Goal: Information Seeking & Learning: Learn about a topic

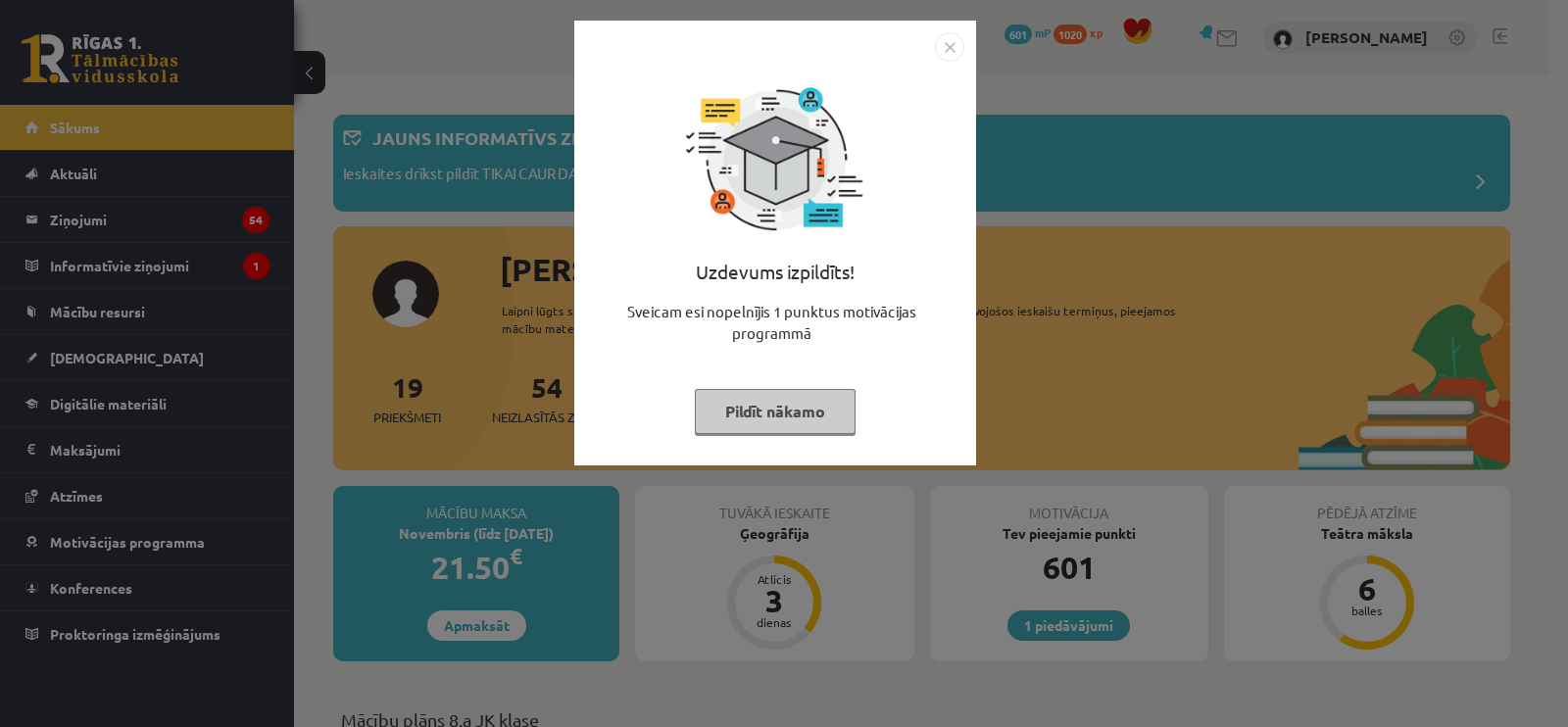
click at [711, 410] on button "Pildīt nākamo" at bounding box center [775, 412] width 161 height 45
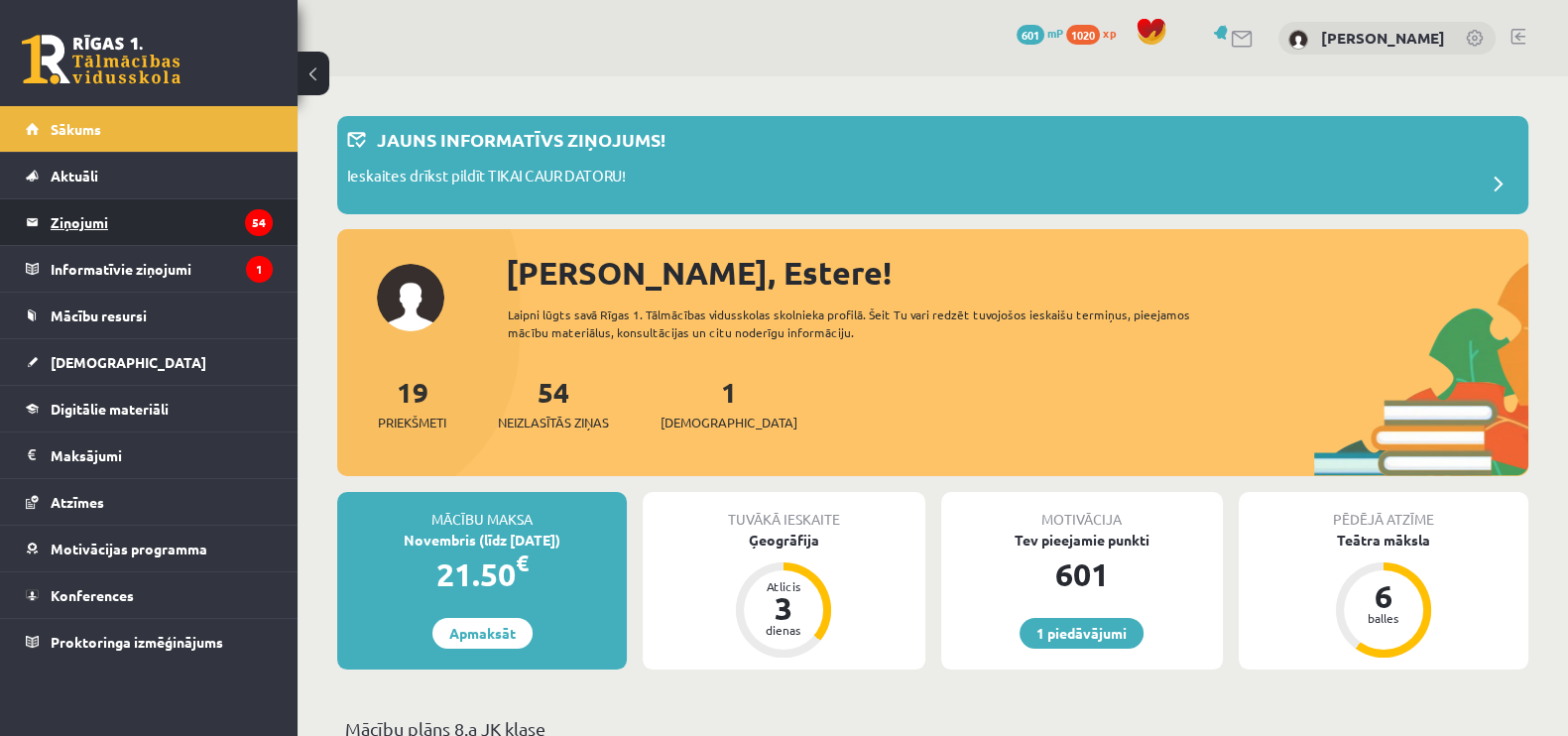
click at [144, 200] on legend "Ziņojumi 54" at bounding box center [162, 222] width 222 height 46
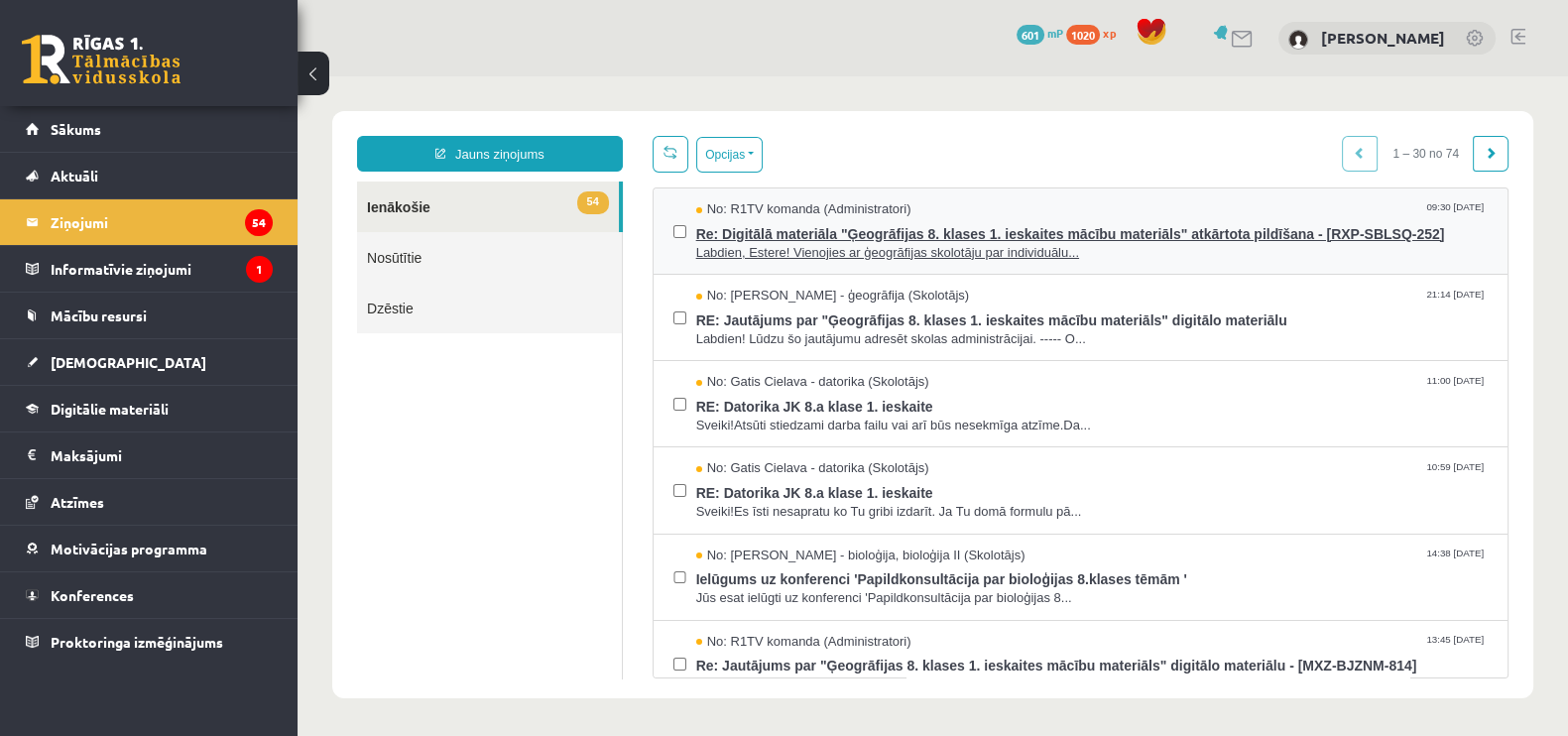
click at [794, 233] on span "Re: Digitālā materiāla "Ģeogrāfijas 8. klases 1. ieskaites mācību materiāls" at…" at bounding box center [1092, 231] width 792 height 25
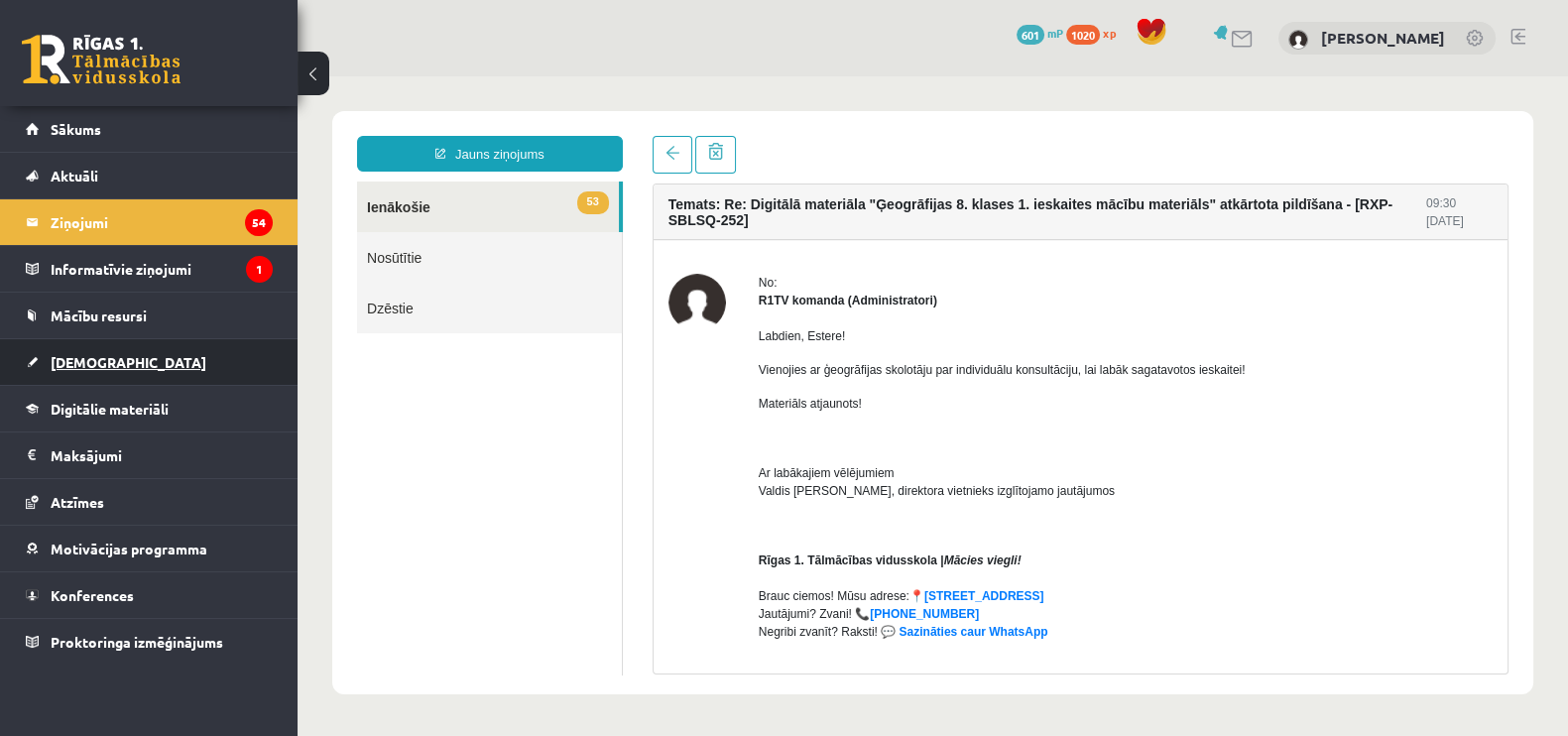
click at [112, 356] on link "[DEMOGRAPHIC_DATA]" at bounding box center [149, 362] width 247 height 46
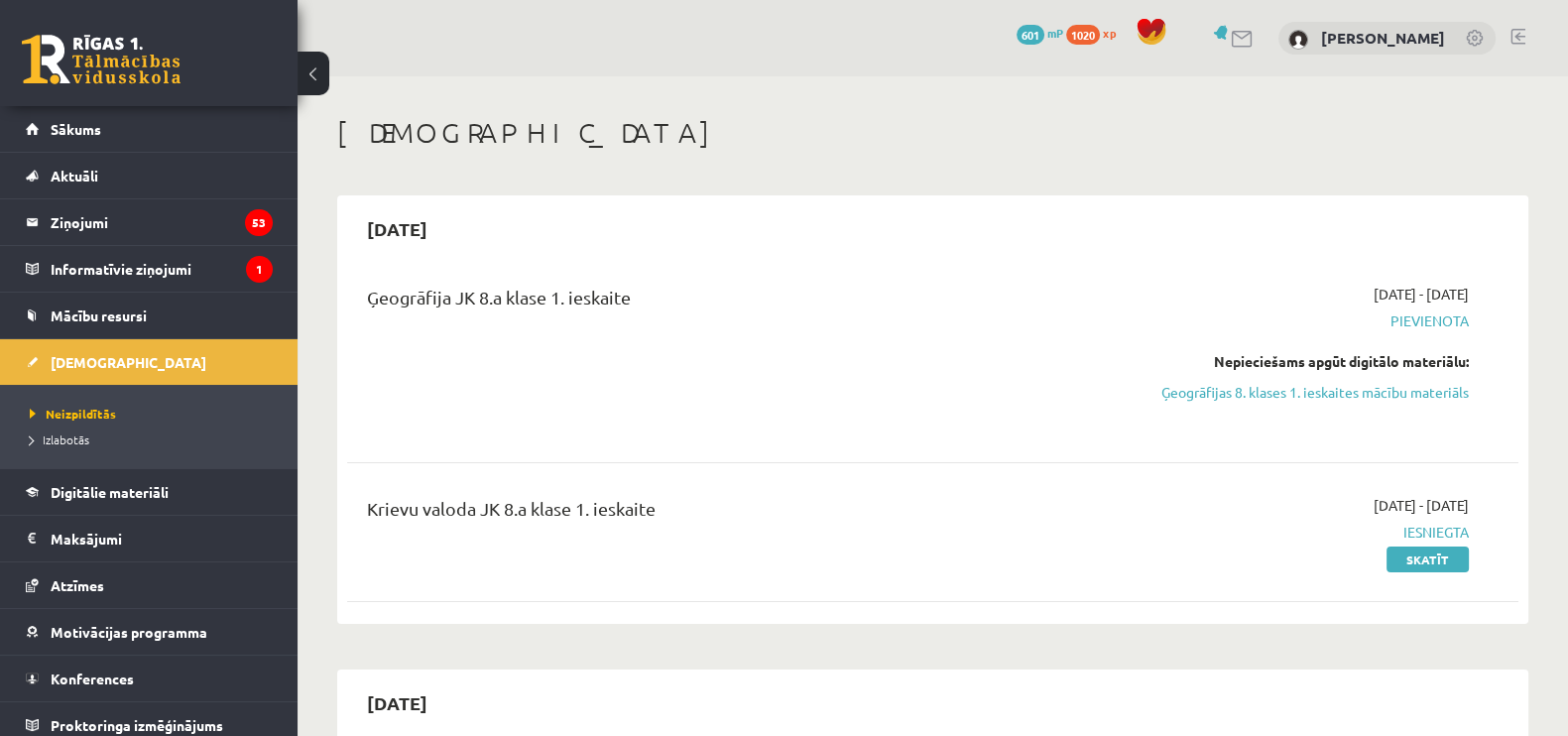
click at [1257, 407] on div "2025-10-01 - 2025-10-15 Pievienota Nepieciešams apgūt digitālo materiālu: Ģeogr…" at bounding box center [1295, 357] width 377 height 147
click at [1260, 379] on div "Nepieciešams apgūt digitālo materiālu: Ģeogrāfijas 8. klases 1. ieskaites mācīb…" at bounding box center [1295, 377] width 347 height 52
click at [1260, 386] on link "Ģeogrāfijas 8. klases 1. ieskaites mācību materiāls" at bounding box center [1295, 392] width 347 height 21
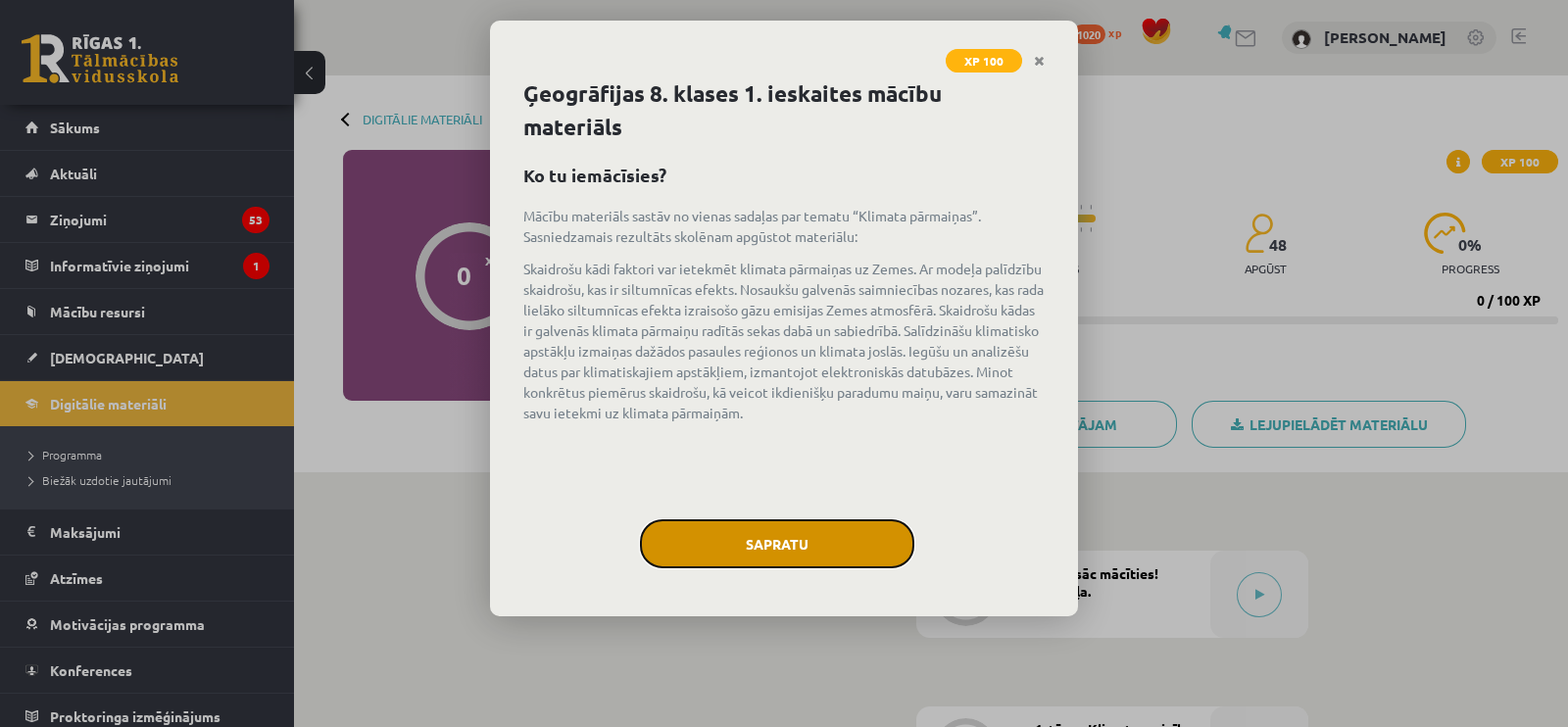
click at [791, 534] on button "Sapratu" at bounding box center [778, 544] width 275 height 49
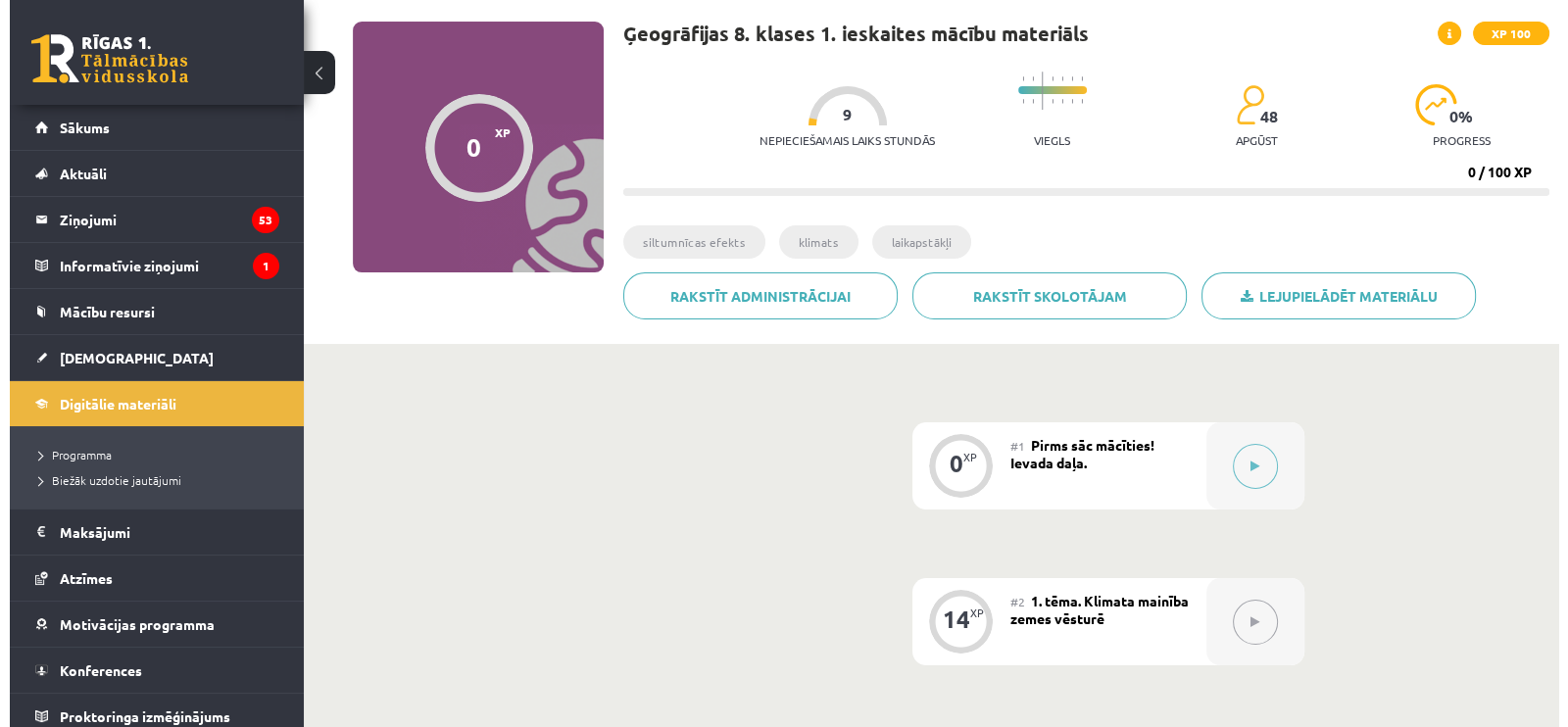
scroll to position [244, 0]
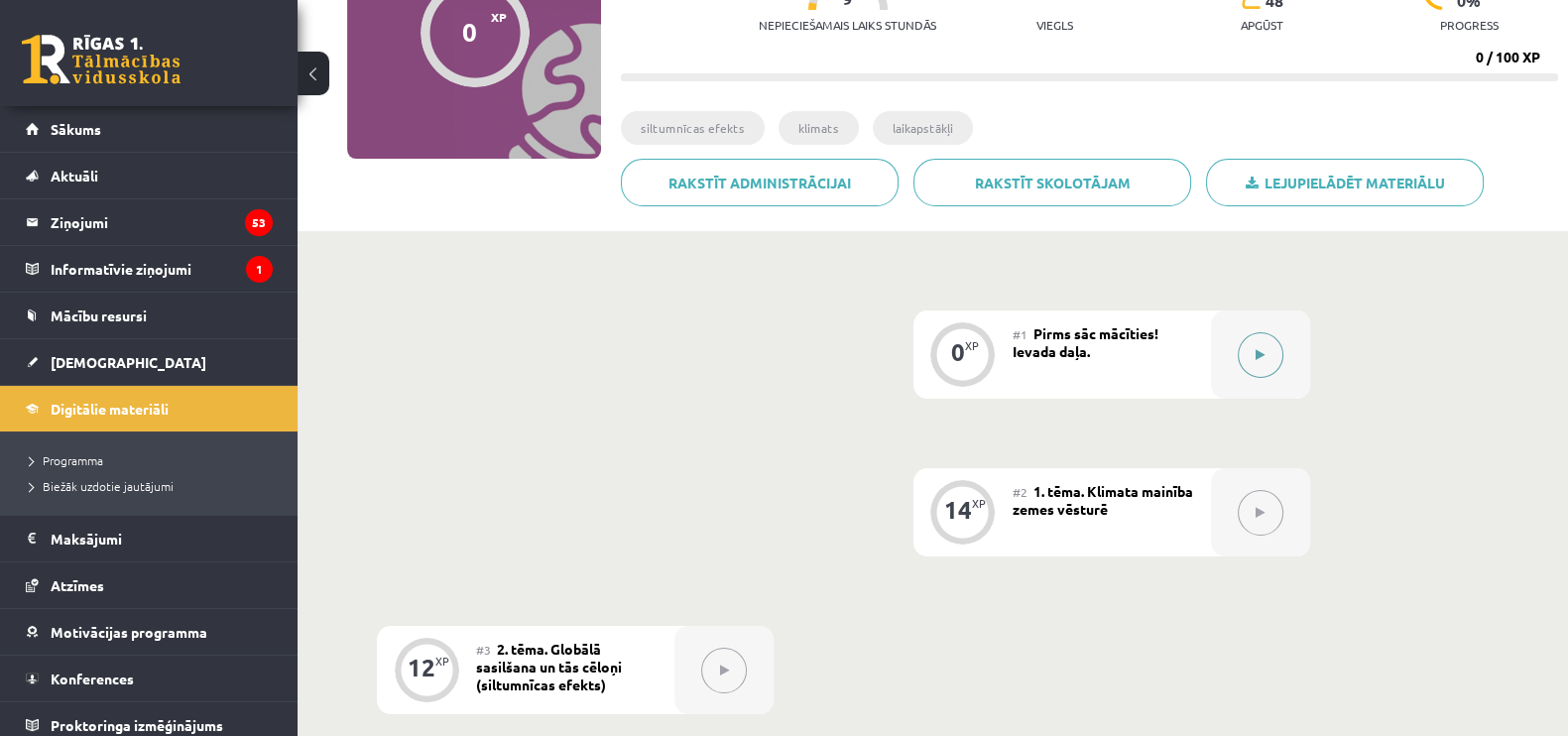
drag, startPoint x: 1246, startPoint y: 327, endPoint x: 1260, endPoint y: 361, distance: 36.5
click at [1260, 361] on div at bounding box center [1260, 354] width 99 height 88
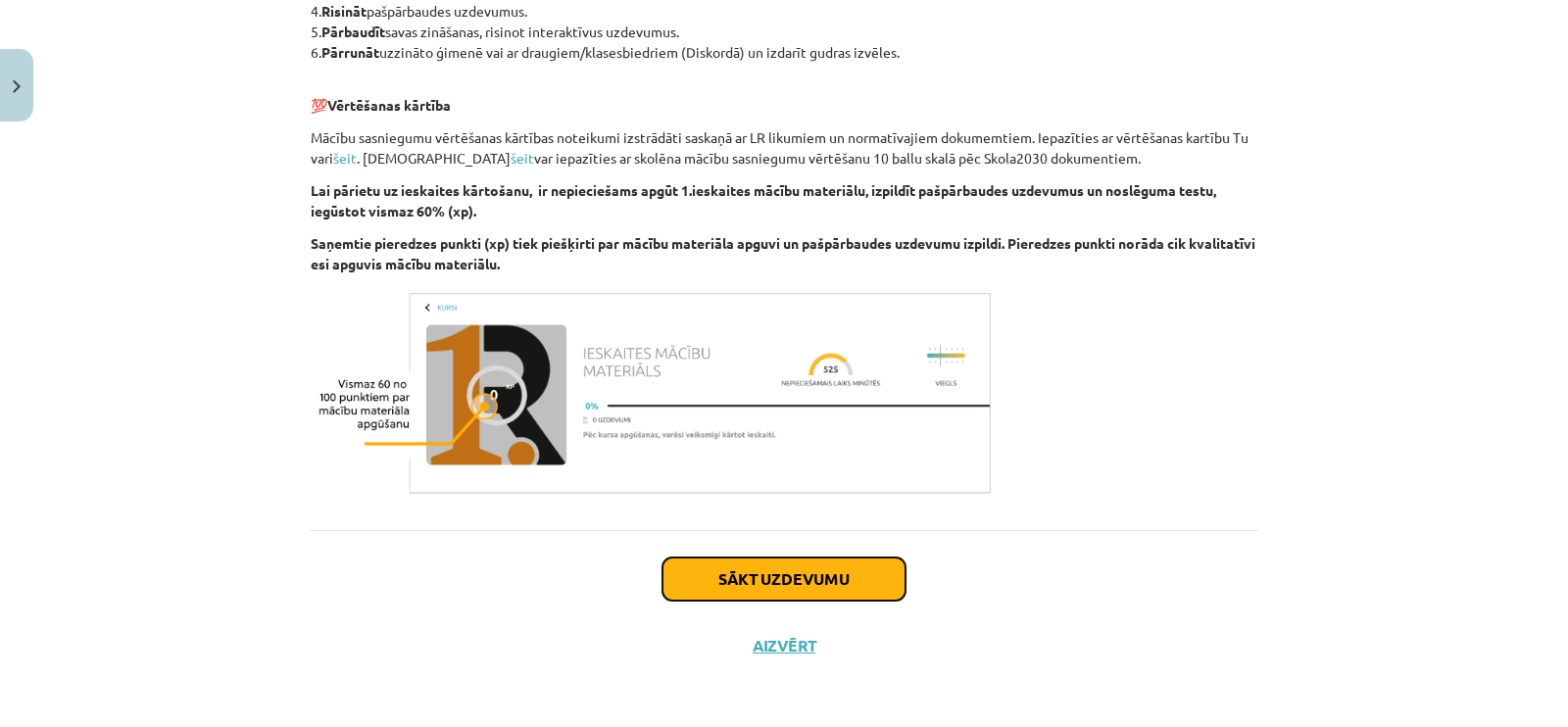
click at [795, 579] on button "Sākt uzdevumu" at bounding box center [784, 579] width 243 height 43
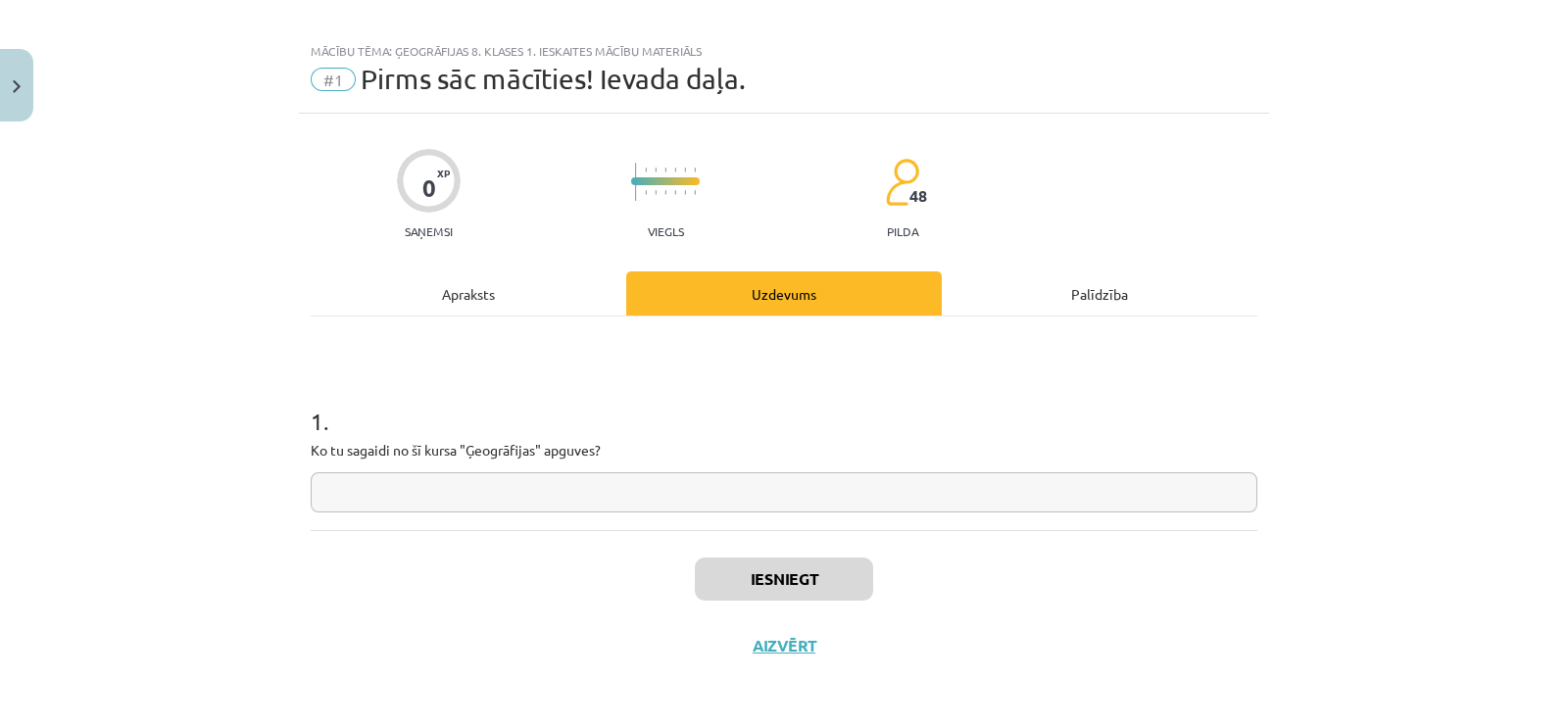
click at [829, 477] on input "text" at bounding box center [784, 492] width 947 height 40
type input "**********"
click at [780, 577] on button "Iesniegt" at bounding box center [784, 579] width 179 height 43
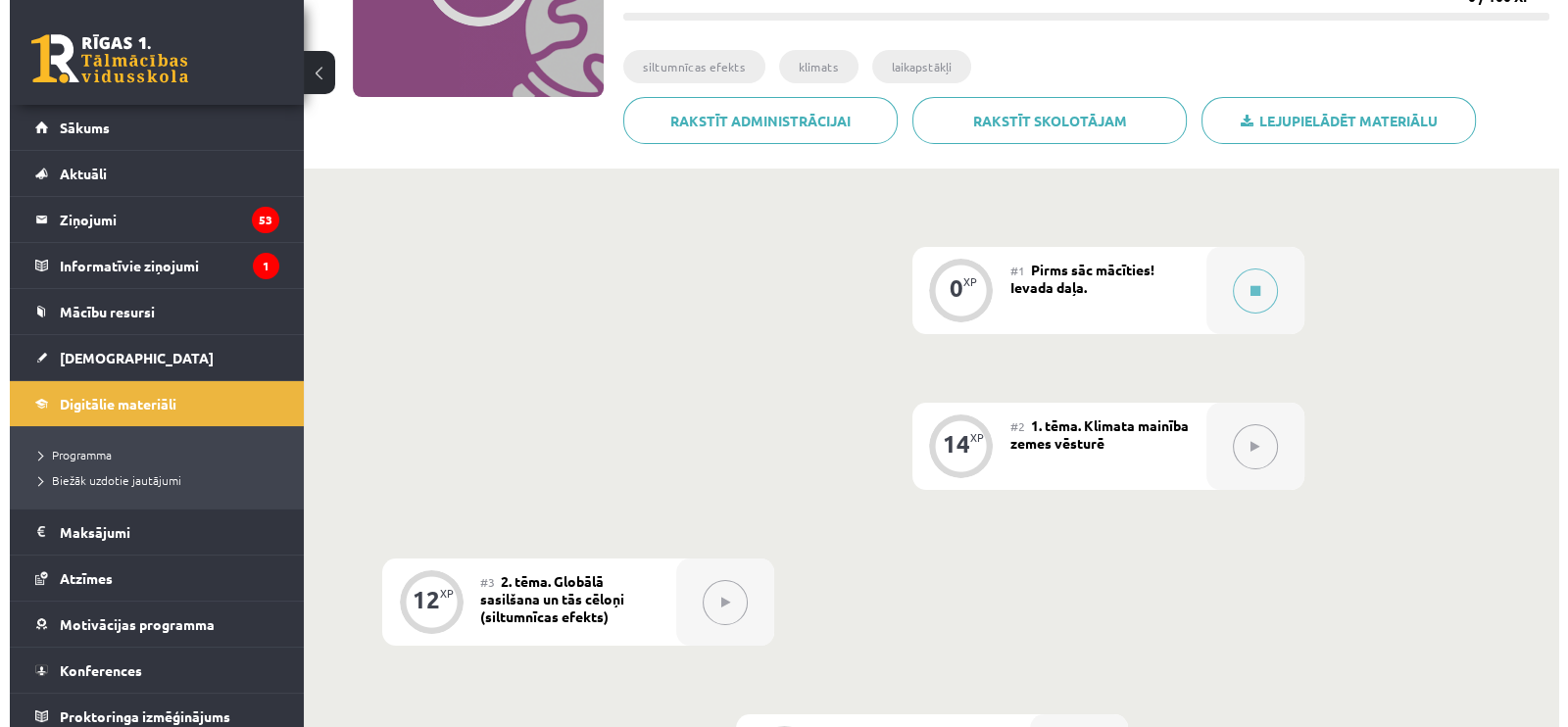
scroll to position [489, 0]
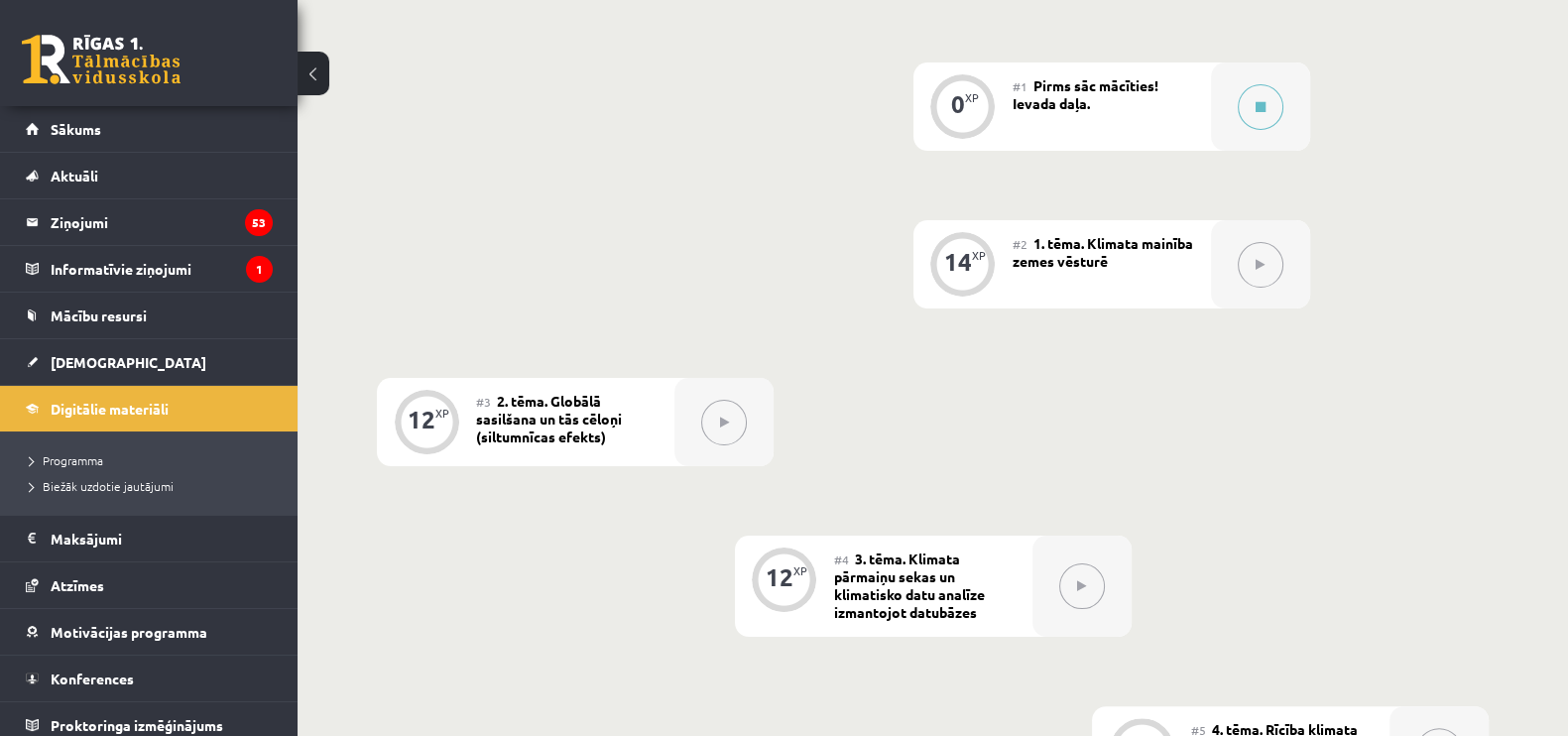
click at [1257, 270] on button at bounding box center [1261, 265] width 46 height 46
click at [1240, 116] on button at bounding box center [1261, 107] width 46 height 46
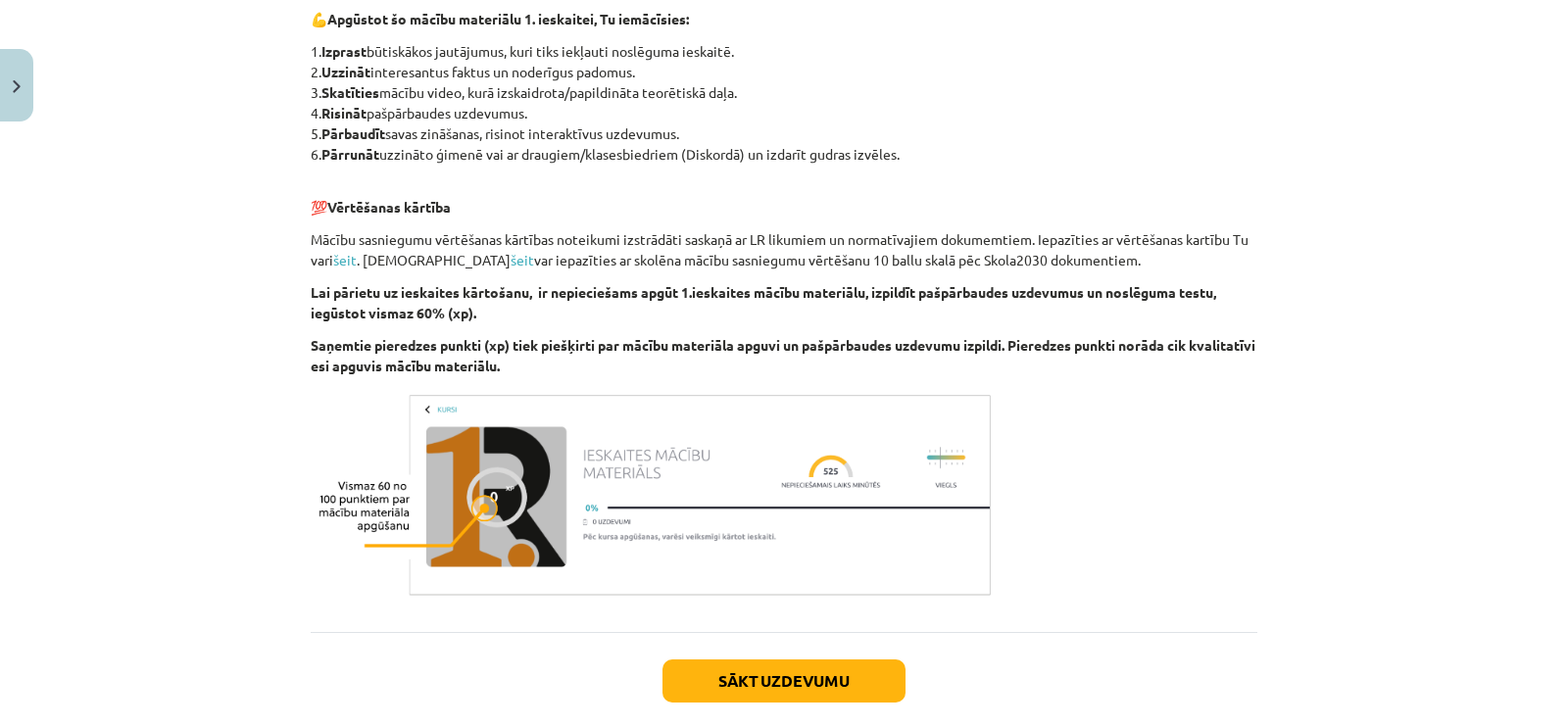
scroll to position [1101, 0]
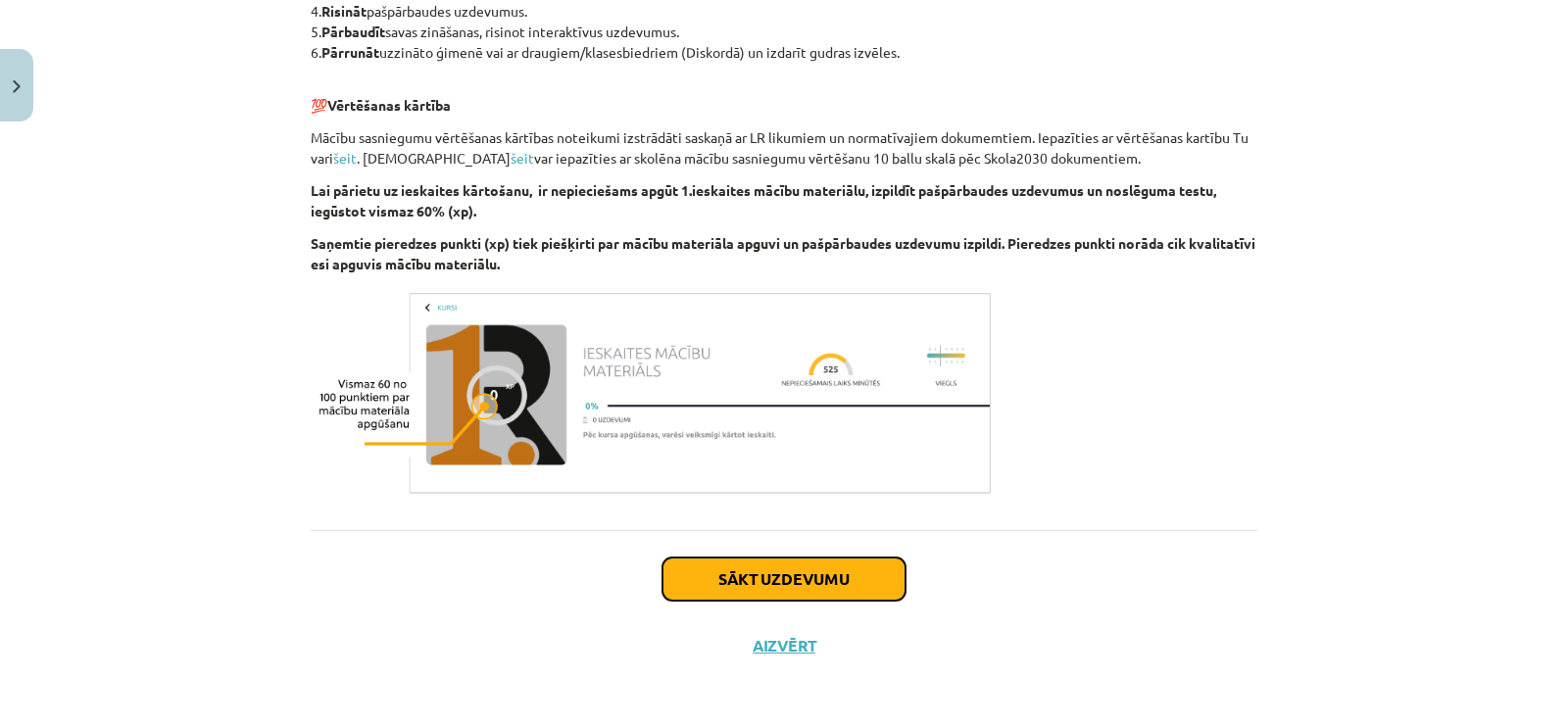
click at [848, 567] on button "Sākt uzdevumu" at bounding box center [784, 579] width 243 height 43
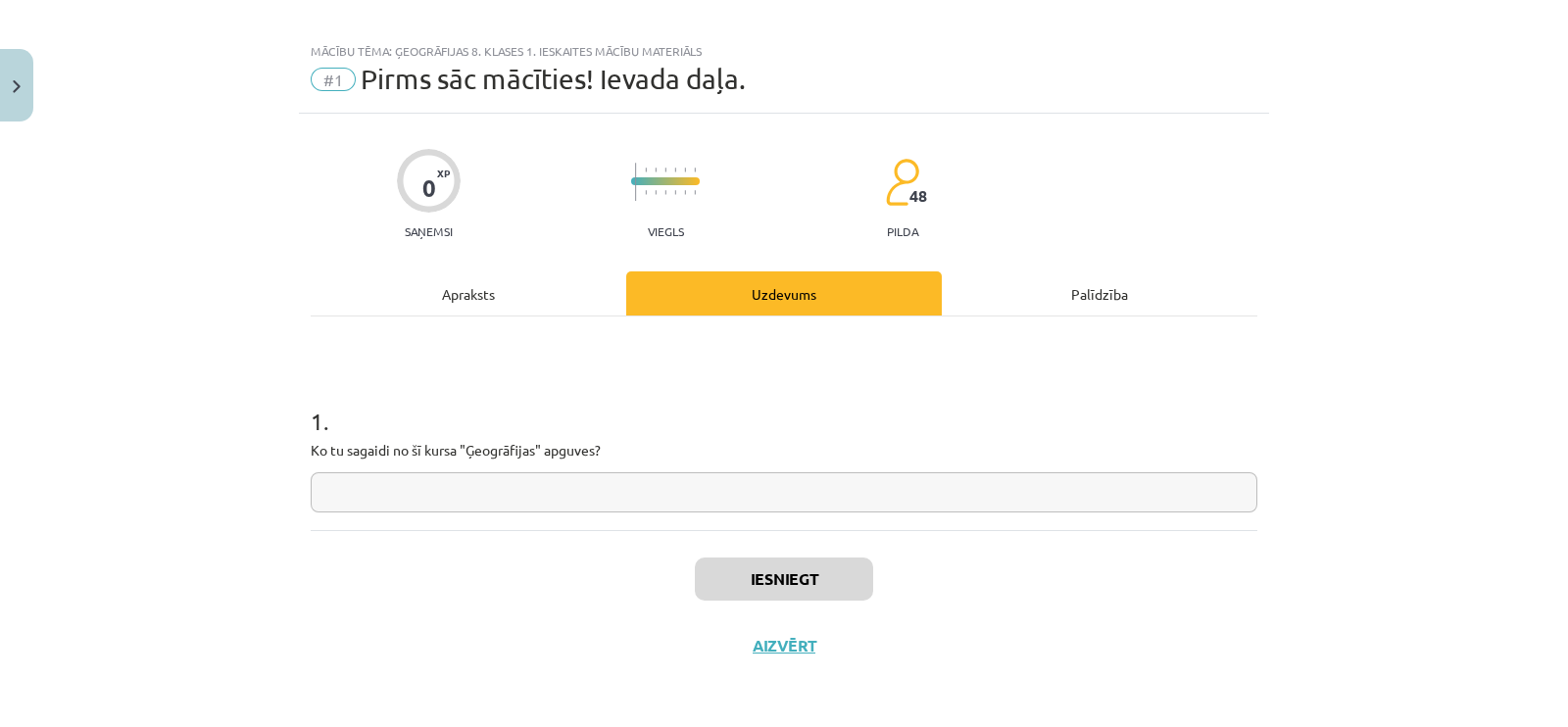
click at [708, 492] on input "text" at bounding box center [784, 492] width 947 height 40
type input "**********"
click at [731, 559] on button "Iesniegt" at bounding box center [784, 579] width 179 height 43
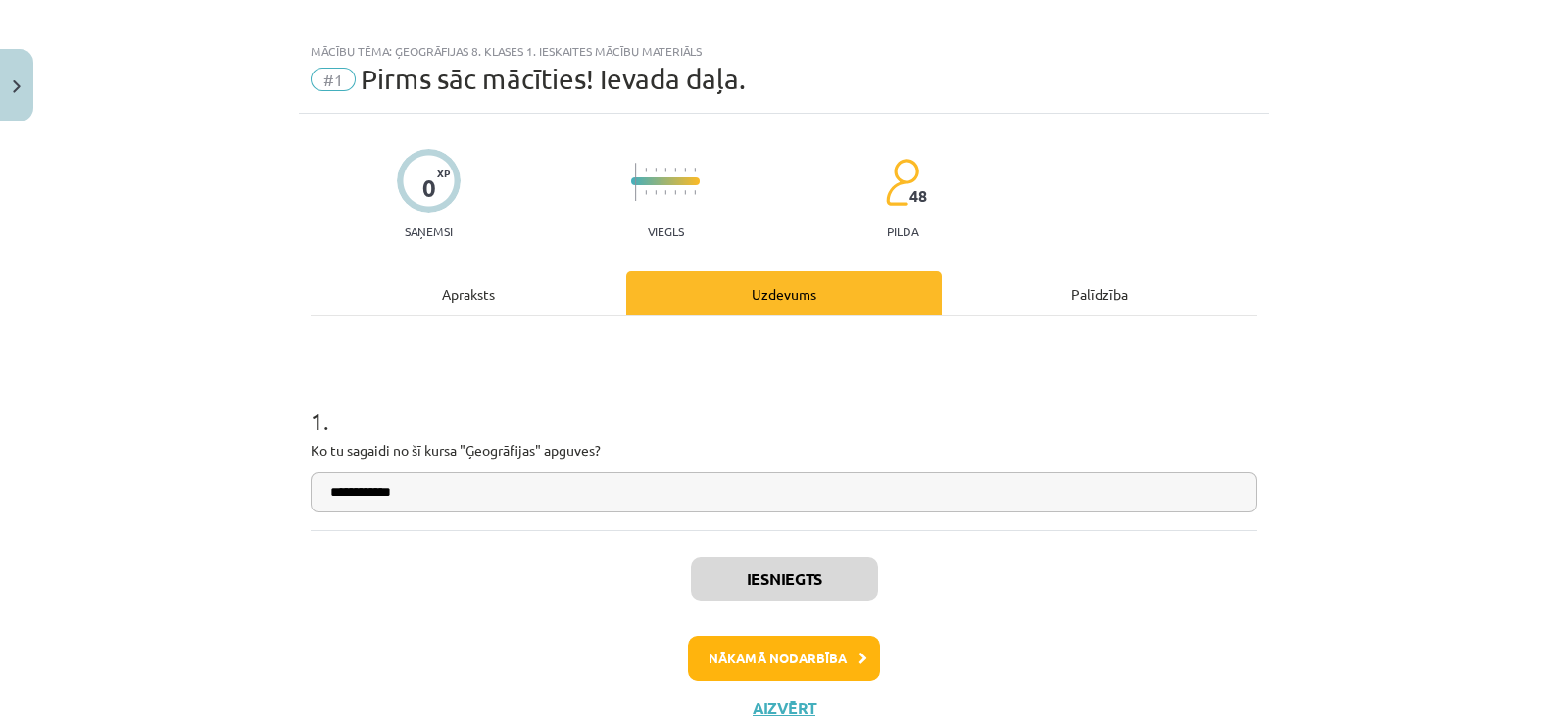
scroll to position [491, 0]
click at [764, 647] on button "Nākamā nodarbība" at bounding box center [784, 659] width 192 height 45
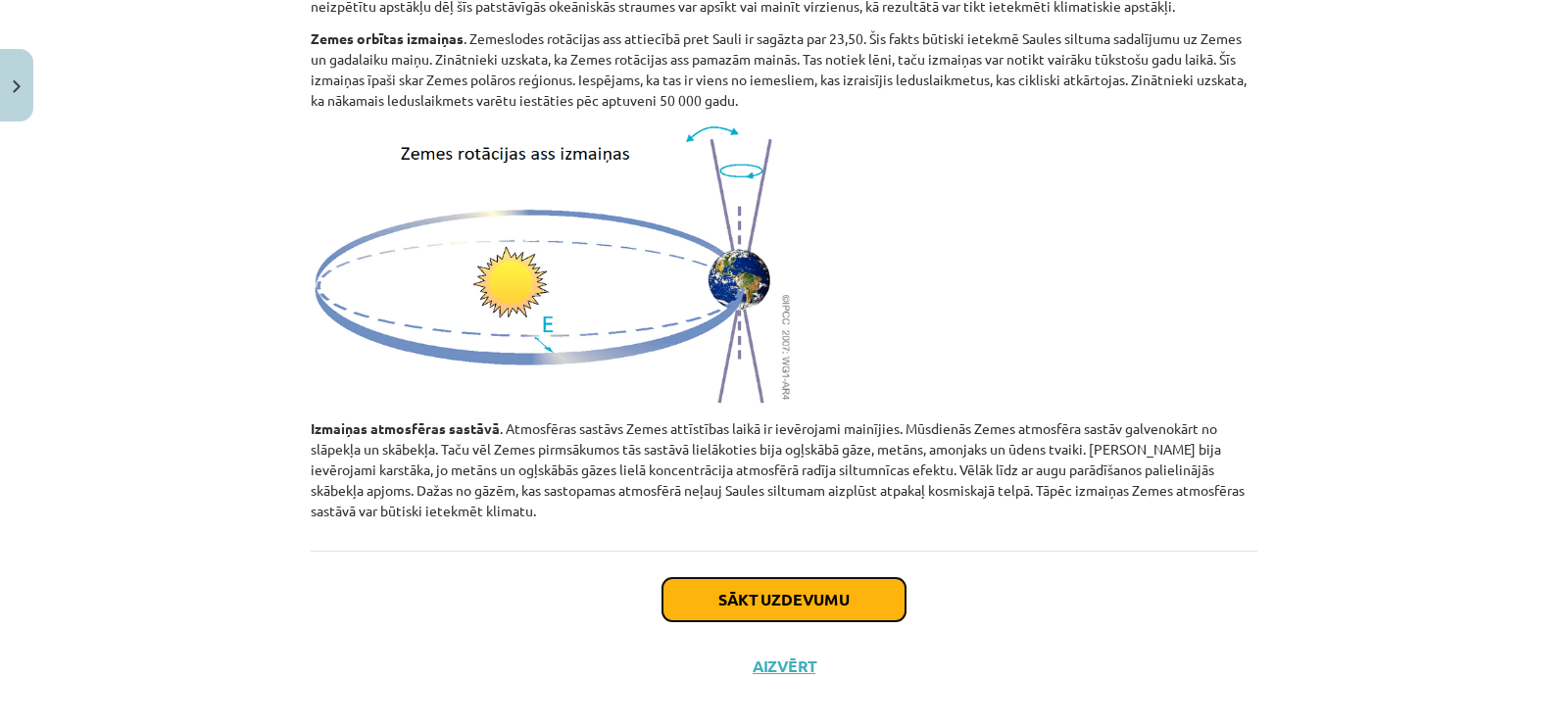
click at [784, 583] on button "Sākt uzdevumu" at bounding box center [784, 600] width 243 height 43
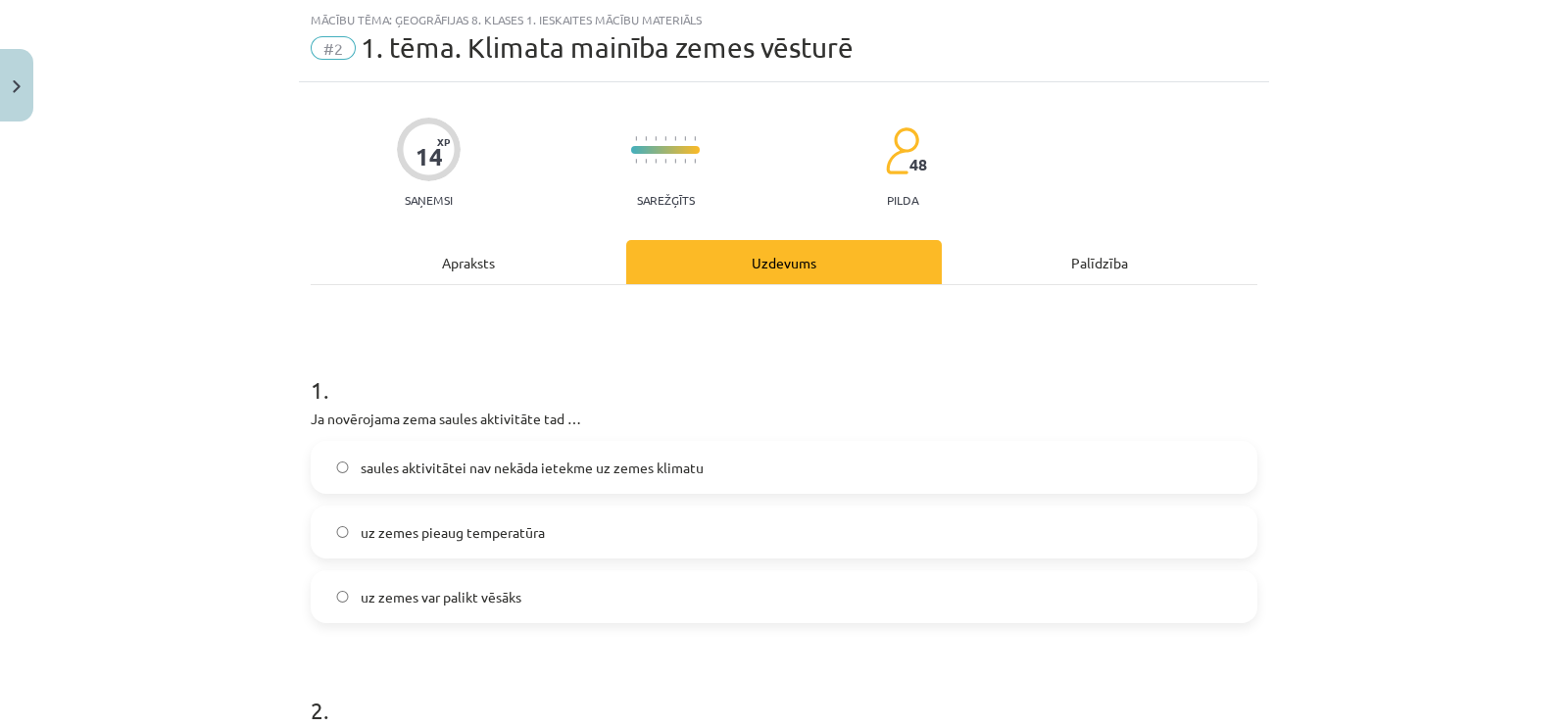
scroll to position [172, 0]
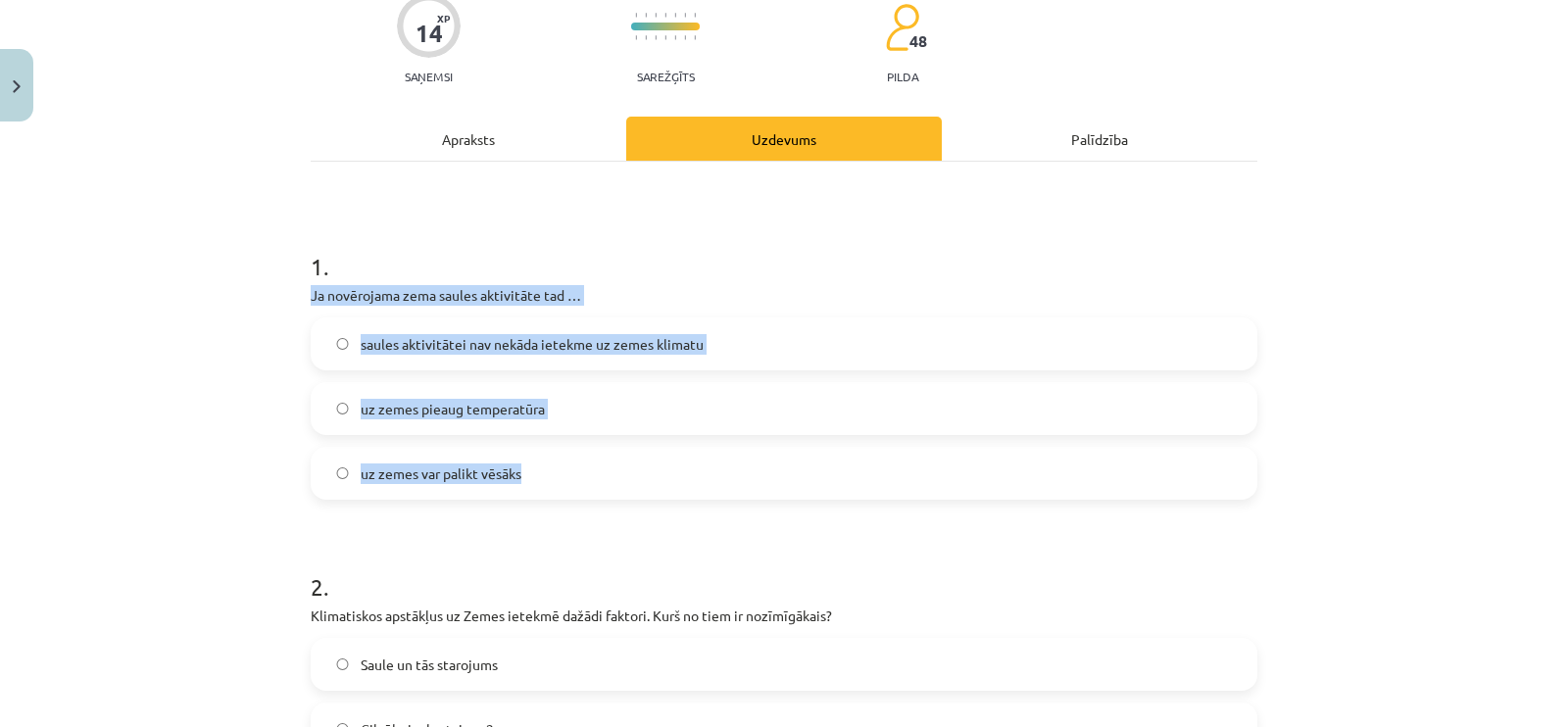
drag, startPoint x: 289, startPoint y: 291, endPoint x: 555, endPoint y: 496, distance: 335.8
click at [555, 496] on div "Mācību tēma: Ģeogrāfijas 8. klases 1. ieskaites mācību materiāls #2 1. tēma. Kl…" at bounding box center [784, 364] width 1568 height 727
copy div "Ja novērojama zema saules aktivitāte tad … saules aktivitātei nav nekāda ietekm…"
click at [342, 397] on label "uz zemes pieaug temperatūra" at bounding box center [784, 409] width 943 height 49
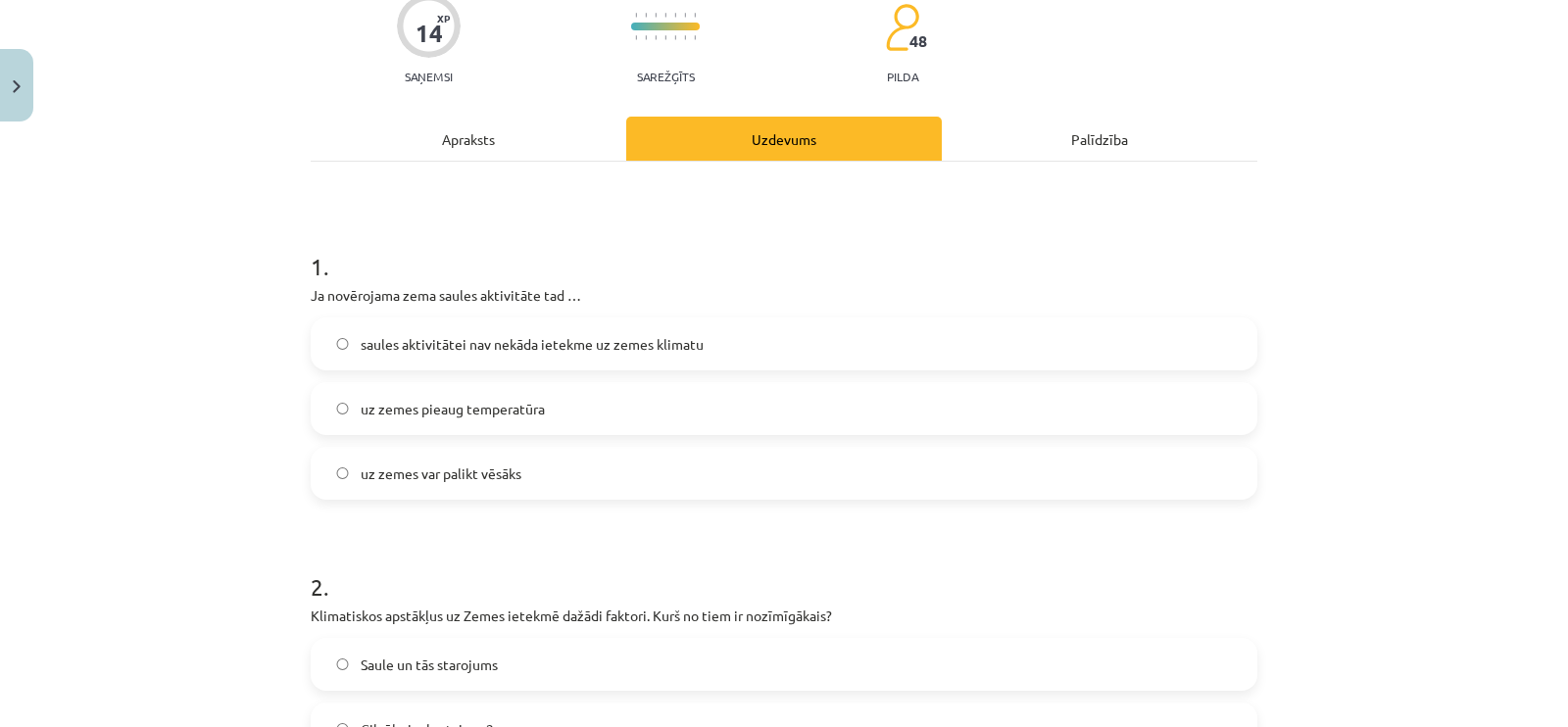
click at [326, 457] on label "uz zemes var palikt vēsāks" at bounding box center [784, 473] width 943 height 49
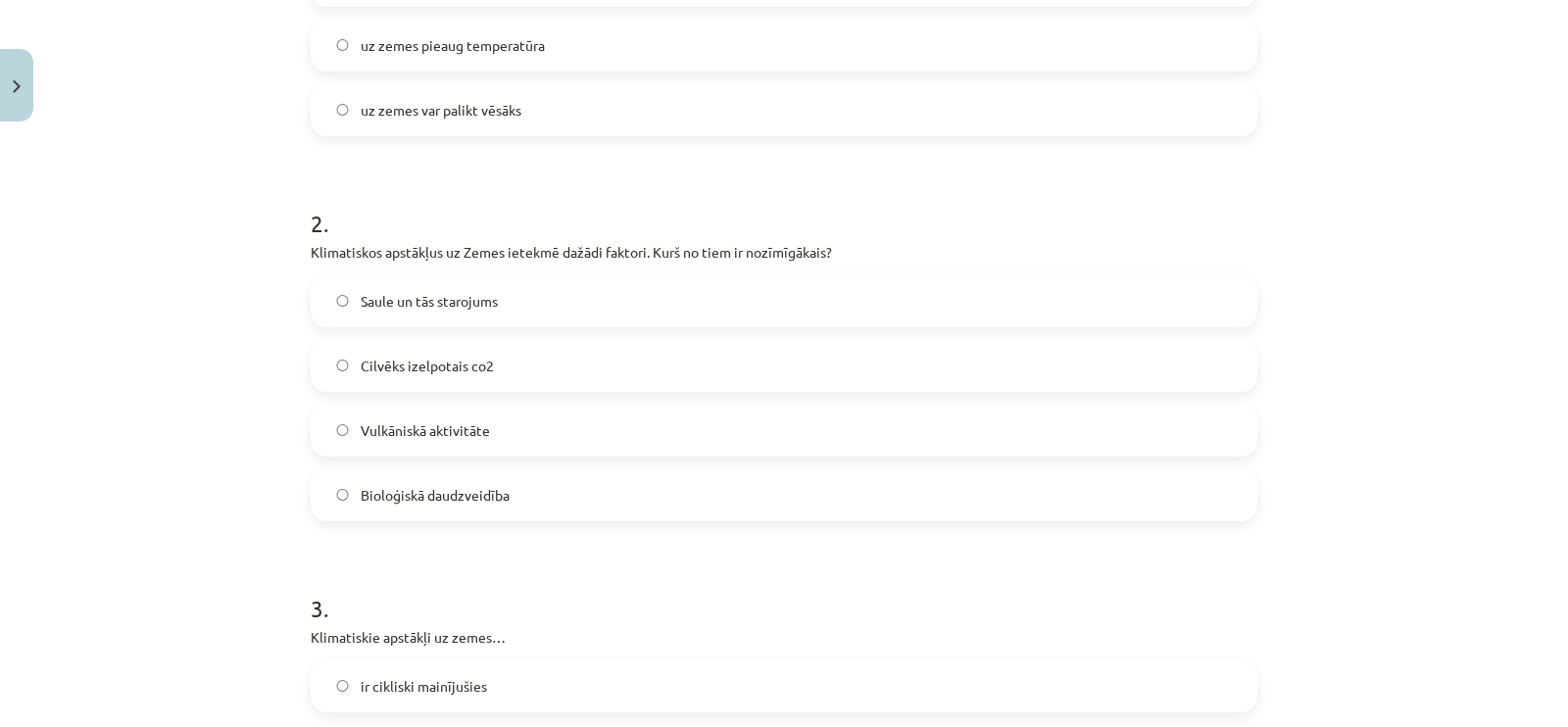
scroll to position [539, 0]
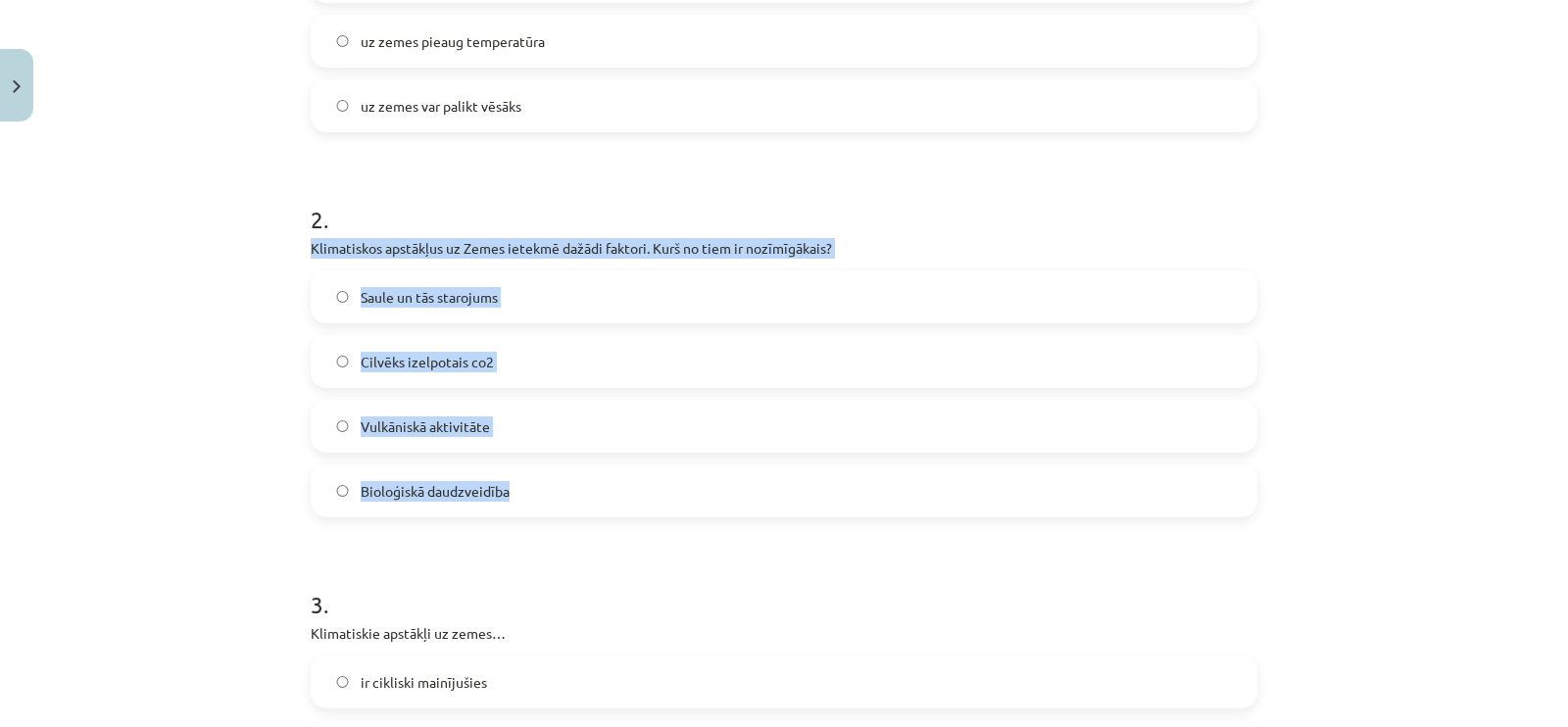
drag, startPoint x: 299, startPoint y: 248, endPoint x: 553, endPoint y: 490, distance: 350.8
copy div "Klimatiskos apstākļus uz Zemes ietekmē dažādi faktori. Kurš no tiem ir nozīmīgā…"
click at [339, 280] on label "Saule un tās starojums" at bounding box center [784, 297] width 943 height 49
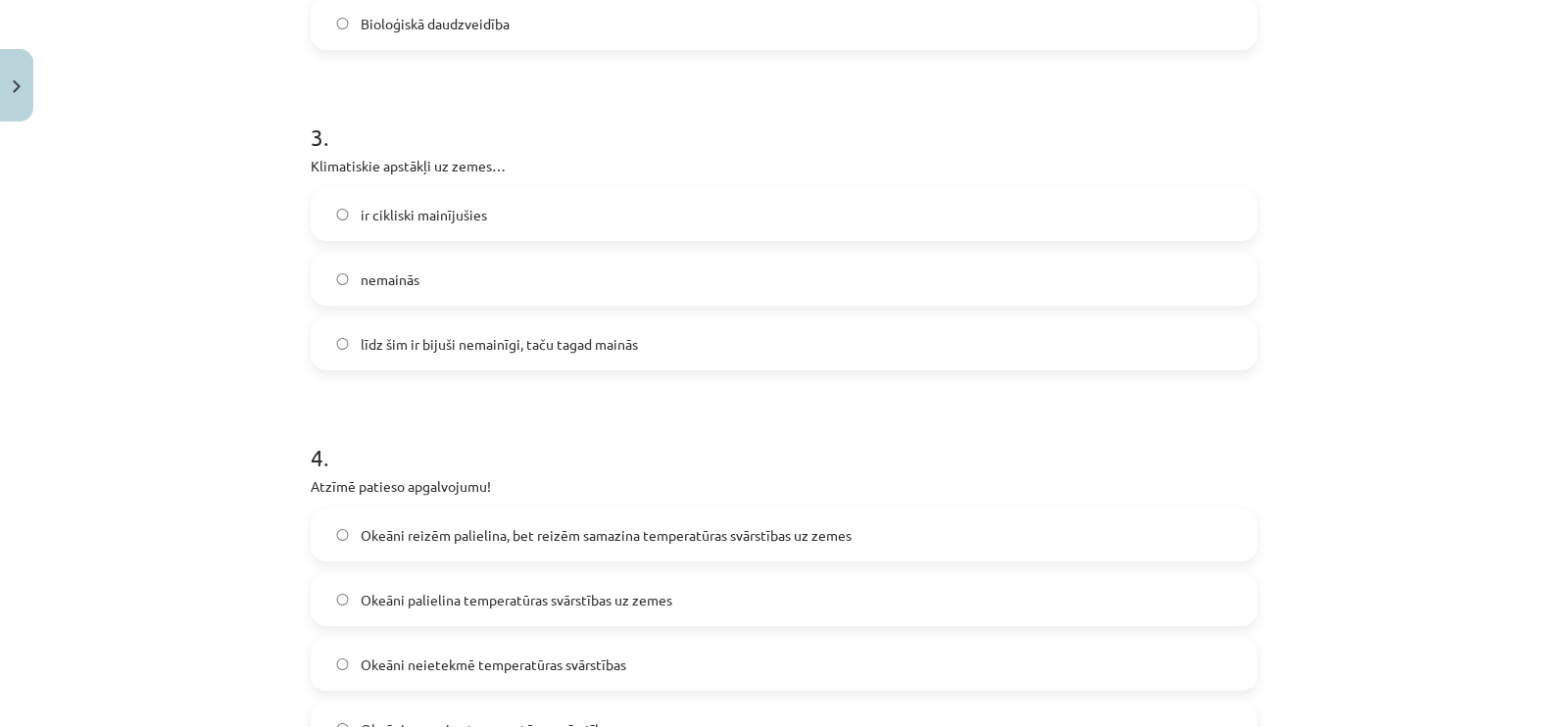
scroll to position [1029, 0]
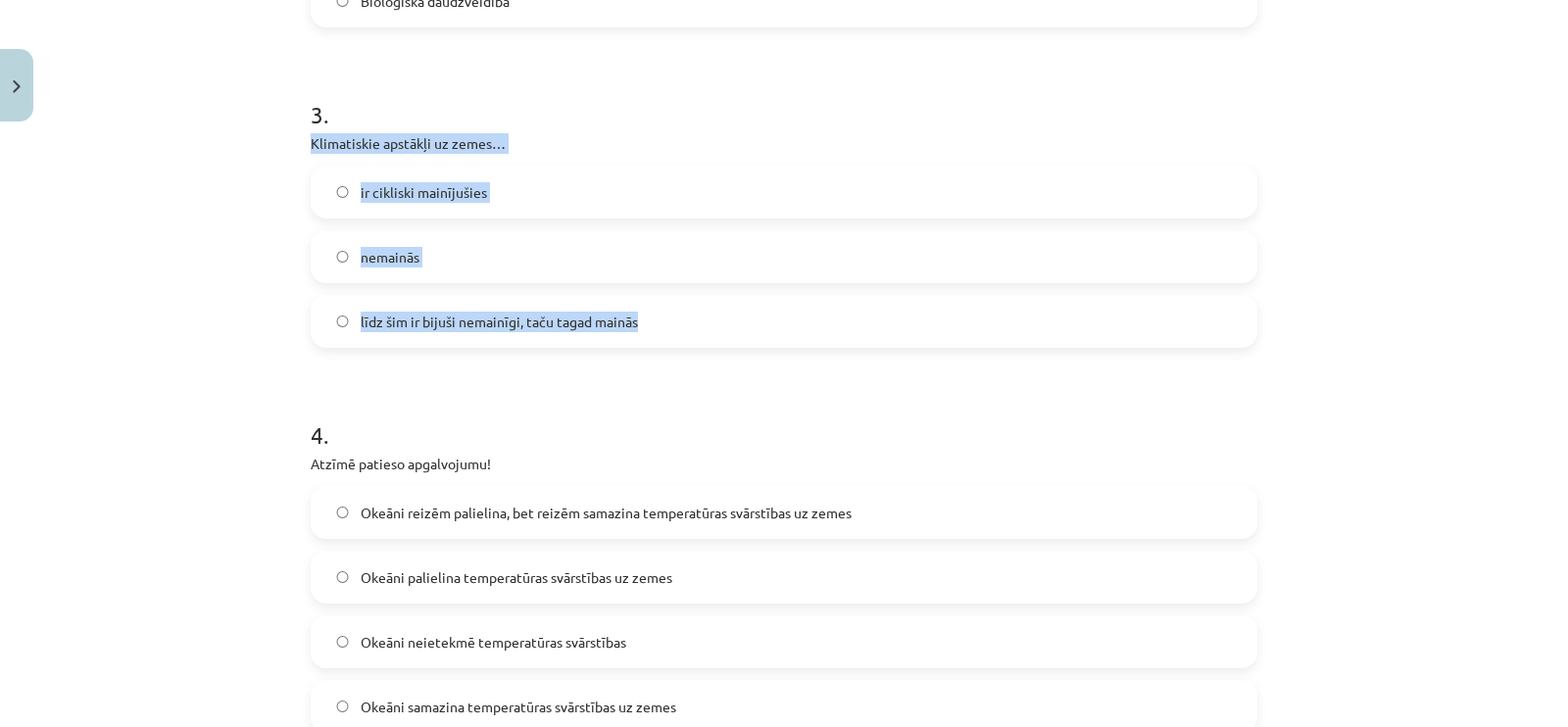
drag, startPoint x: 291, startPoint y: 129, endPoint x: 660, endPoint y: 323, distance: 416.9
click at [658, 324] on div "14 XP Saņemsi Sarežģīts 48 pilda Apraksts Uzdevums Palīdzība 1 . Ja novērojama …" at bounding box center [784, 584] width 970 height 2965
click at [274, 138] on div "Mācību tēma: Ģeogrāfijas 8. klases 1. ieskaites mācību materiāls #2 1. tēma. Kl…" at bounding box center [784, 364] width 1568 height 727
drag, startPoint x: 297, startPoint y: 133, endPoint x: 688, endPoint y: 337, distance: 441.0
click at [688, 337] on div "14 XP Saņemsi Sarežģīts 48 pilda Apraksts Uzdevums Palīdzība 1 . Ja novērojama …" at bounding box center [784, 584] width 970 height 2965
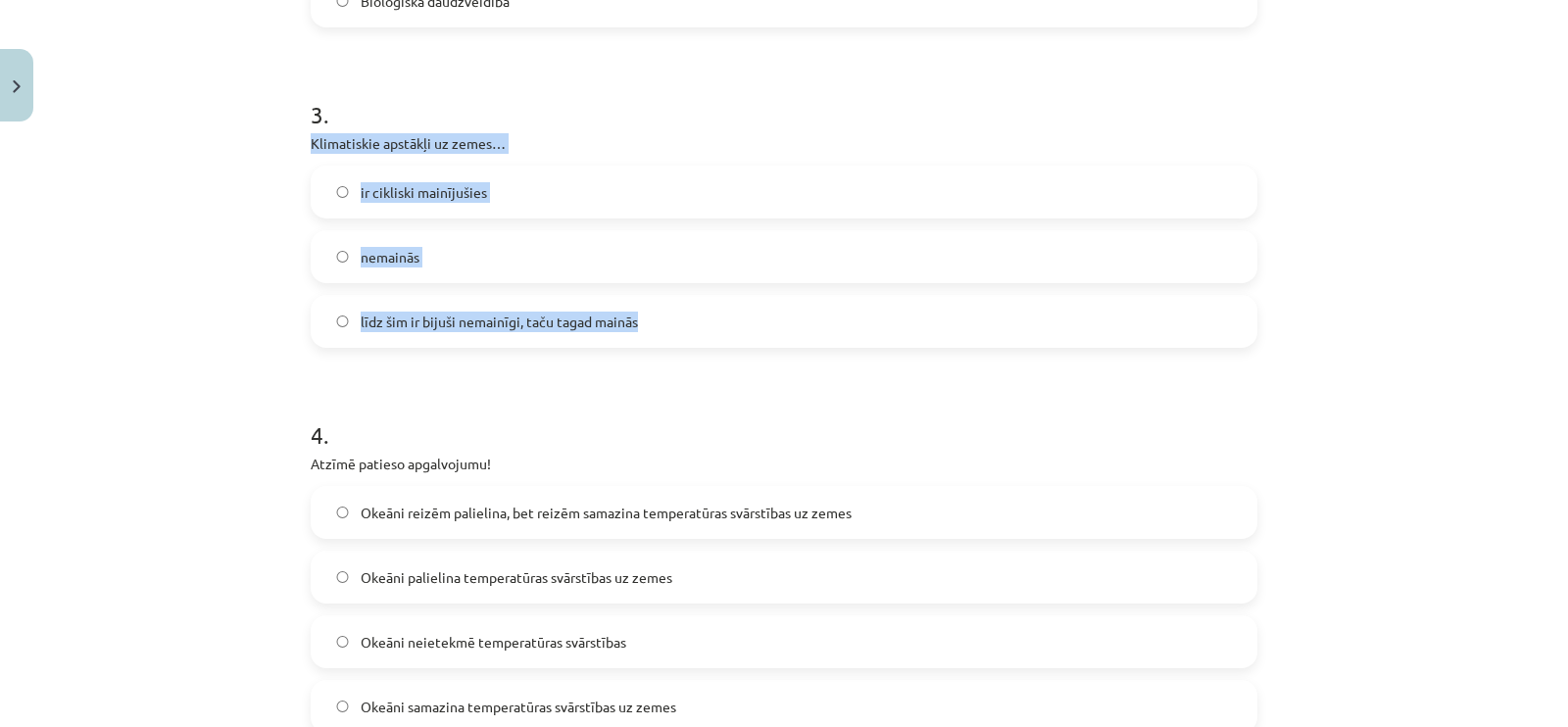
copy div "Klimatiskie apstākļi uz zemes… ir cikliski mainījušies nemainās līdz šim ir bij…"
click at [323, 183] on label "ir cikliski mainījušies" at bounding box center [784, 193] width 943 height 49
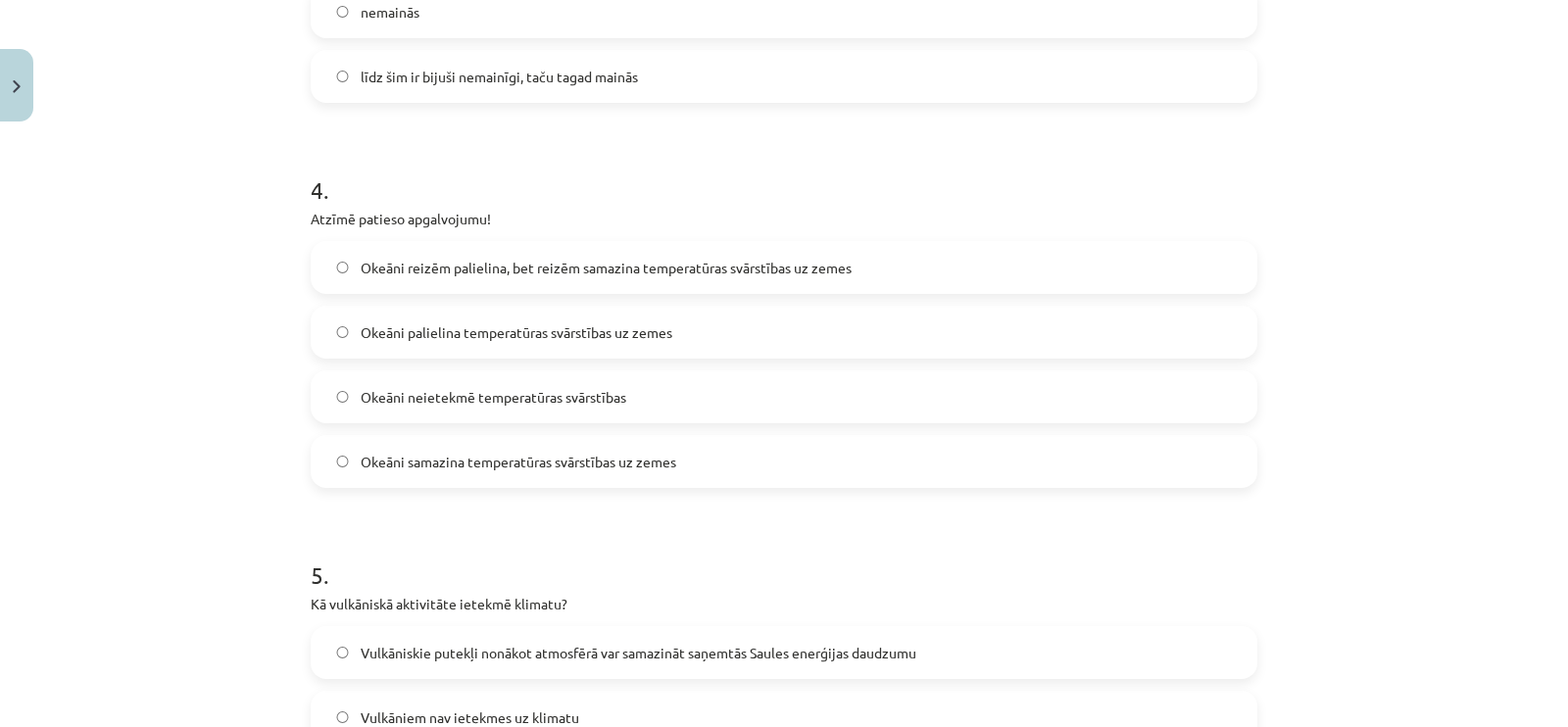
scroll to position [1397, 0]
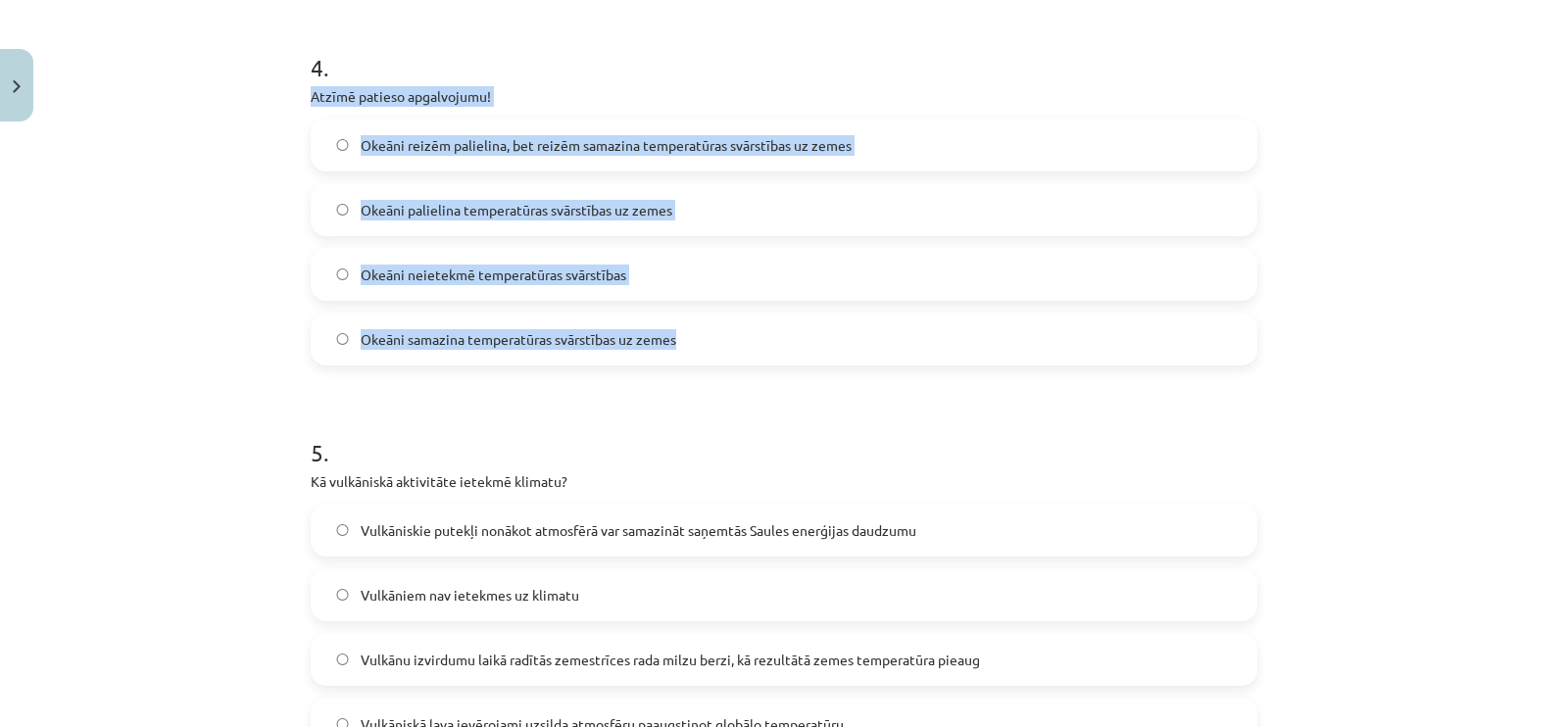
drag, startPoint x: 284, startPoint y: 85, endPoint x: 703, endPoint y: 345, distance: 493.1
click at [703, 345] on div "Mācību tēma: Ģeogrāfijas 8. klases 1. ieskaites mācību materiāls #2 1. tēma. Kl…" at bounding box center [784, 364] width 1568 height 727
copy div "Atzīmē patieso apgalvojumu! Okeāni reizēm palielina, bet reizēm samazina temper…"
click at [436, 201] on span "Okeāni palielina temperatūras svārstības uz zemes" at bounding box center [516, 209] width 311 height 21
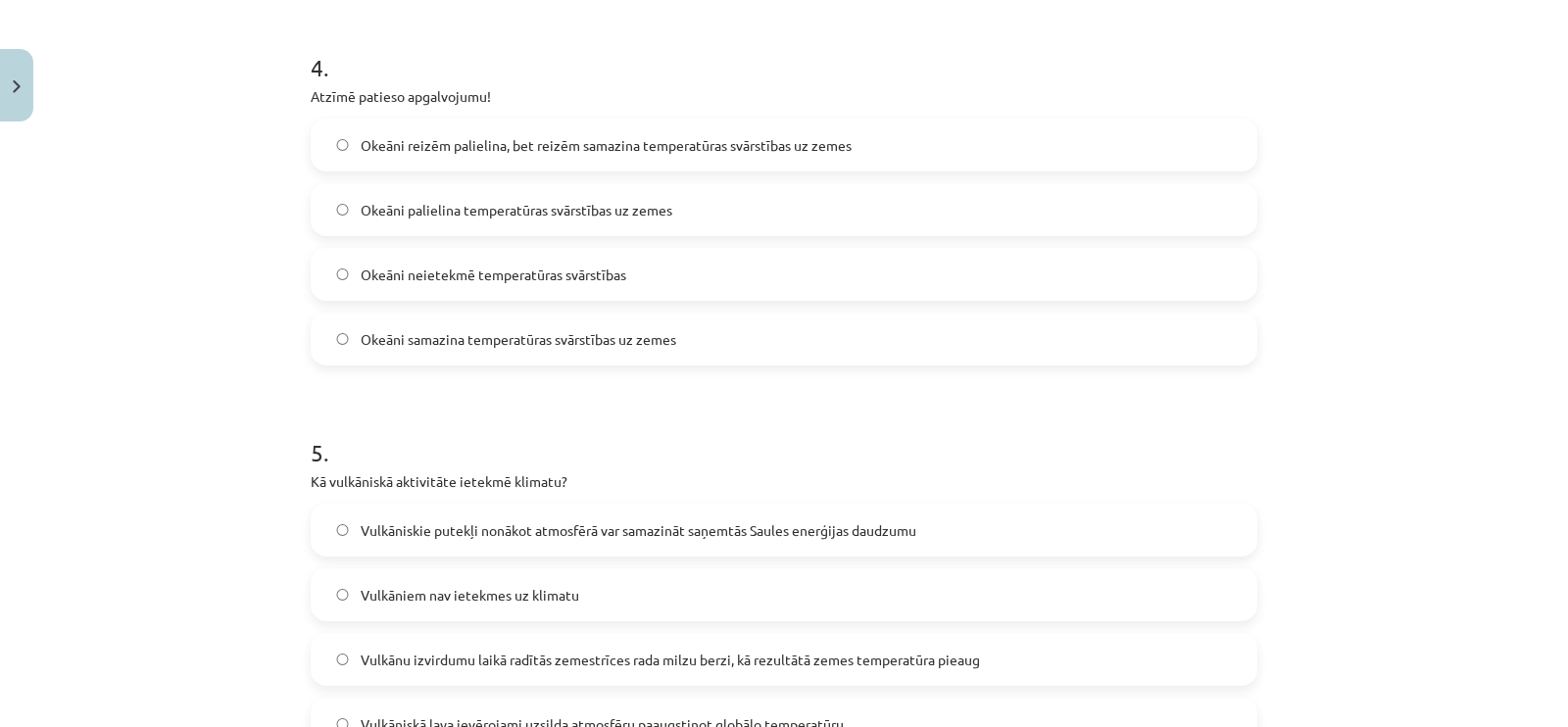
click at [485, 334] on span "Okeāni samazina temperatūras svārstības uz zemes" at bounding box center [518, 339] width 315 height 21
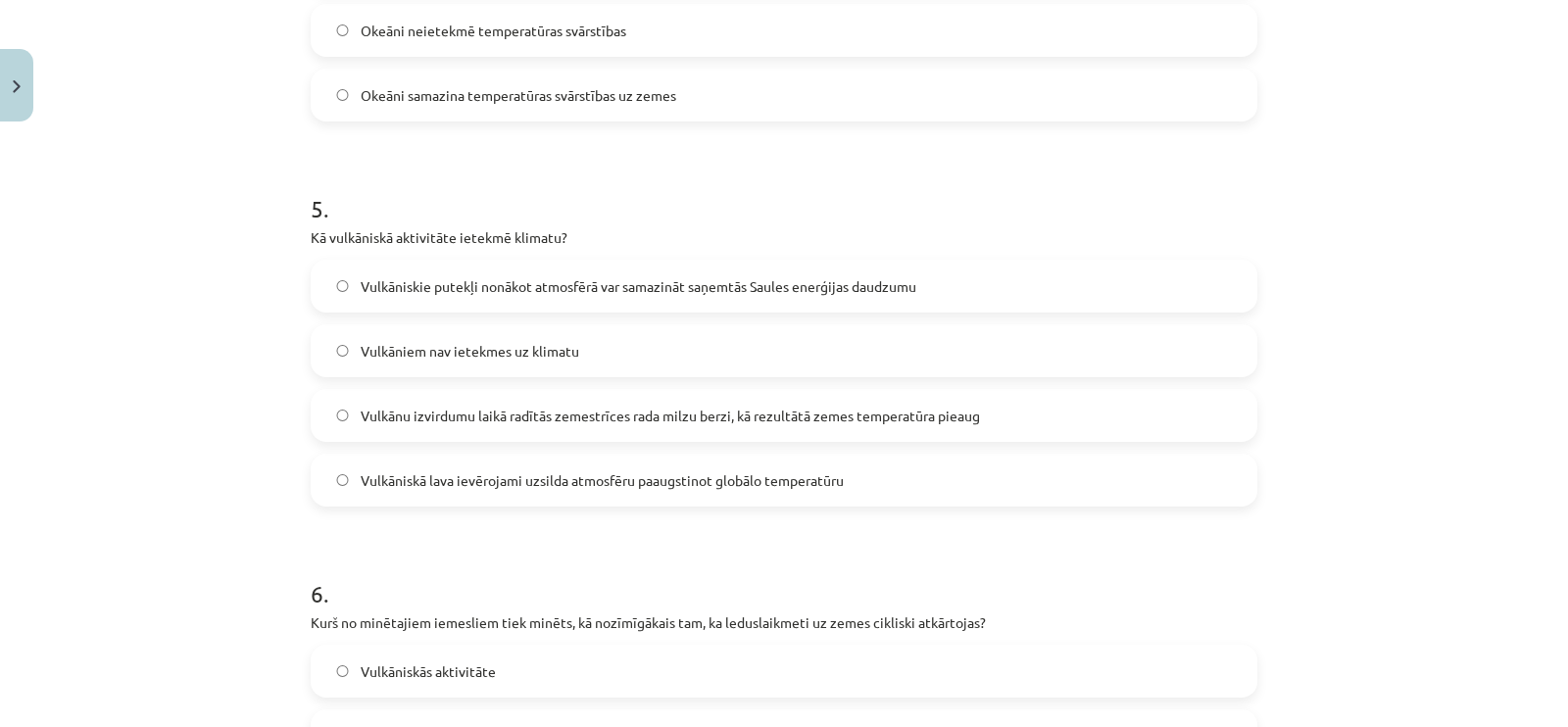
scroll to position [1763, 0]
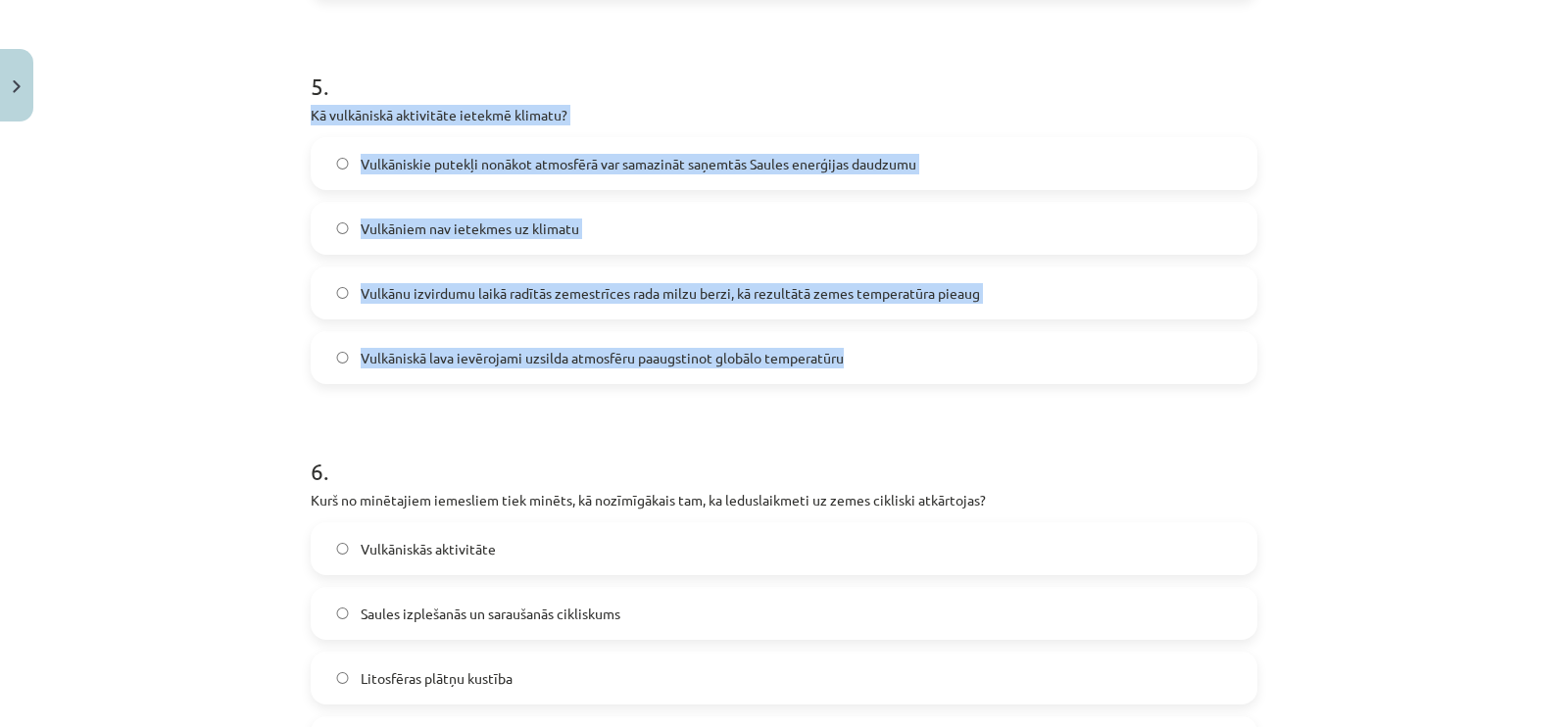
drag, startPoint x: 301, startPoint y: 107, endPoint x: 852, endPoint y: 368, distance: 609.7
click at [852, 368] on div "5 . Kā vulkāniskā aktivitāte ietekmē klimatu? Vulkāniskie putekļi nonākot atmos…" at bounding box center [784, 211] width 947 height 346
copy div "Kā vulkāniskā aktivitāte ietekmē klimatu? Vulkāniskie putekļi nonākot atmosfērā…"
click at [425, 174] on label "Vulkāniskie putekļi nonākot atmosfērā var samazināt saņemtās Saules enerģijas d…" at bounding box center [784, 164] width 943 height 49
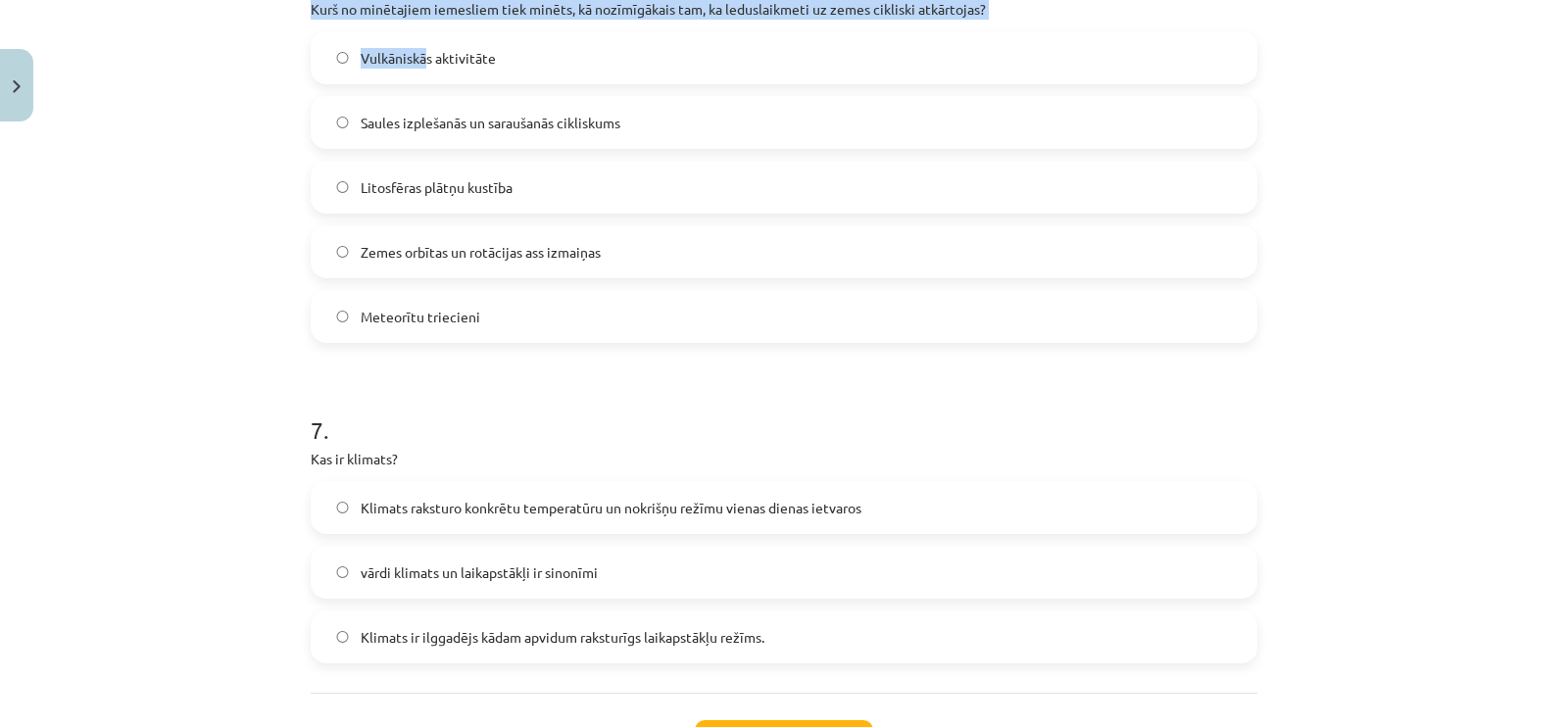
scroll to position [2246, 0]
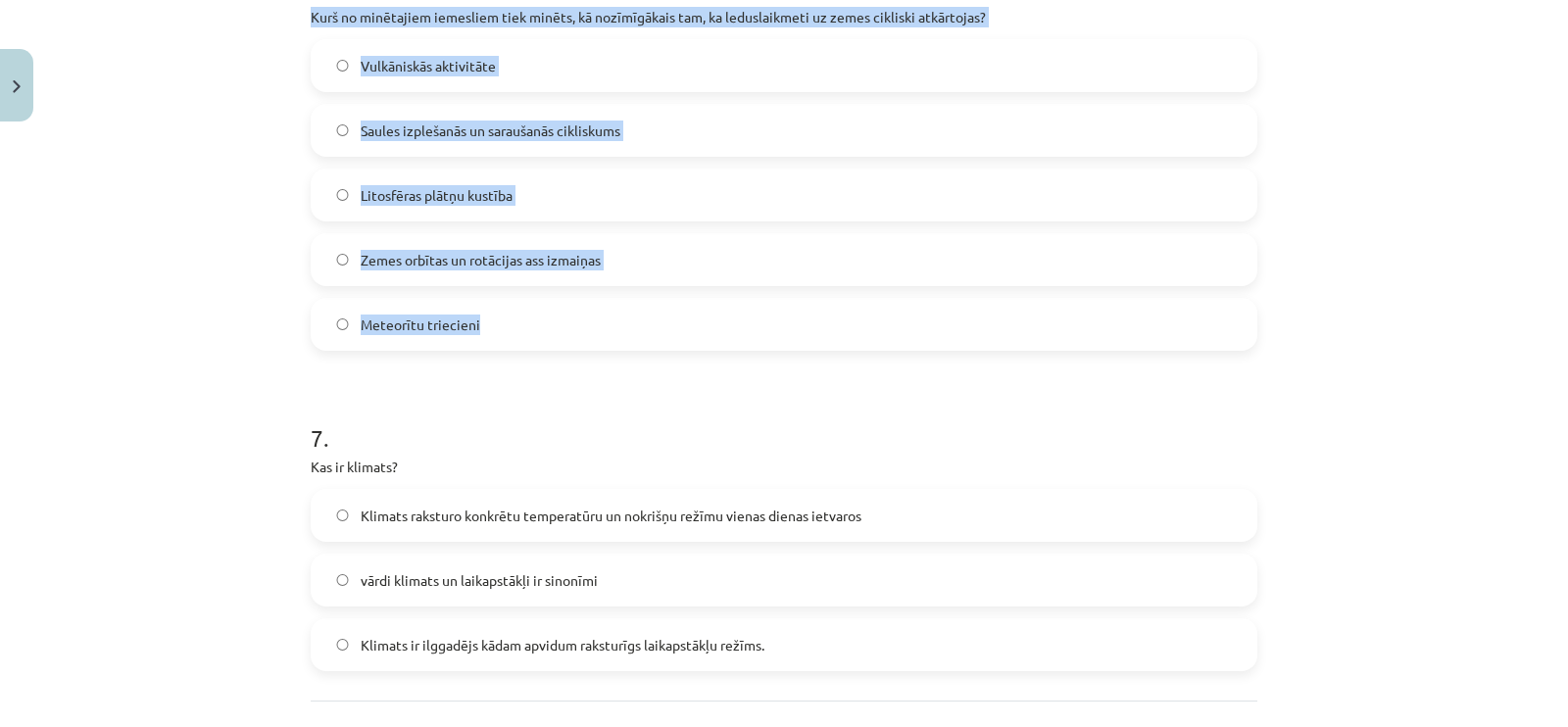
drag, startPoint x: 300, startPoint y: 2, endPoint x: 640, endPoint y: 294, distance: 448.2
click at [640, 294] on div "6 . Kurš no minētajiem iemesliem tiek minēts, kā nozīmīgākais tam, ka leduslaik…" at bounding box center [784, 145] width 947 height 411
copy div "Kurš no minētajiem iemesliem tiek minēts, kā nozīmīgākais tam, ka leduslaikmeti…"
click at [443, 65] on span "Vulkāniskās aktivitāte" at bounding box center [428, 66] width 135 height 21
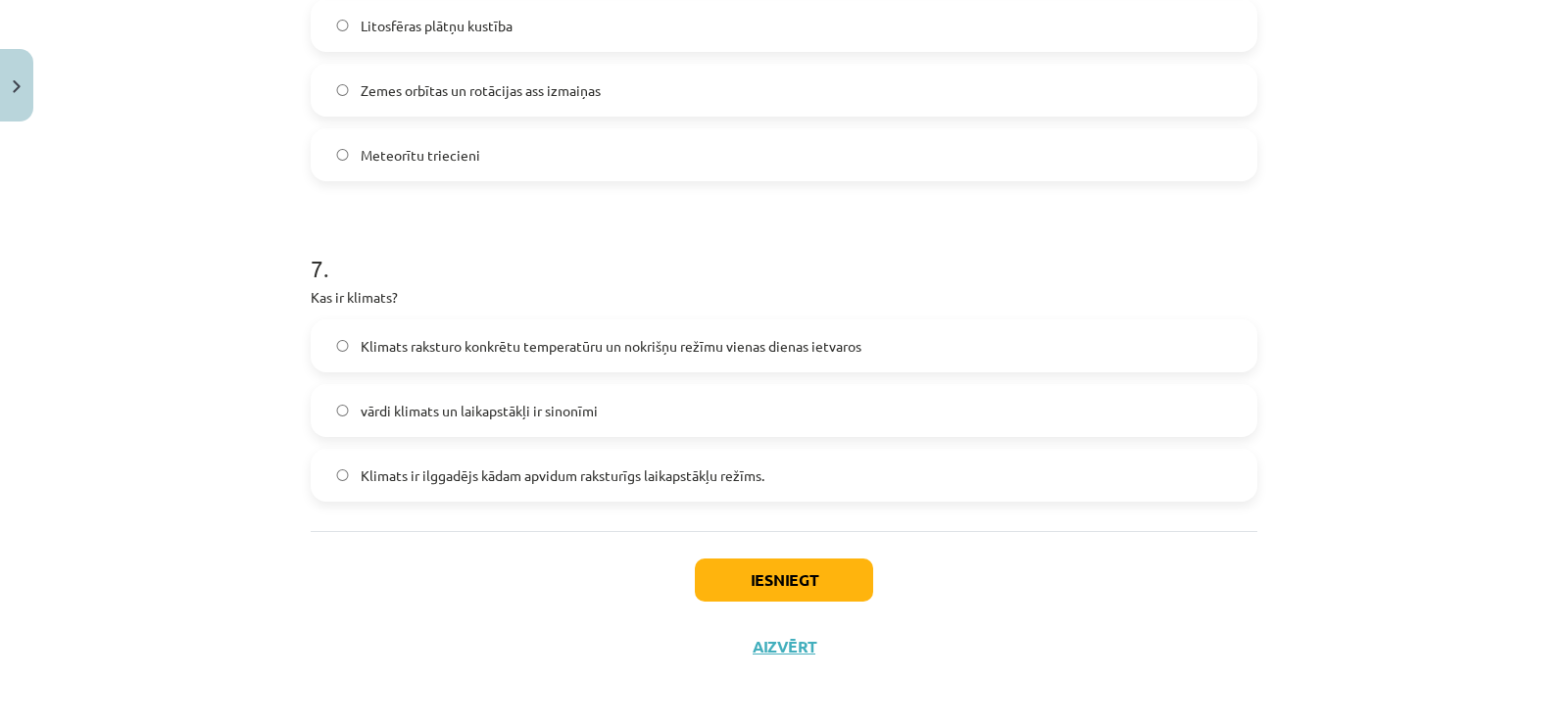
scroll to position [2415, 0]
click at [375, 353] on span "Klimats raksturo konkrētu temperatūru un nokrišņu režīmu vienas dienas ietvaros" at bounding box center [611, 346] width 501 height 21
click at [715, 576] on button "Iesniegt" at bounding box center [784, 580] width 179 height 43
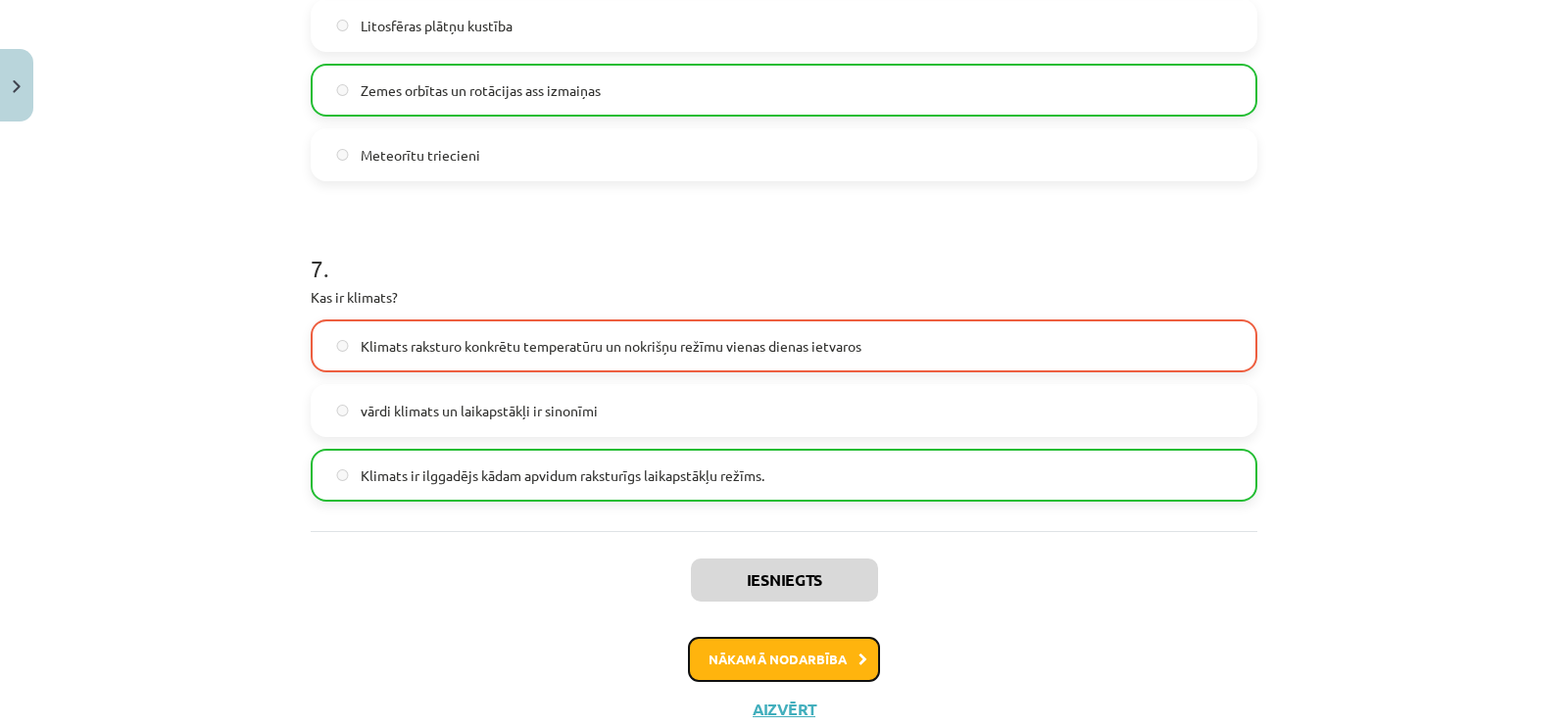
click at [709, 648] on button "Nākamā nodarbība" at bounding box center [784, 660] width 192 height 45
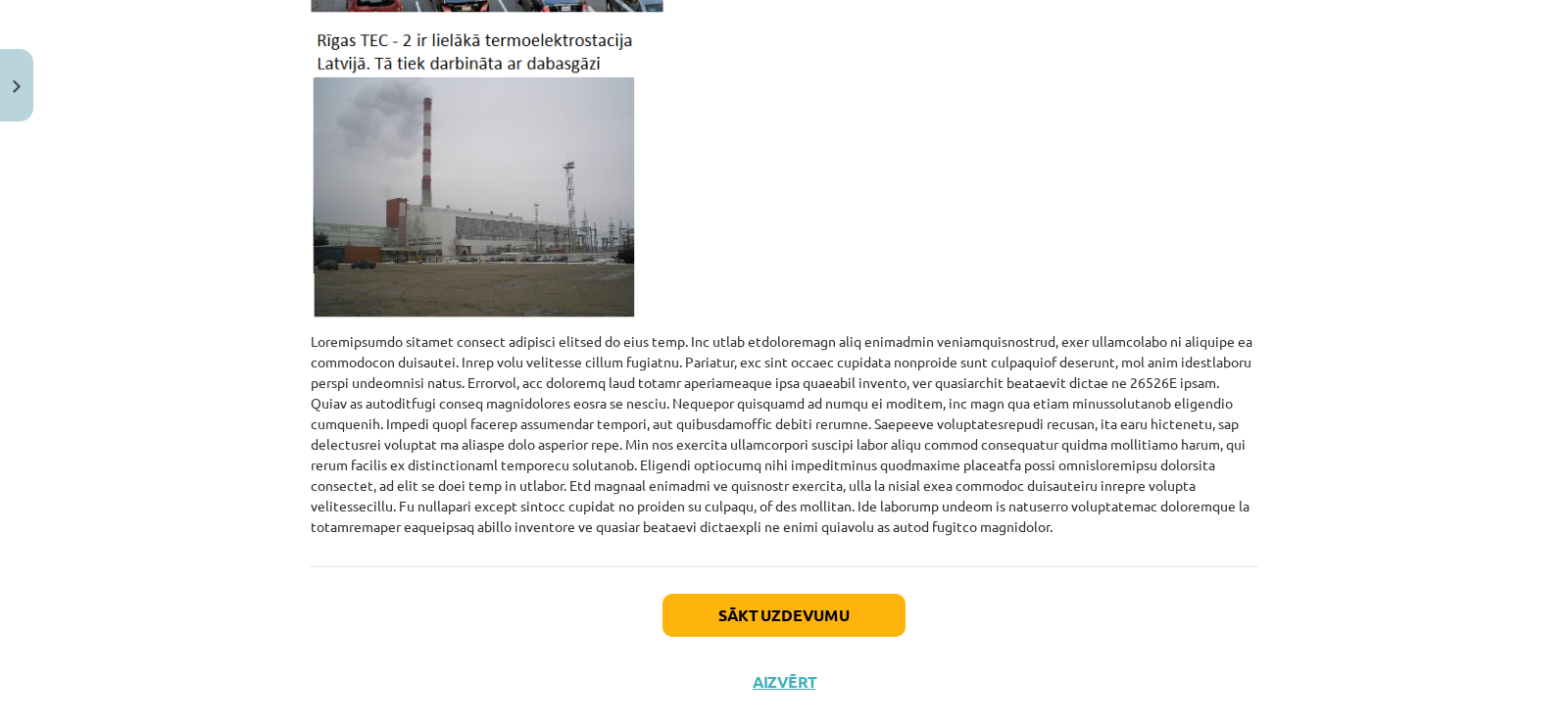
scroll to position [1998, 0]
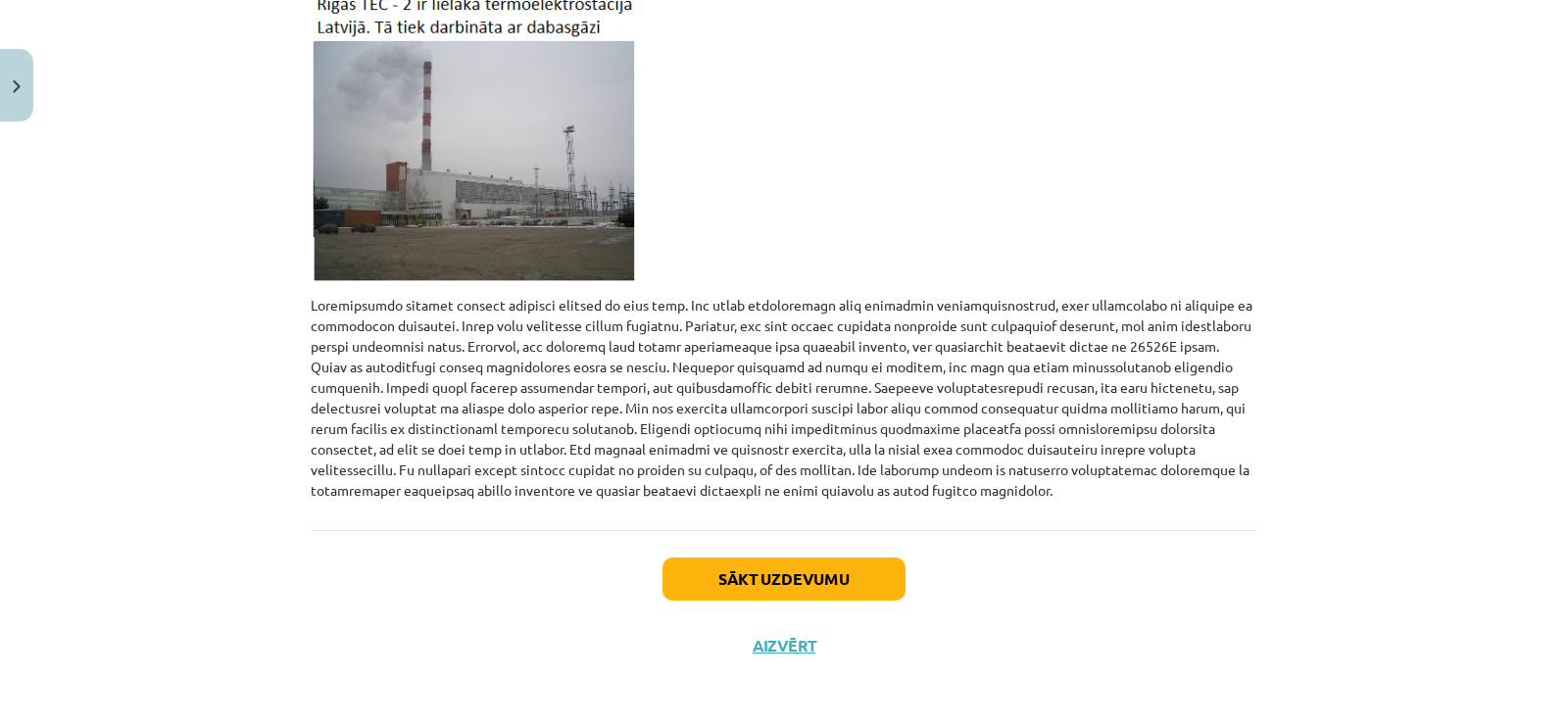
click at [739, 554] on div "Sākt uzdevumu Aizvērt" at bounding box center [784, 599] width 947 height 137
click at [740, 557] on button "Sākt uzdevumu" at bounding box center [784, 579] width 243 height 43
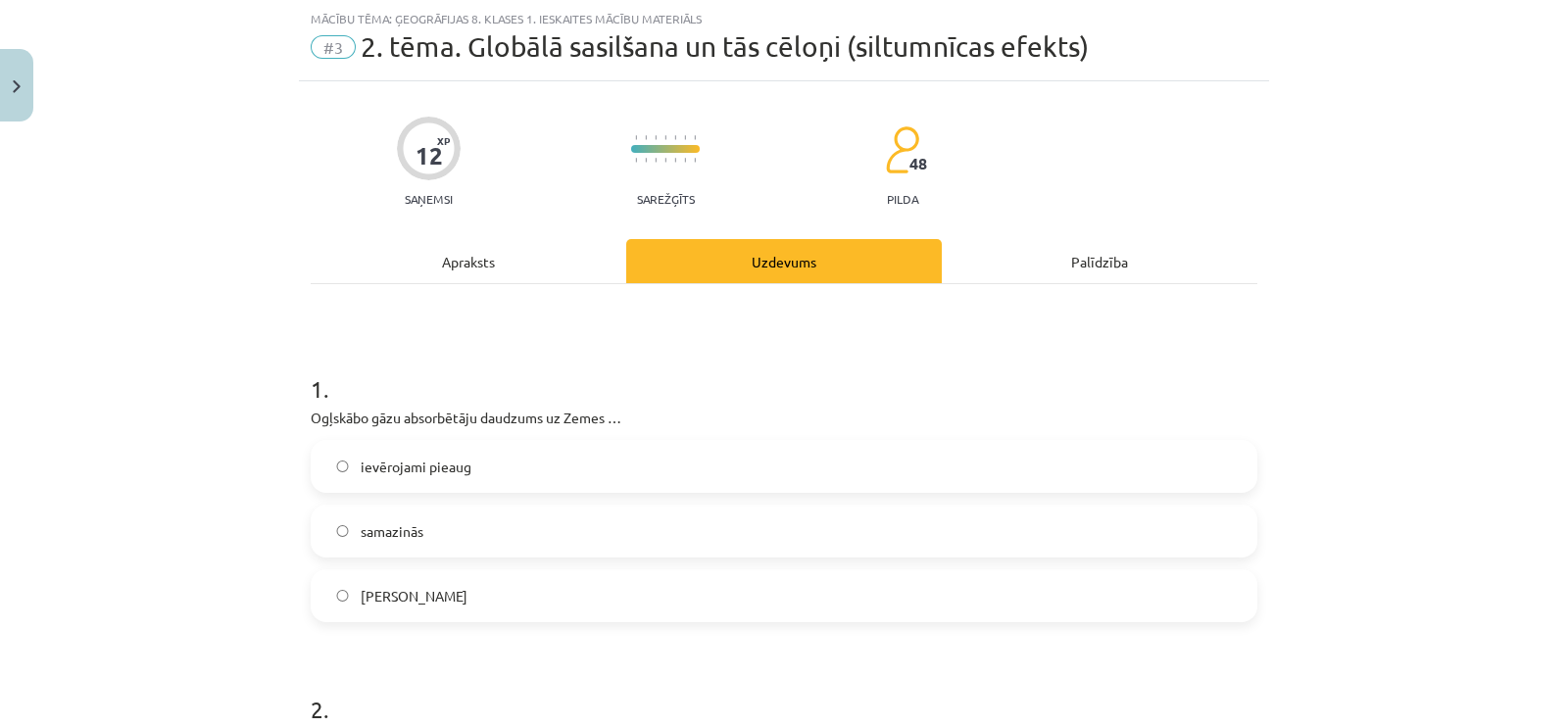
scroll to position [48, 0]
drag, startPoint x: 282, startPoint y: 410, endPoint x: 568, endPoint y: 577, distance: 331.2
click at [568, 577] on div "Mācību tēma: Ģeogrāfijas 8. klases 1. ieskaites mācību materiāls #3 2. tēma. Gl…" at bounding box center [784, 364] width 1568 height 727
copy div "Ogļskābo gāzu absorbētāju daudzums uz Zemes … ievērojami pieaug samazinās [PERS…"
click at [337, 522] on label "samazinās" at bounding box center [784, 532] width 943 height 49
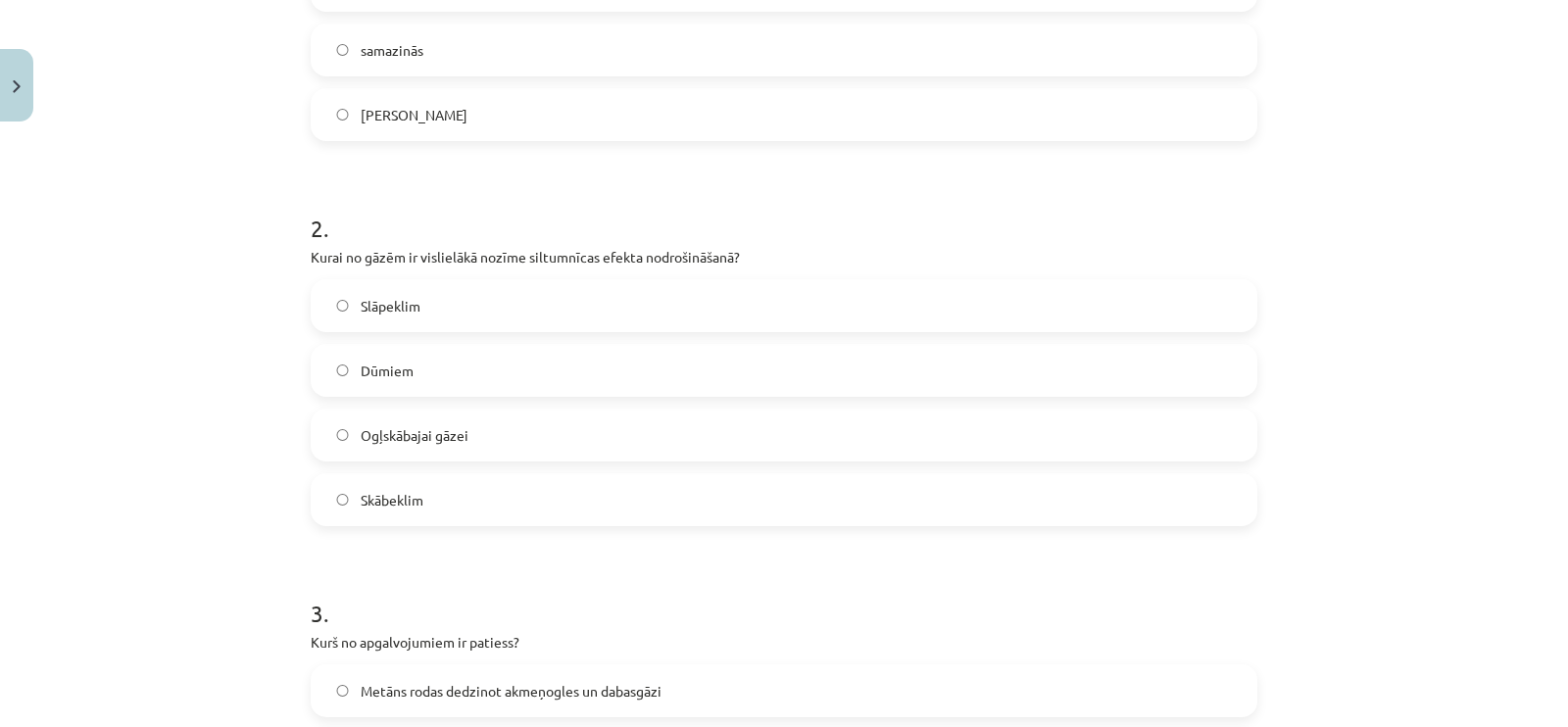
scroll to position [662, 0]
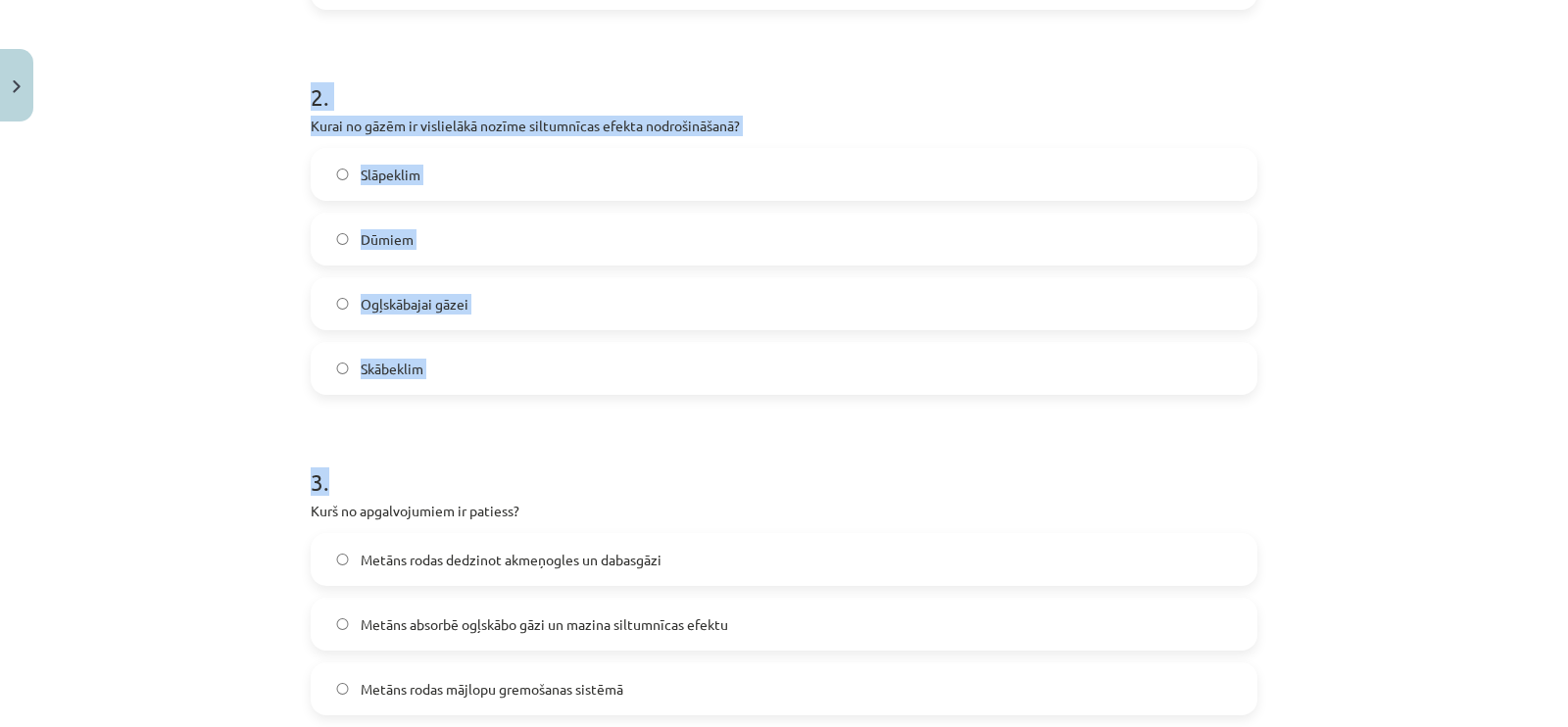
drag, startPoint x: 289, startPoint y: 106, endPoint x: 582, endPoint y: 409, distance: 421.5
click at [582, 409] on div "Mācību tēma: Ģeogrāfijas 8. klases 1. ieskaites mācību materiāls #3 2. tēma. Gl…" at bounding box center [784, 364] width 1568 height 727
copy form "2 . Kurai no gāzēm ir vislielākā nozīme siltumnīcas efekta nodrošināšanā? Slāpe…"
click at [343, 304] on label "Ogļskābajai gāzei" at bounding box center [784, 304] width 943 height 49
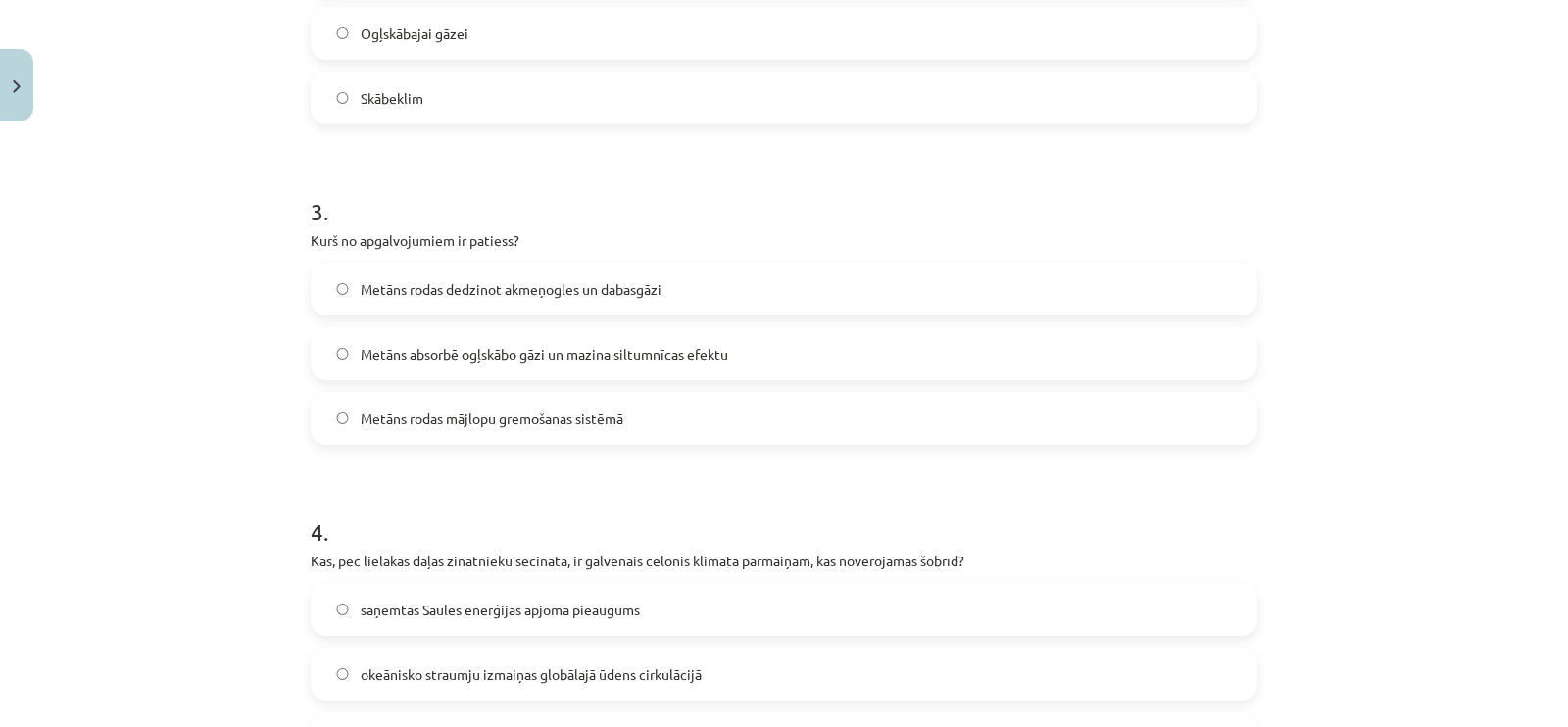
scroll to position [1029, 0]
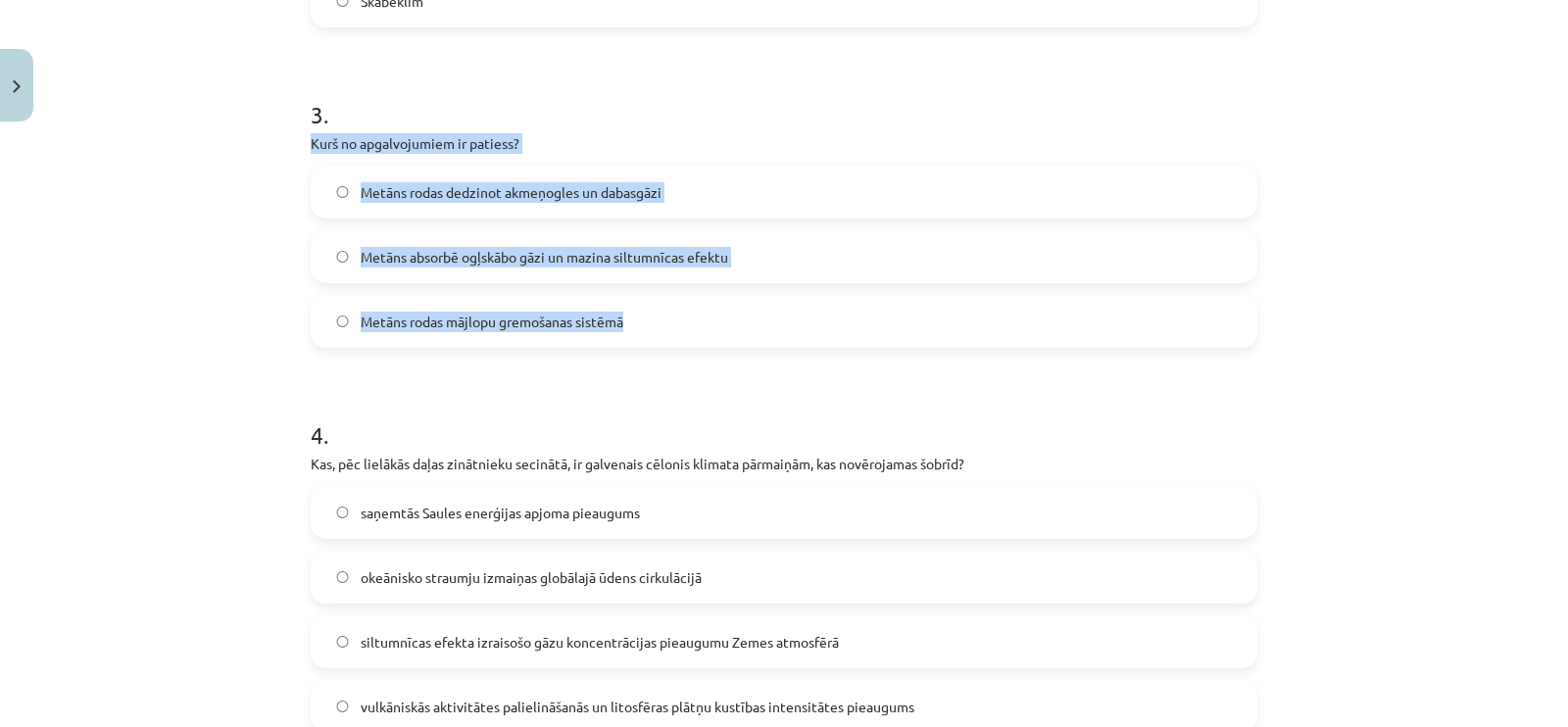
drag, startPoint x: 299, startPoint y: 139, endPoint x: 664, endPoint y: 346, distance: 419.6
click at [664, 346] on div "12 XP Saņemsi Sarežģīts 48 pilda Apraksts Uzdevums Palīdzība 1 . Ogļskābo gāzu …" at bounding box center [784, 391] width 970 height 2580
copy div "Kurš no apgalvojumiem ir patiess? Metāns rodas dedzinot akmeņogles un dabasgāzi…"
click at [361, 249] on span "Metāns absorbē ogļskābo gāzi un mazina siltumnīcas efektu" at bounding box center [544, 257] width 368 height 21
click at [339, 189] on label "Metāns rodas dedzinot akmeņogles un dabasgāzi" at bounding box center [784, 193] width 943 height 49
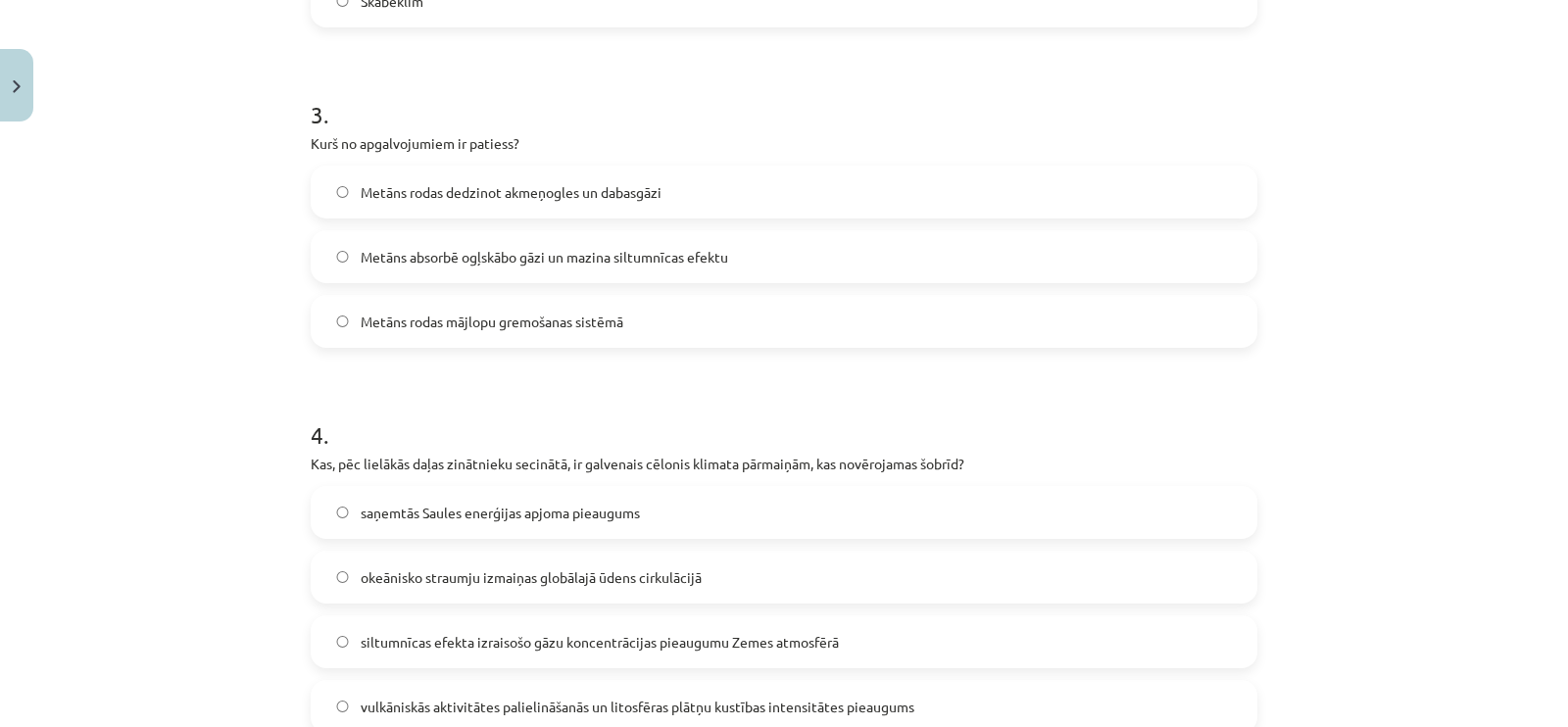
click at [374, 317] on span "Metāns rodas mājlopu gremošanas sistēmā" at bounding box center [492, 321] width 263 height 21
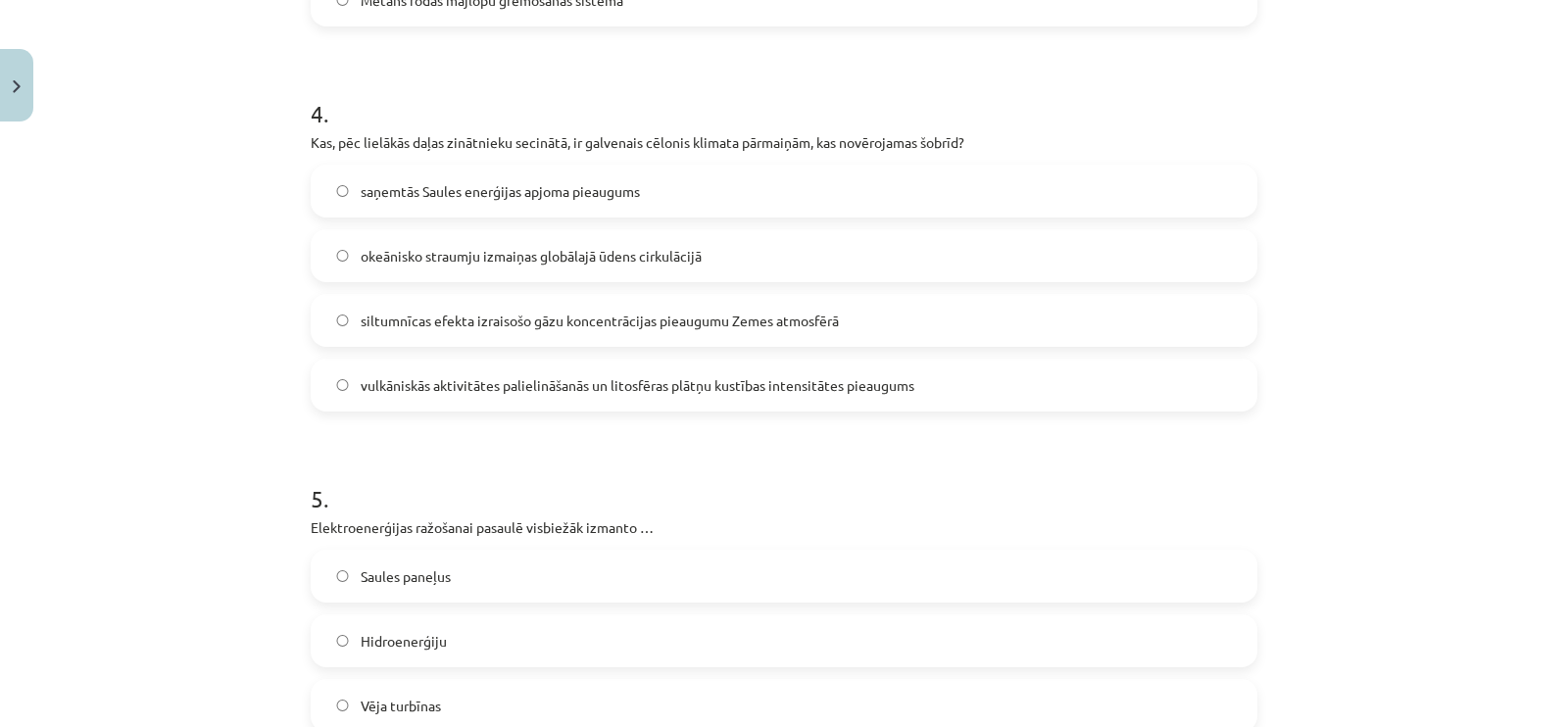
scroll to position [1397, 0]
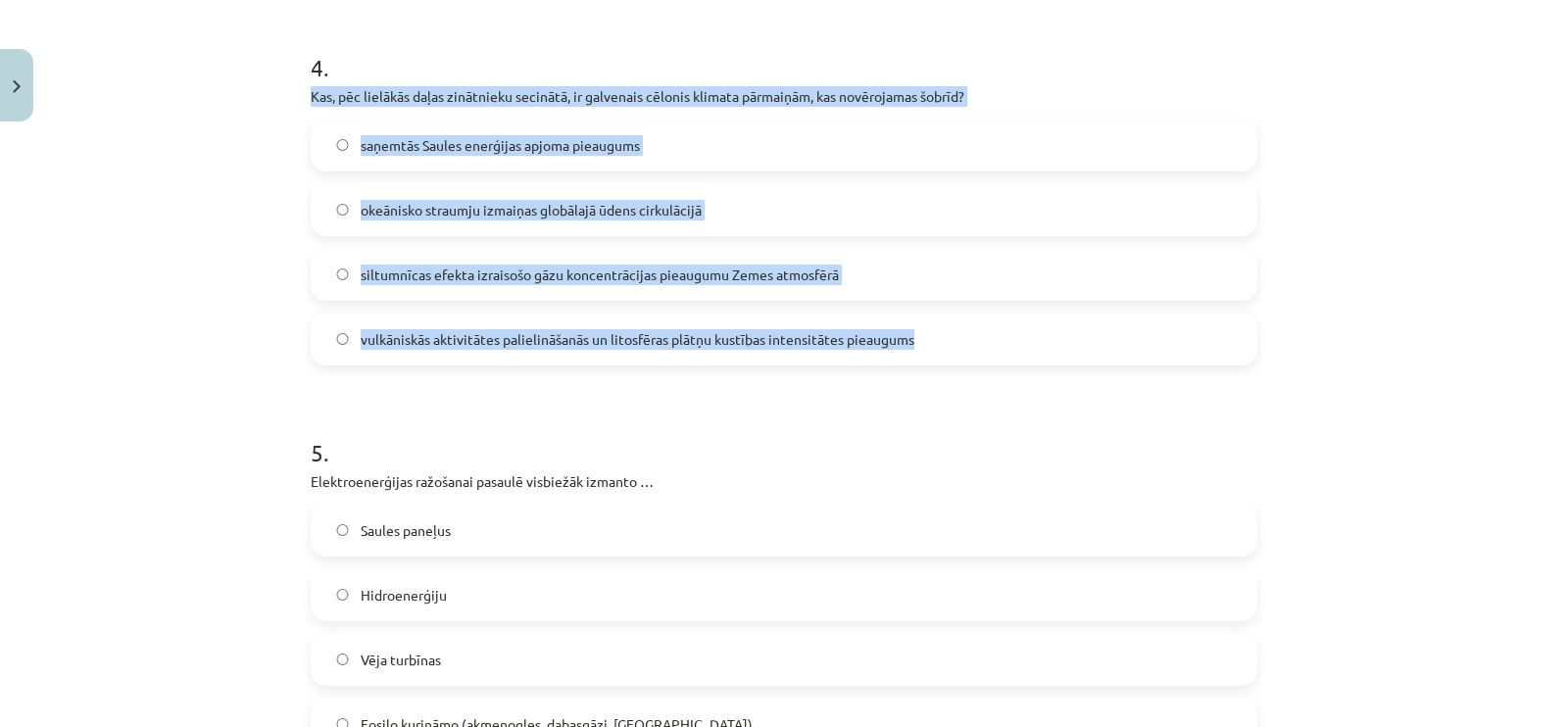
drag, startPoint x: 280, startPoint y: 82, endPoint x: 904, endPoint y: 345, distance: 677.2
click at [904, 345] on div "Mācību tēma: Ģeogrāfijas 8. klases 1. ieskaites mācību materiāls #3 2. tēma. Gl…" at bounding box center [784, 364] width 1568 height 727
copy div "Kas, pēc lielākās daļas zinātnieku secinātā, ir galvenais cēlonis klimata pārma…"
click at [346, 288] on label "siltumnīcas efekta izraisošo gāzu koncentrācijas pieaugumu Zemes atmosfērā" at bounding box center [784, 275] width 943 height 49
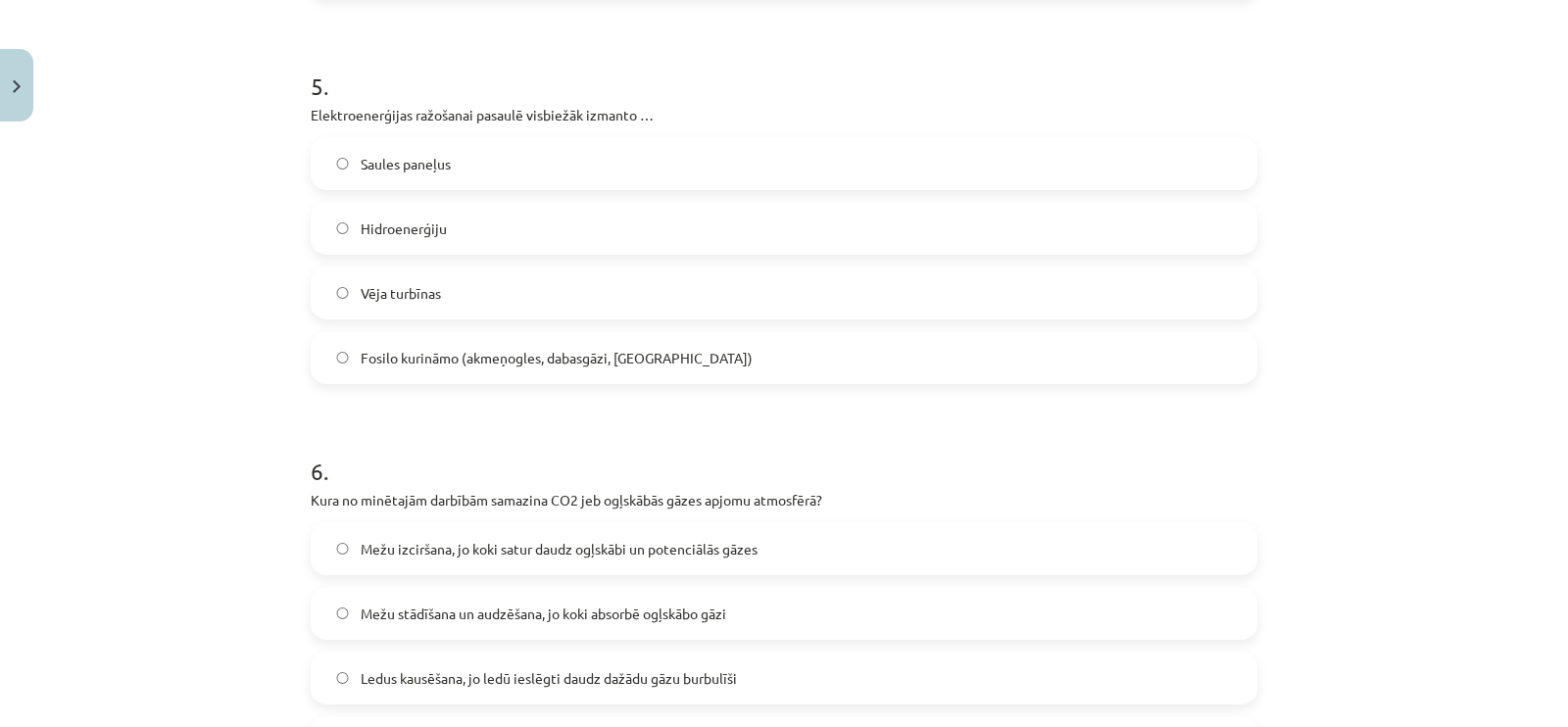
scroll to position [1763, 0]
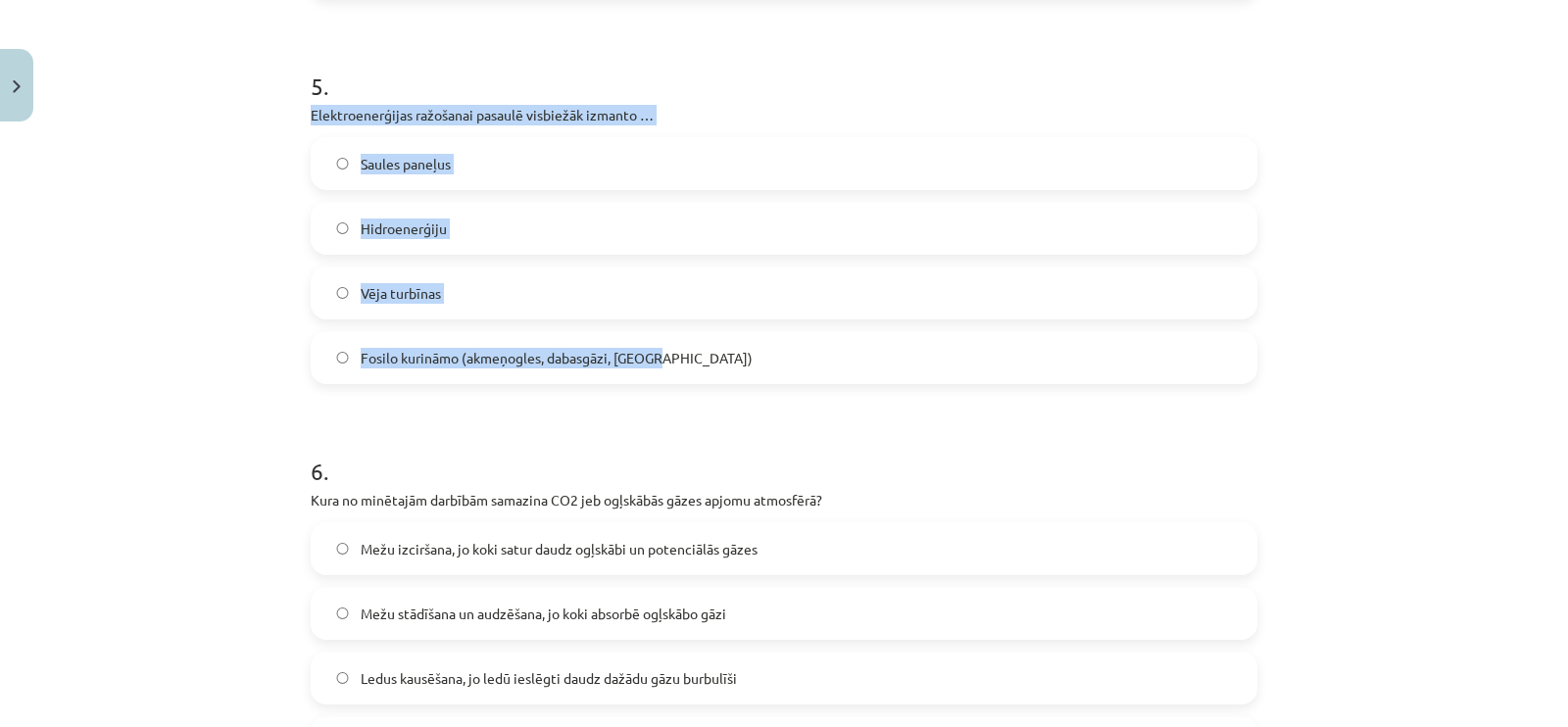
drag, startPoint x: 289, startPoint y: 104, endPoint x: 789, endPoint y: 362, distance: 562.6
click at [329, 348] on label "Fosilo kurināmo (akmeņogles, dabasgāzi, [GEOGRAPHIC_DATA])" at bounding box center [784, 358] width 943 height 49
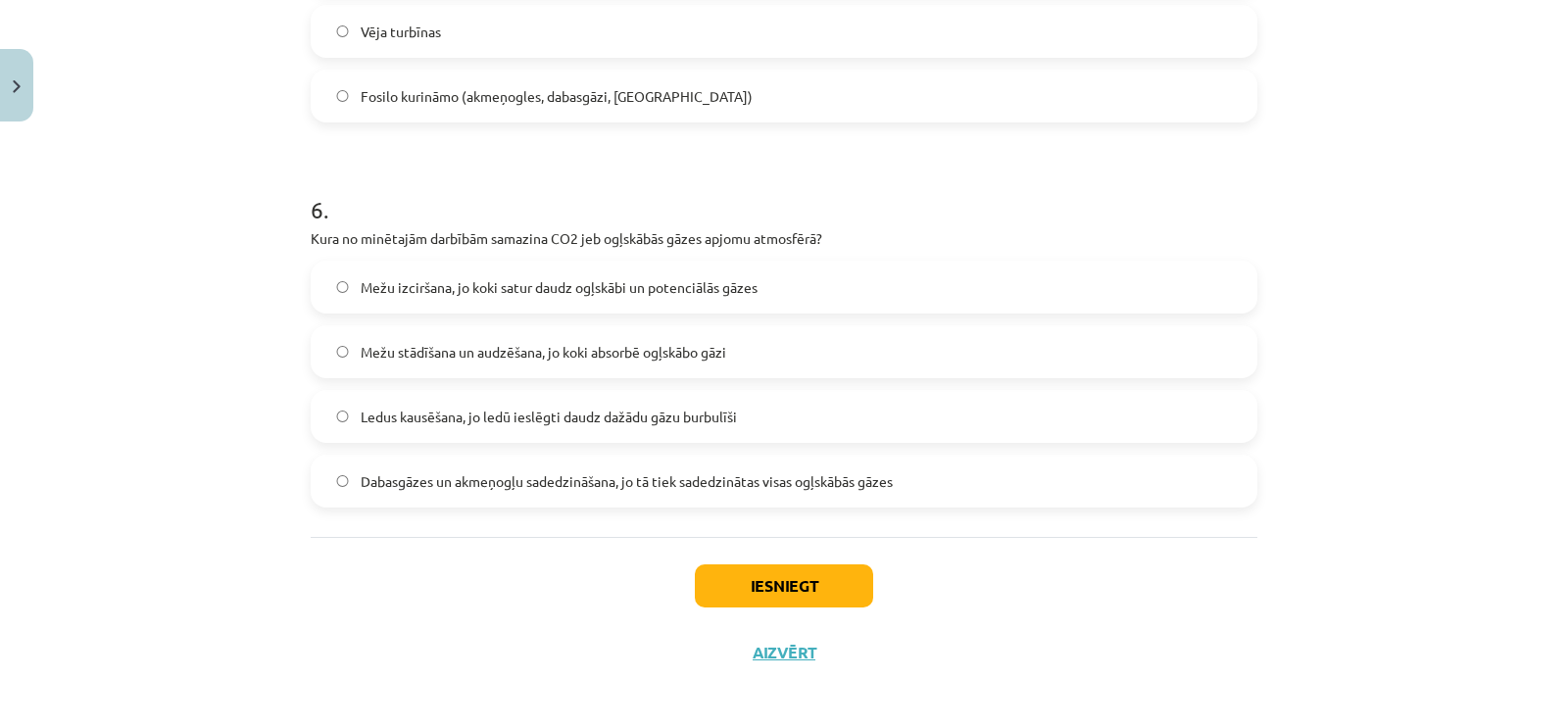
scroll to position [2031, 0]
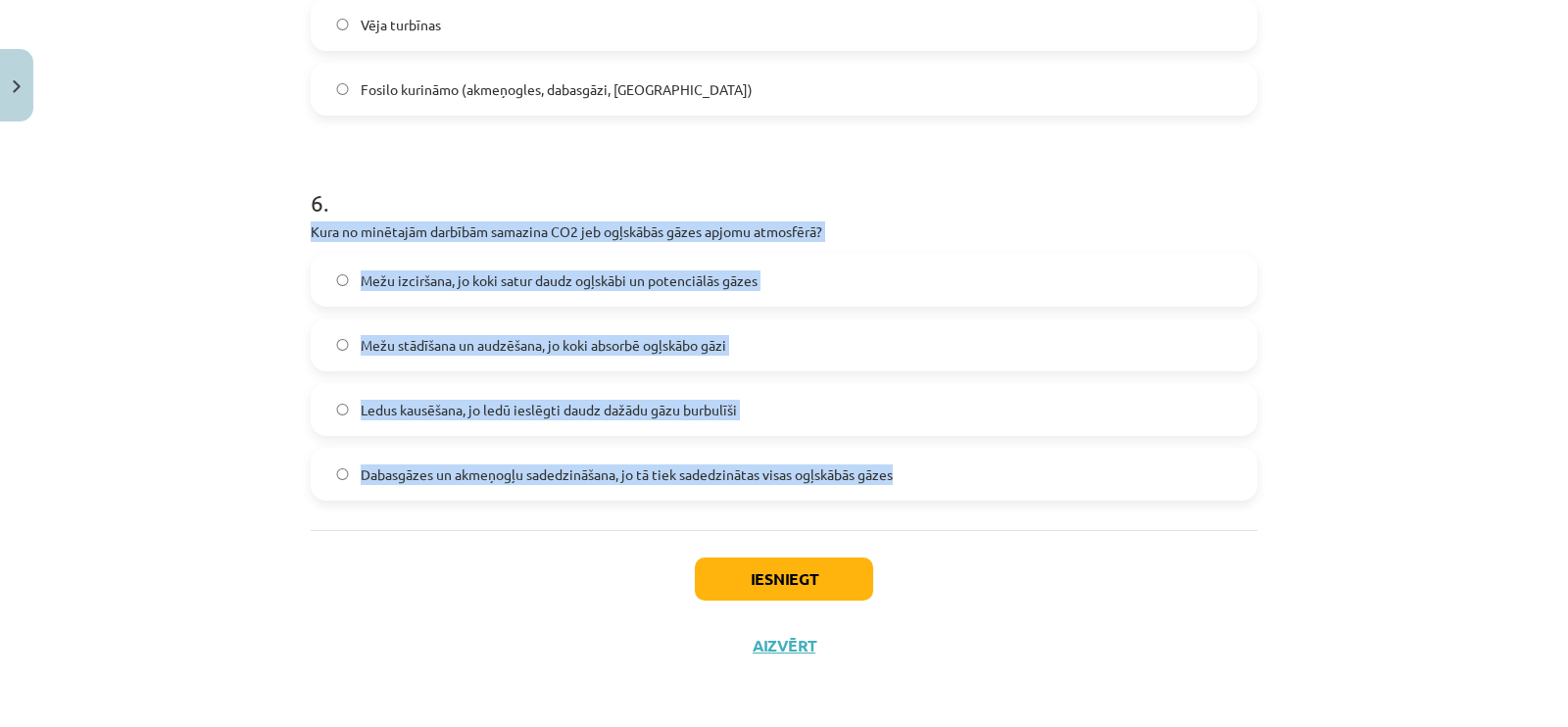
drag, startPoint x: 302, startPoint y: 229, endPoint x: 908, endPoint y: 461, distance: 648.9
click at [908, 461] on div "6 . Kura no minētajām darbībām samazina CO2 jeb ogļskābās gāzes apjomu atmosfēr…" at bounding box center [784, 328] width 947 height 346
click at [318, 336] on label "Mežu stādīšana un audzēšana, jo koki absorbē ogļskābo gāzi" at bounding box center [784, 345] width 943 height 49
click at [752, 581] on button "Iesniegt" at bounding box center [784, 579] width 179 height 43
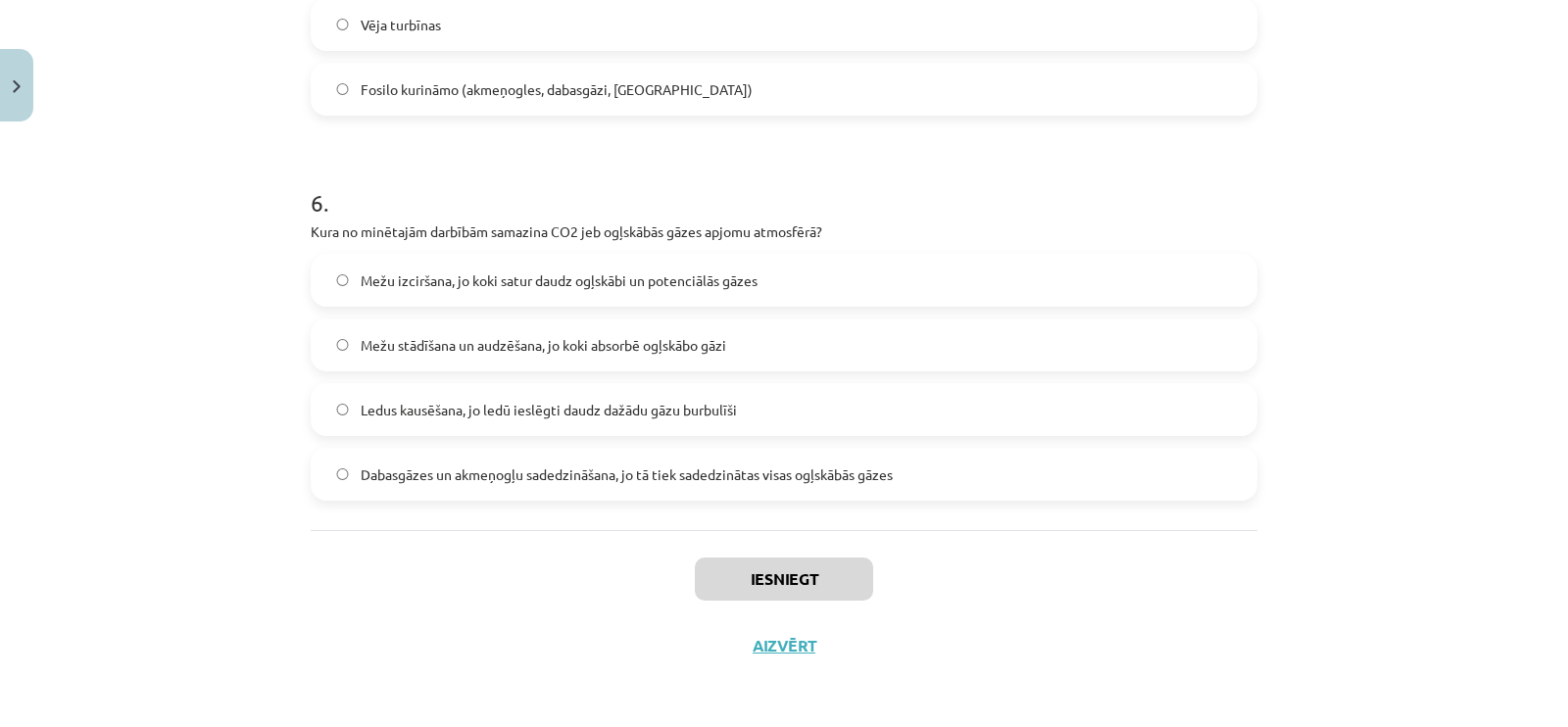
click at [954, 533] on div "Iesniegt Aizvērt" at bounding box center [784, 599] width 947 height 137
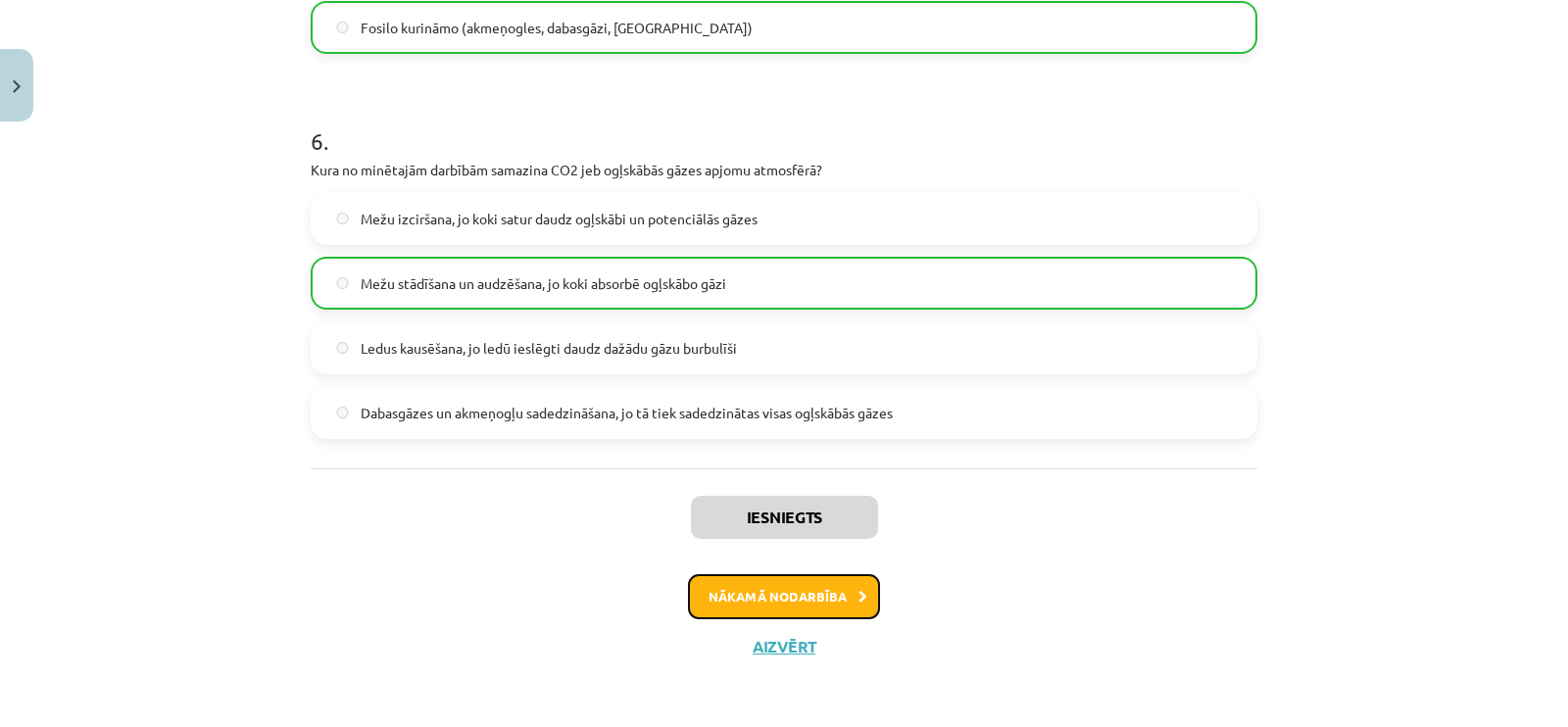
click at [799, 602] on button "Nākamā nodarbība" at bounding box center [784, 597] width 192 height 45
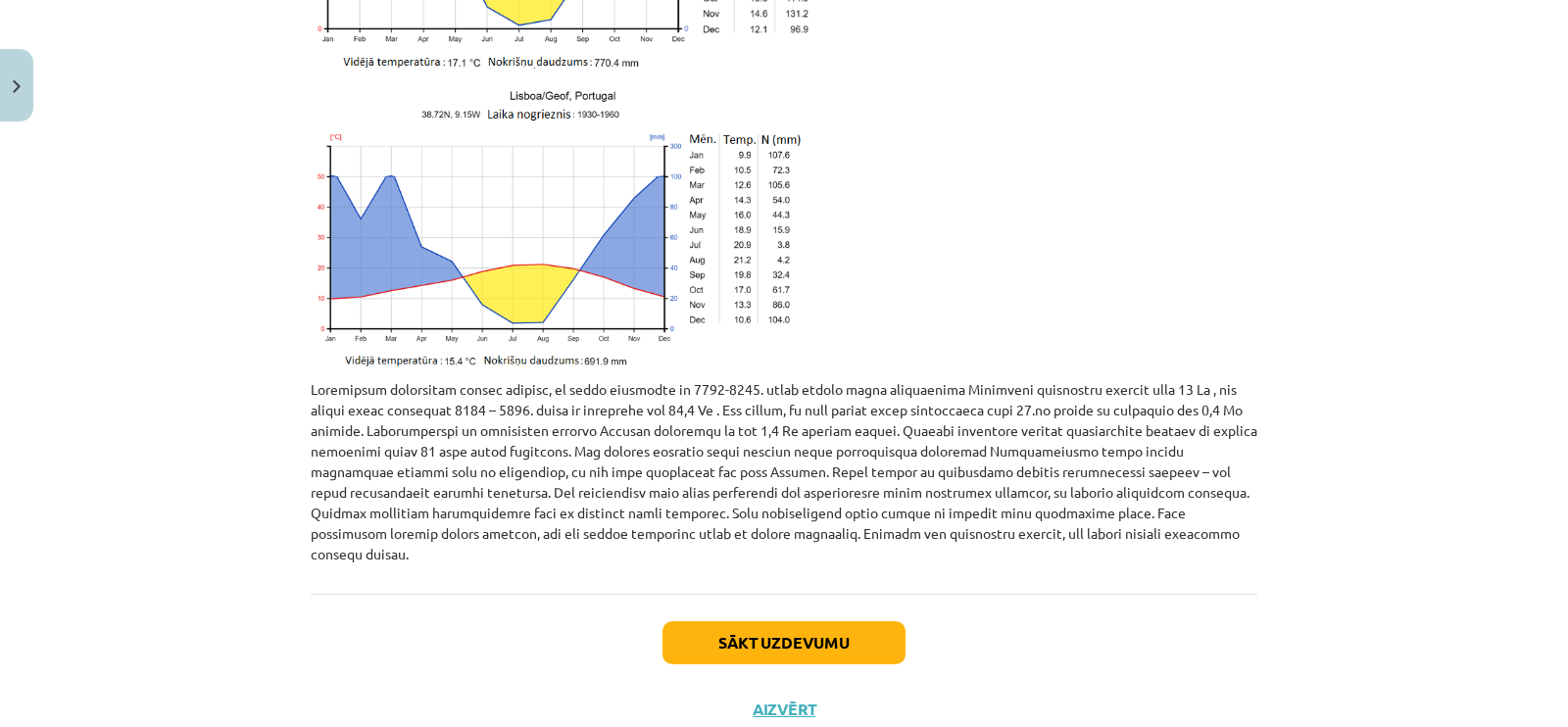
scroll to position [4322, 0]
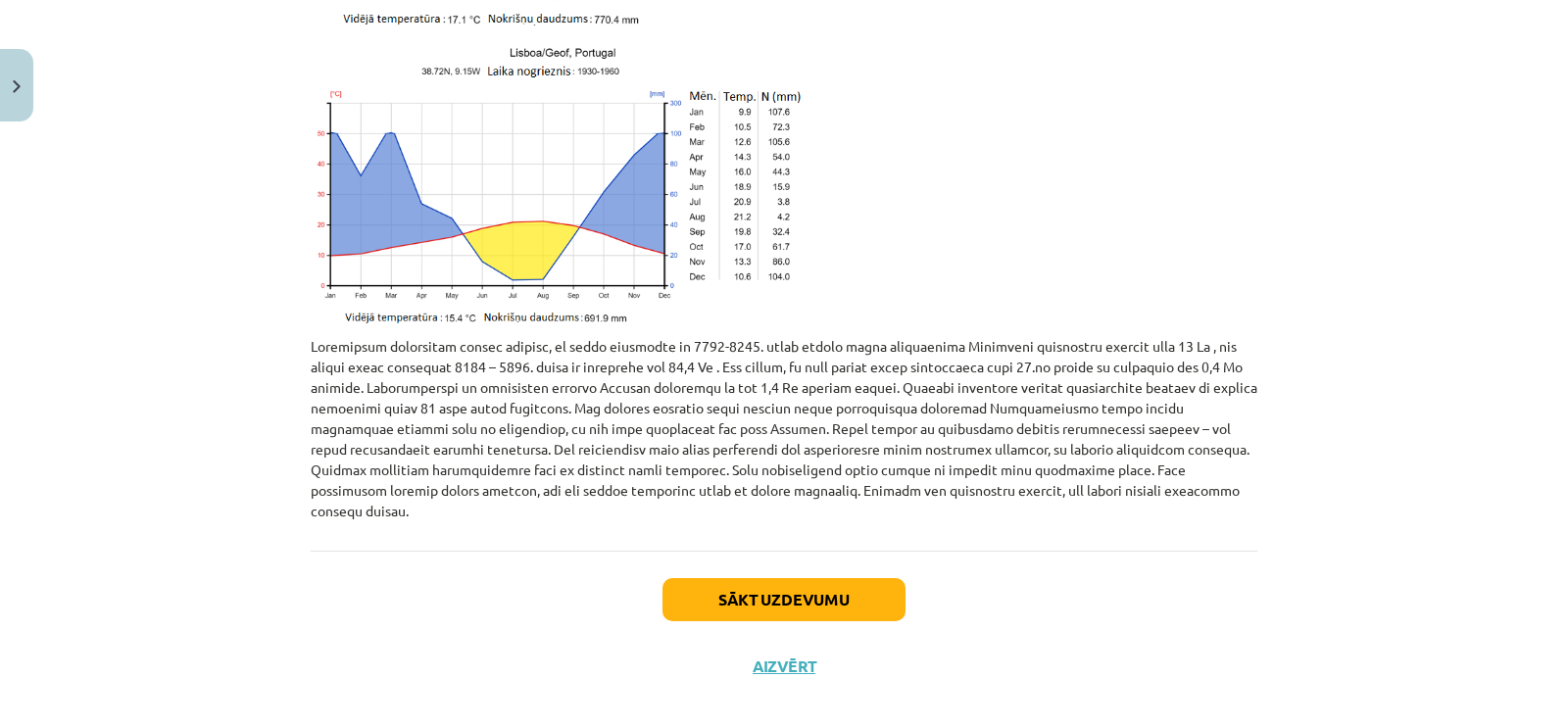
click at [825, 554] on div "Sākt uzdevumu Aizvērt" at bounding box center [784, 618] width 947 height 137
click at [818, 578] on button "Sākt uzdevumu" at bounding box center [784, 600] width 243 height 43
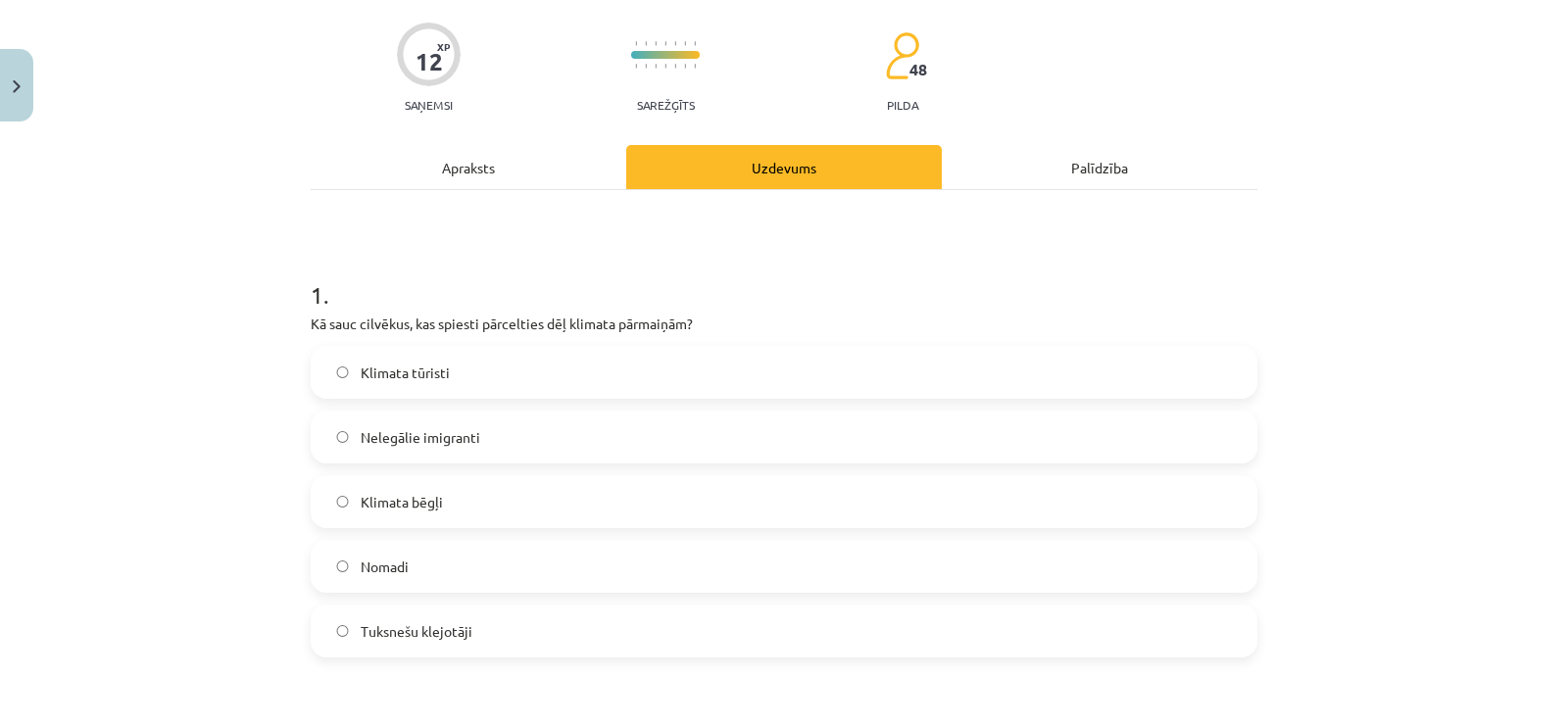
scroll to position [297, 0]
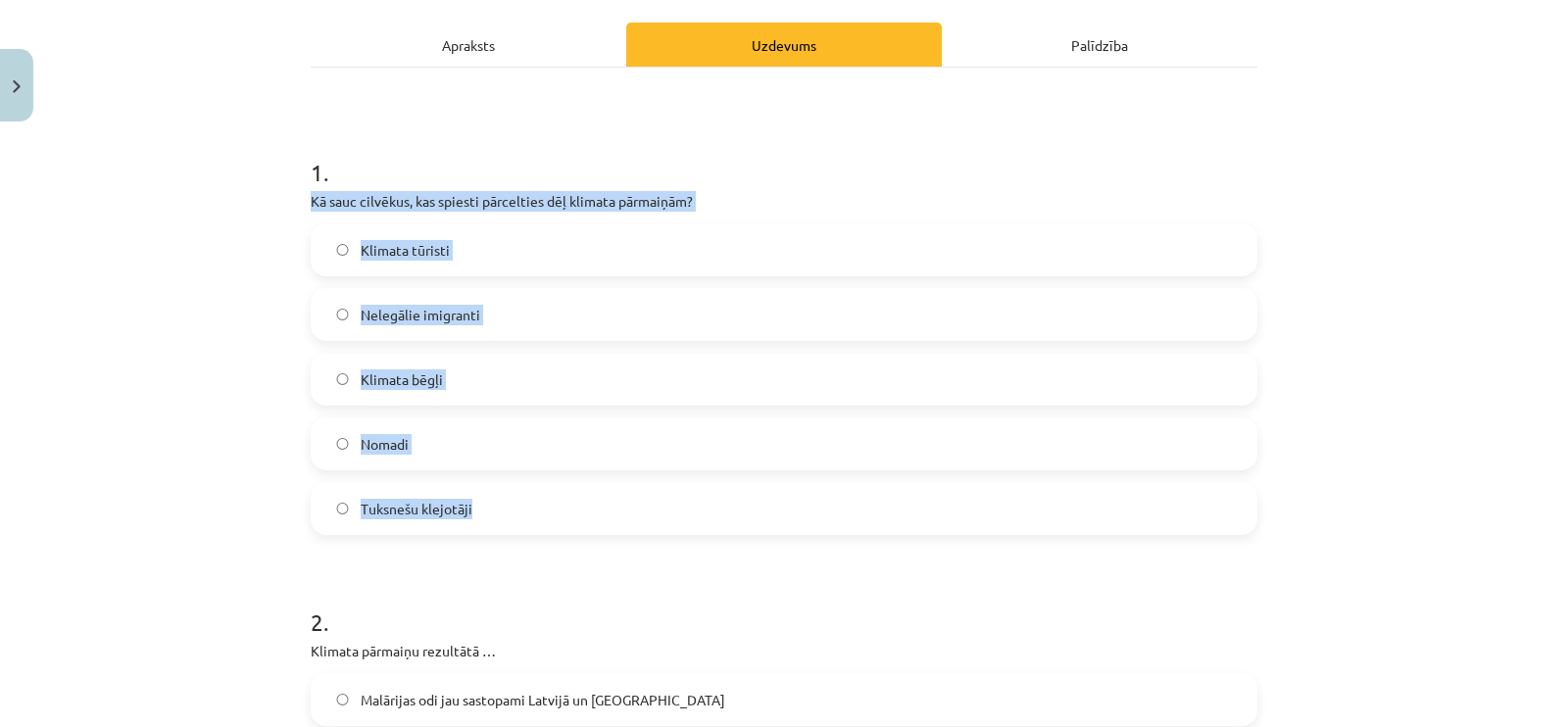
drag, startPoint x: 294, startPoint y: 188, endPoint x: 584, endPoint y: 528, distance: 446.9
click at [336, 369] on label "Klimata bēgļi" at bounding box center [784, 379] width 943 height 49
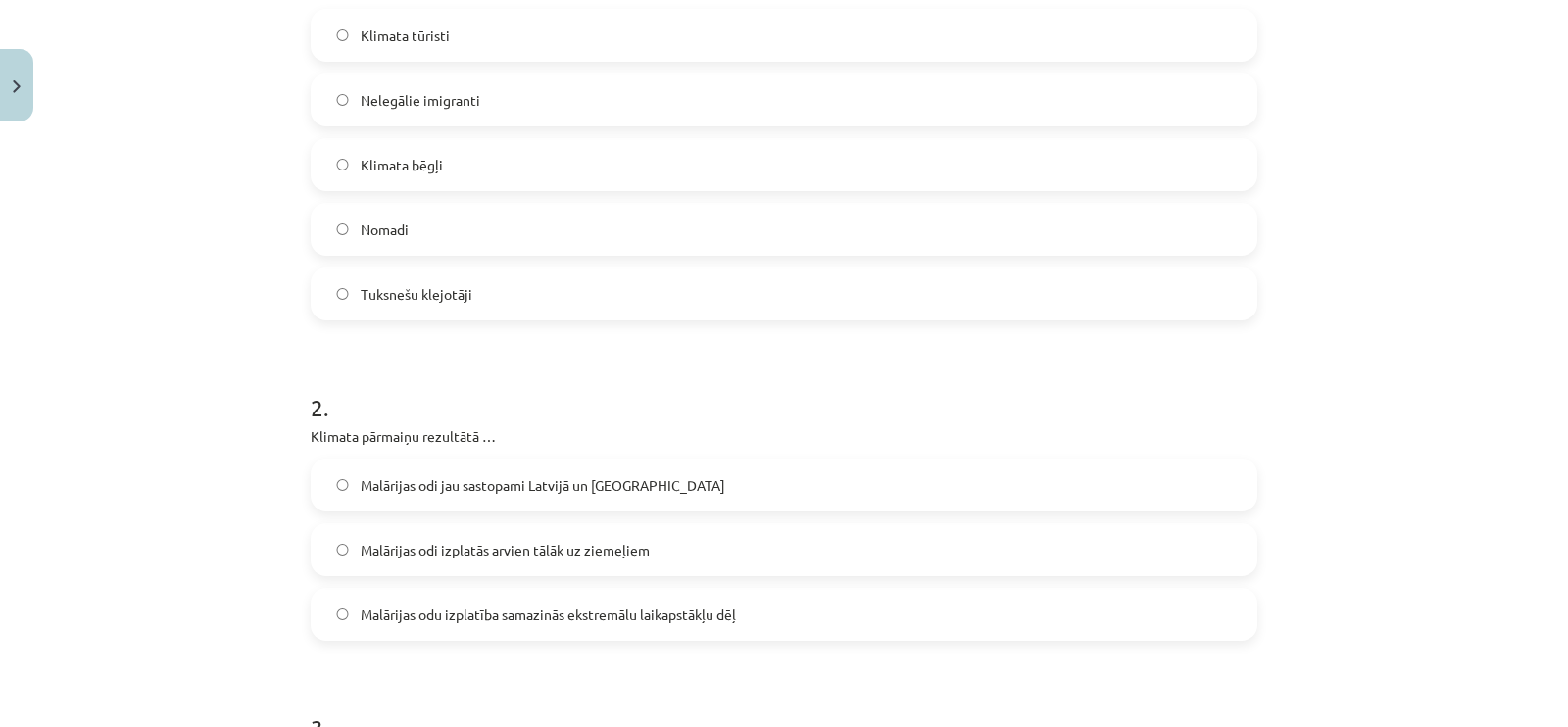
scroll to position [665, 0]
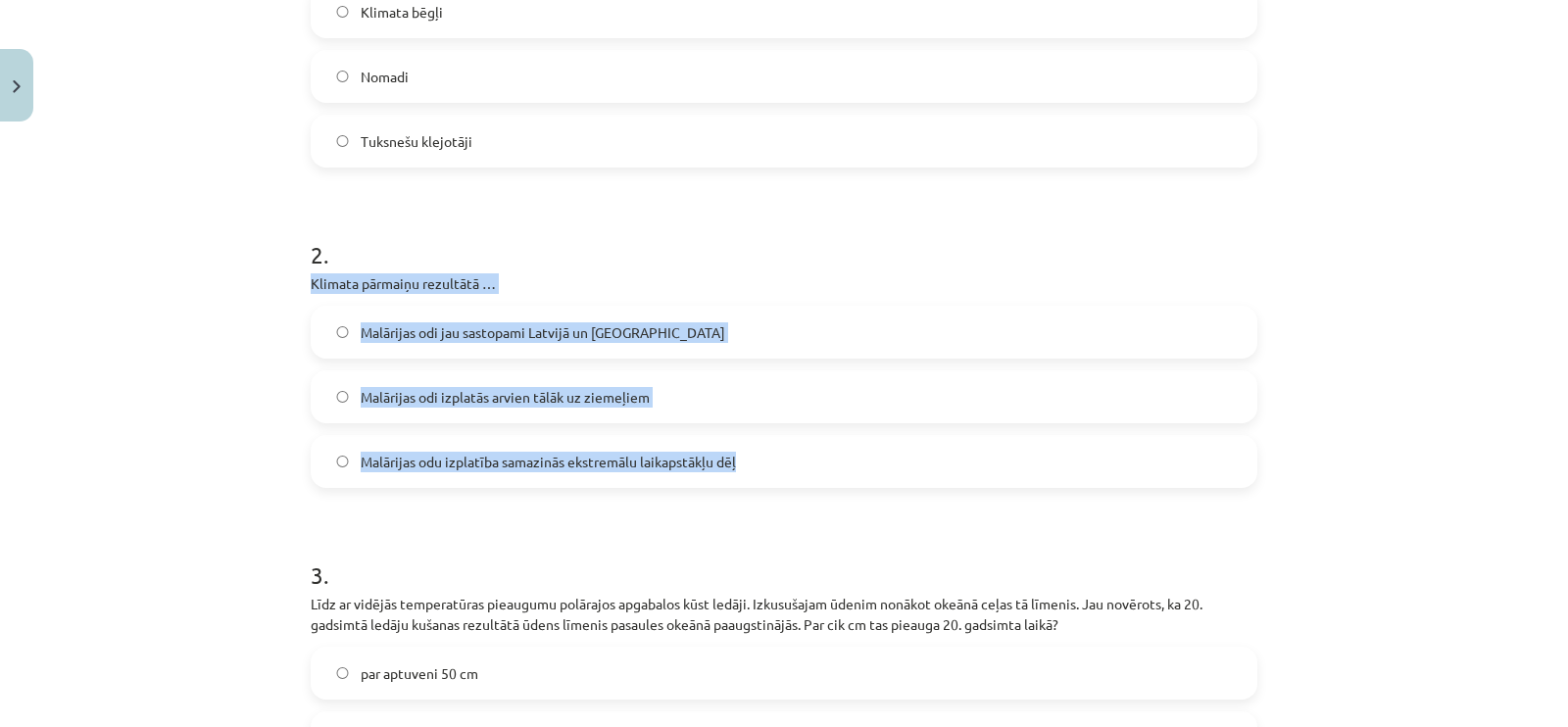
drag, startPoint x: 295, startPoint y: 283, endPoint x: 739, endPoint y: 438, distance: 470.3
click at [535, 393] on span "Malārijas odi izplatās arvien tālāk uz ziemeļiem" at bounding box center [505, 397] width 289 height 21
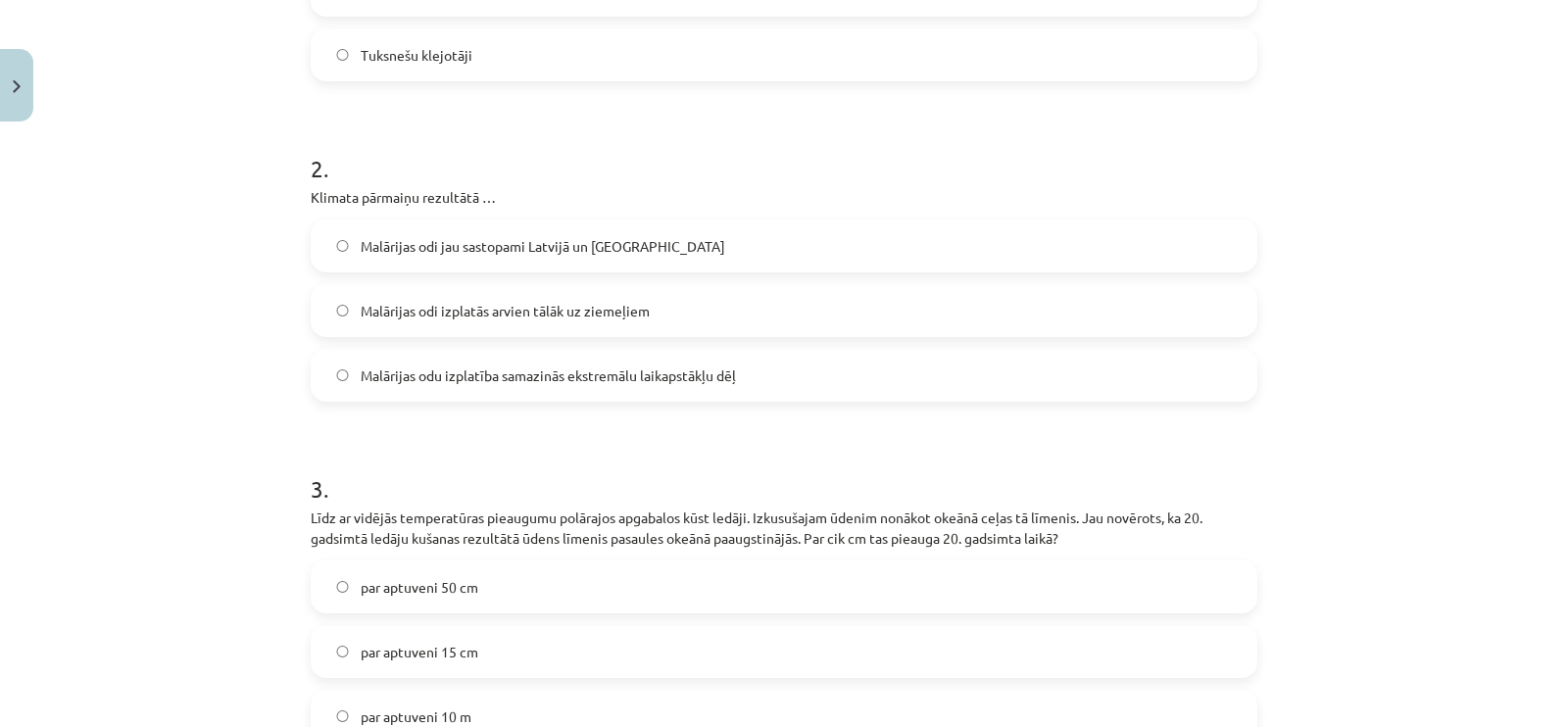
scroll to position [1032, 0]
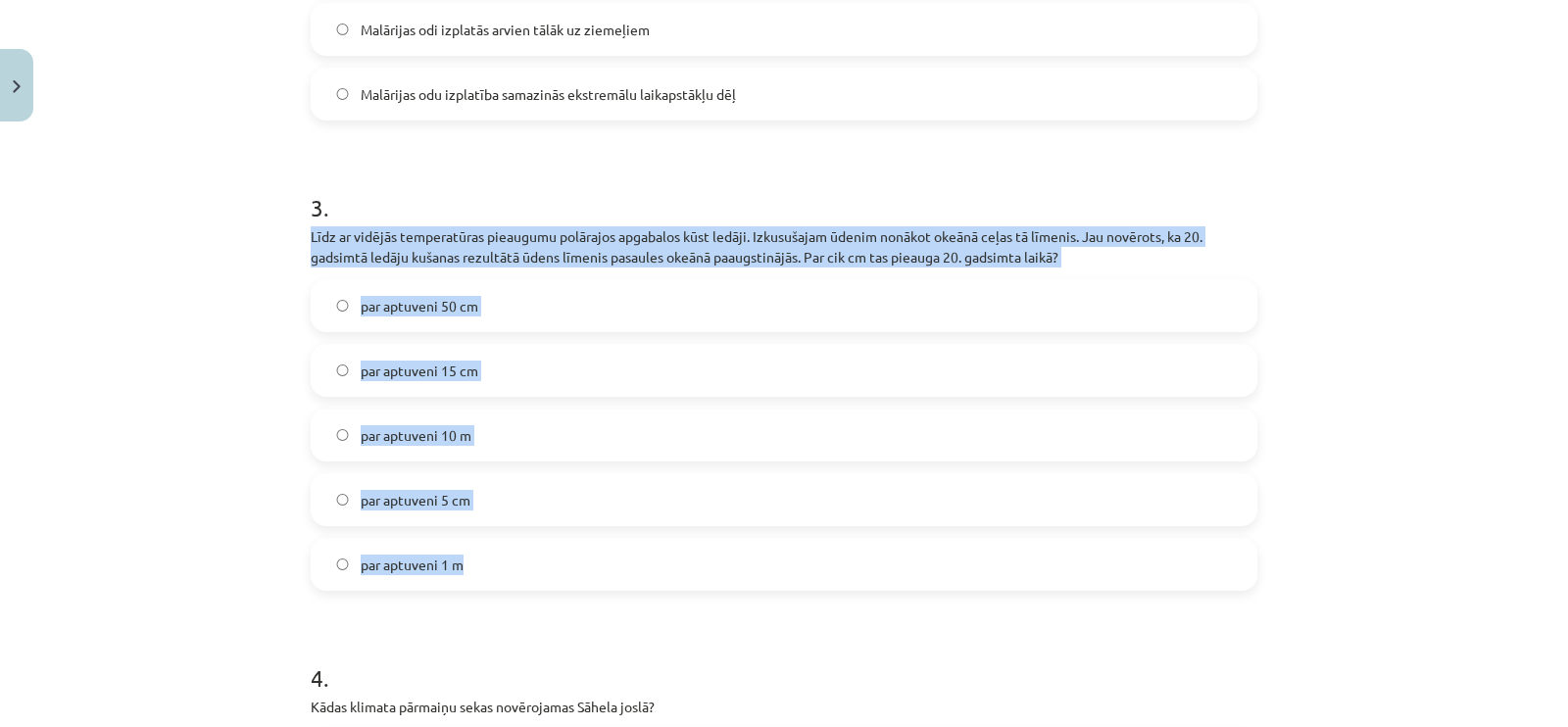
drag, startPoint x: 271, startPoint y: 223, endPoint x: 616, endPoint y: 536, distance: 465.8
click at [616, 536] on div "Mācību tēma: Ģeogrāfijas 8. klases 1. ieskaites mācību materiāls #4 3. tēma. Kl…" at bounding box center [784, 364] width 1568 height 727
click at [483, 364] on label "par aptuveni 15 cm" at bounding box center [784, 370] width 943 height 49
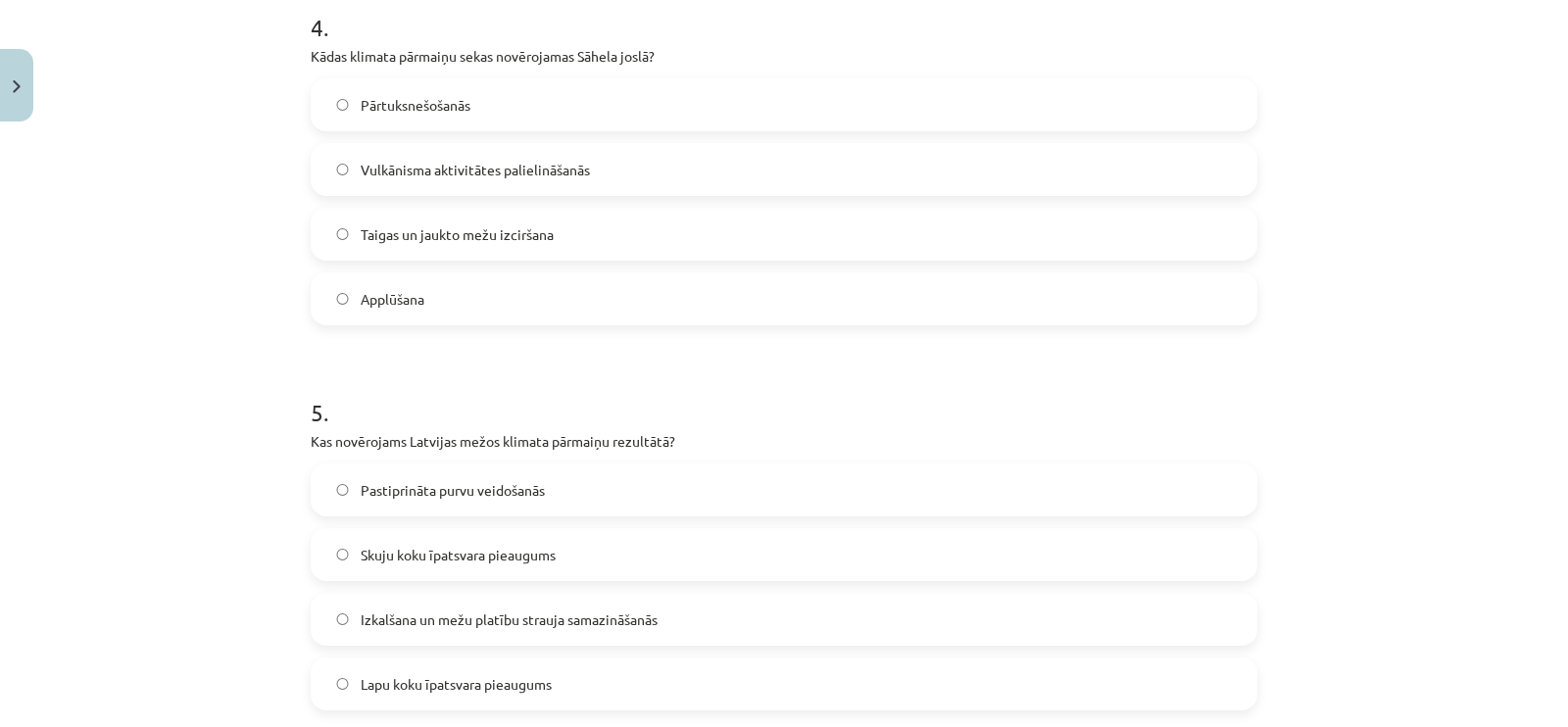
scroll to position [1645, 0]
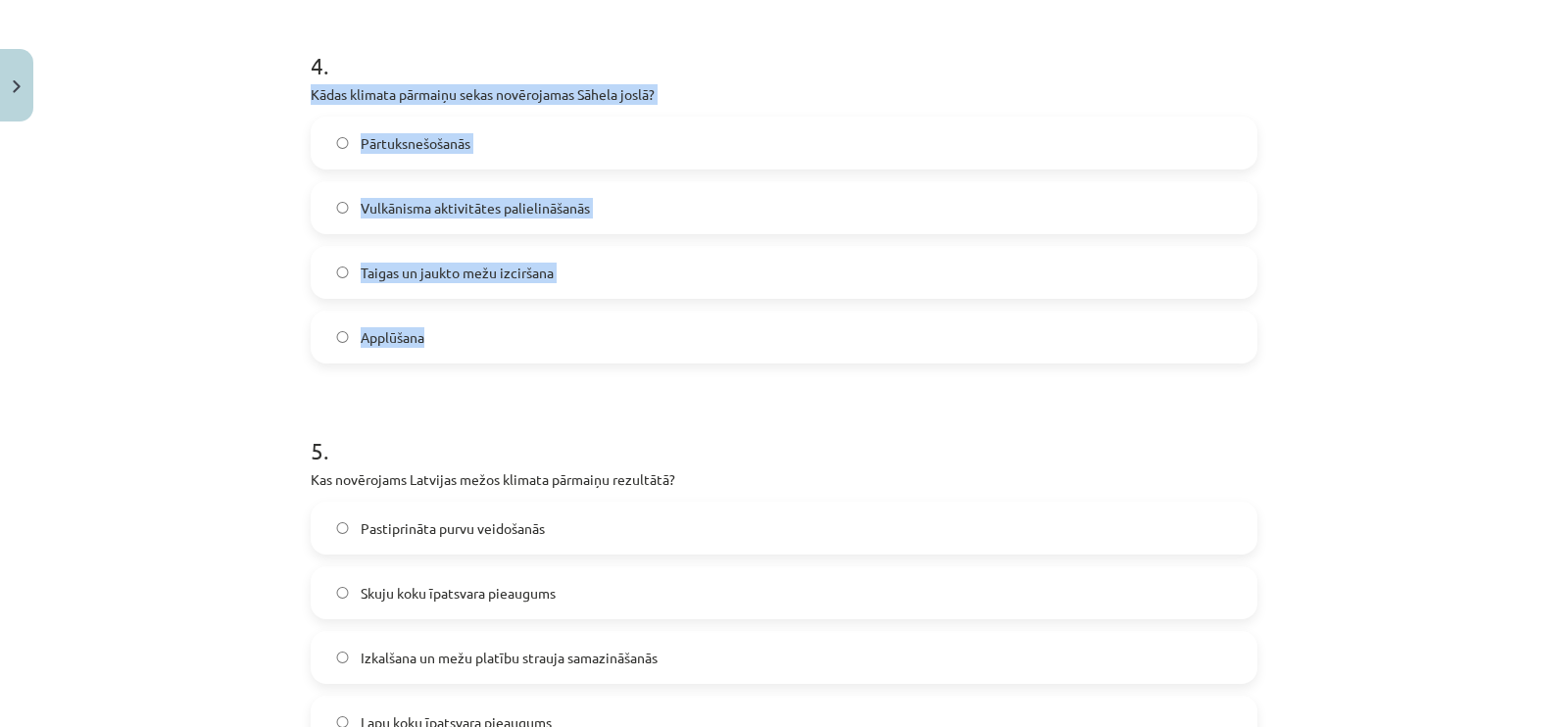
drag, startPoint x: 297, startPoint y: 90, endPoint x: 641, endPoint y: 320, distance: 413.8
click at [503, 124] on label "Pārtuksnešošanās" at bounding box center [784, 143] width 943 height 49
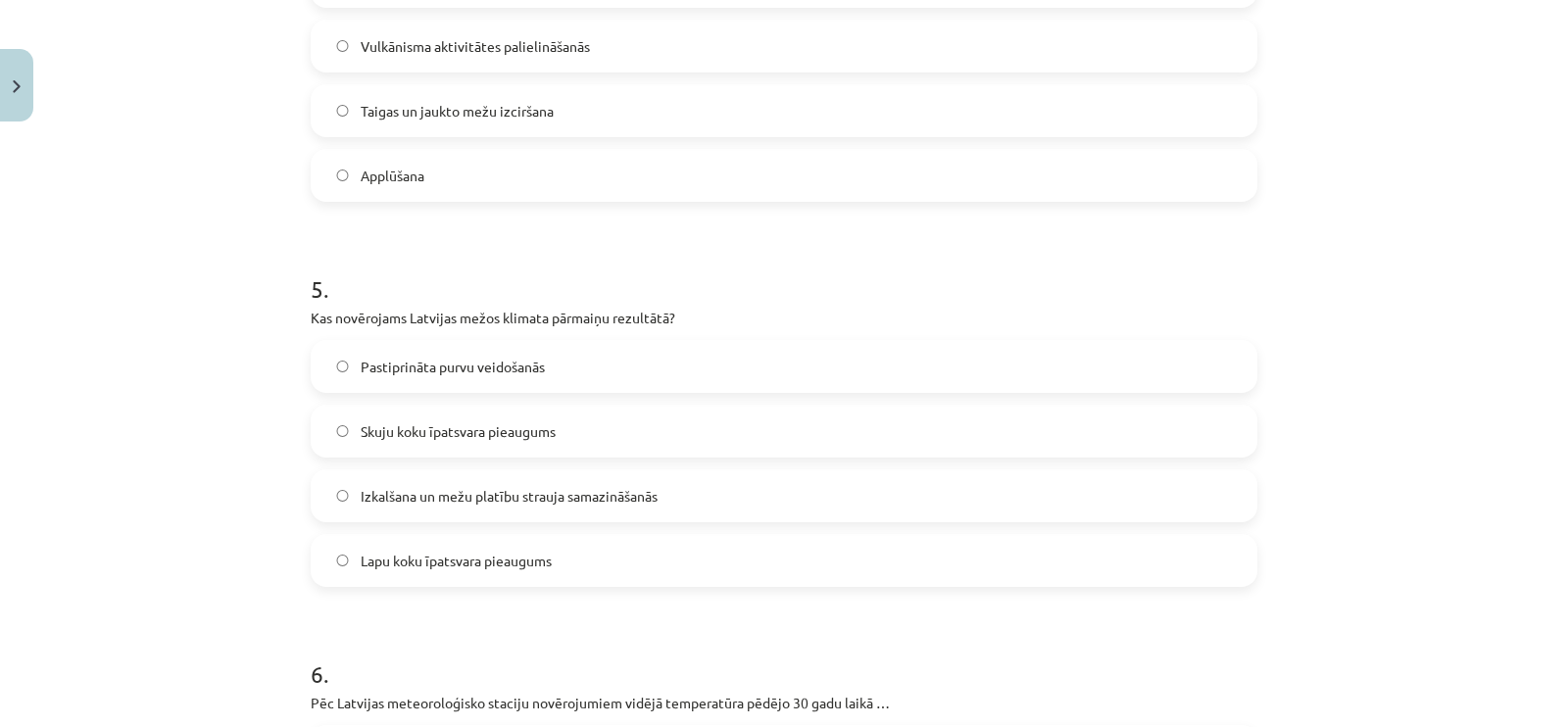
scroll to position [1890, 0]
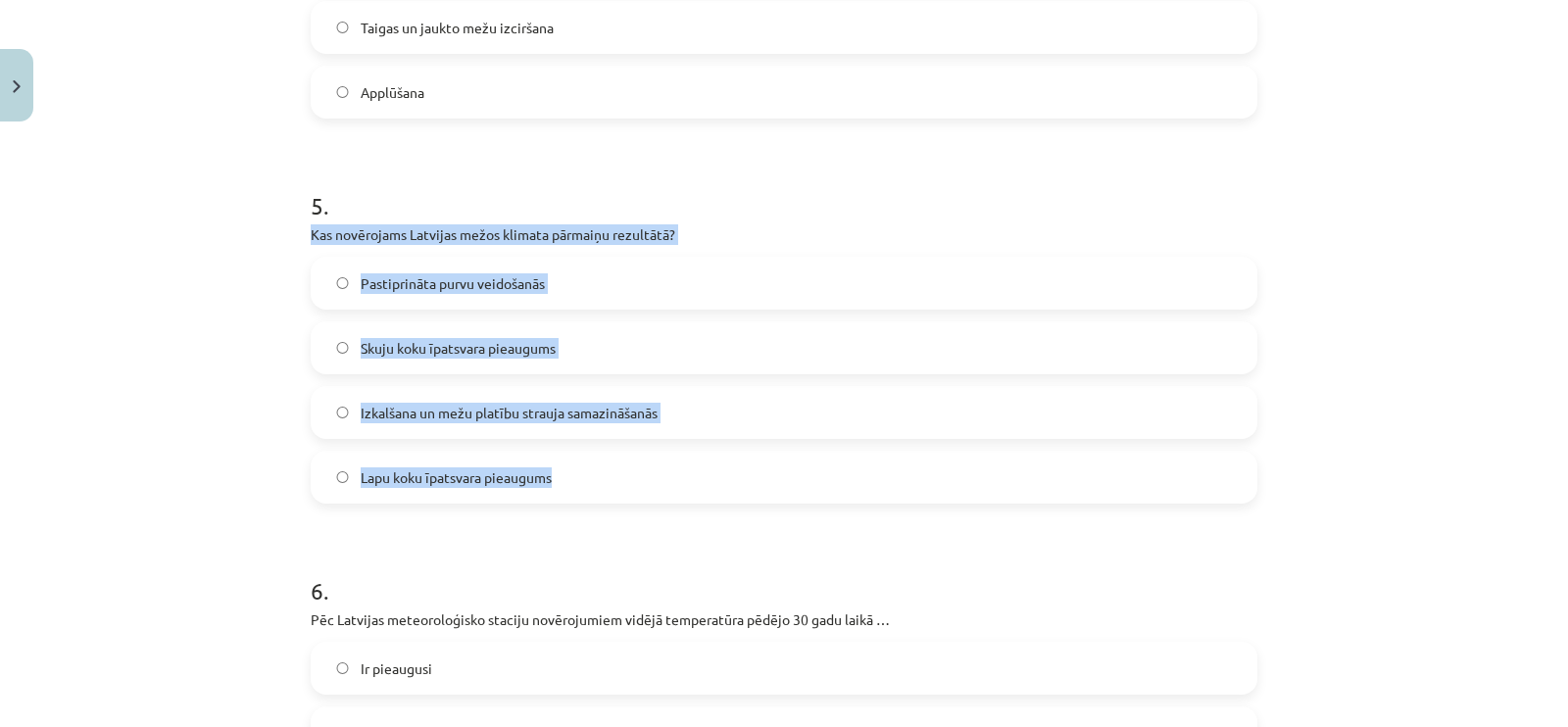
drag, startPoint x: 293, startPoint y: 237, endPoint x: 673, endPoint y: 461, distance: 441.1
click at [422, 478] on span "Lapu koku īpatsvara pieaugums" at bounding box center [455, 477] width 191 height 21
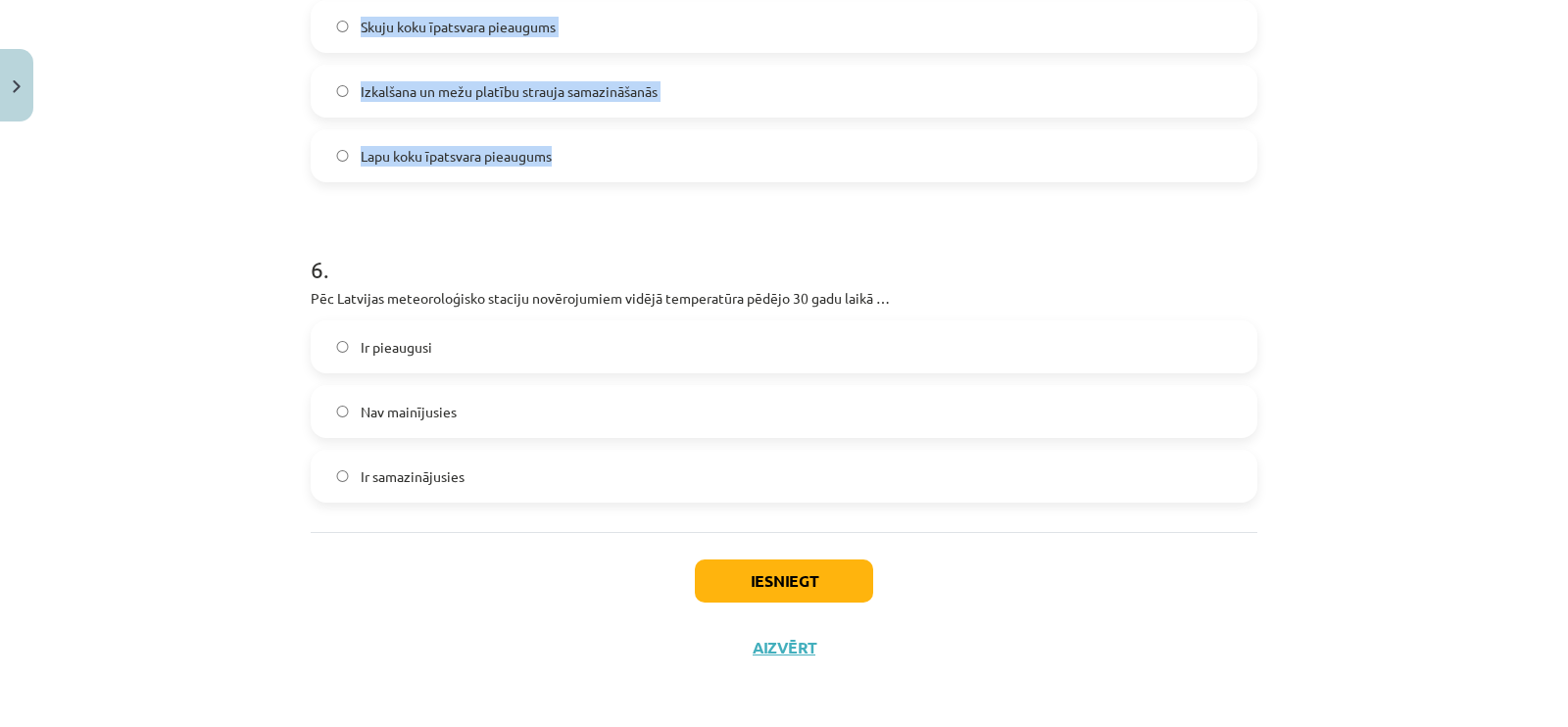
scroll to position [2213, 0]
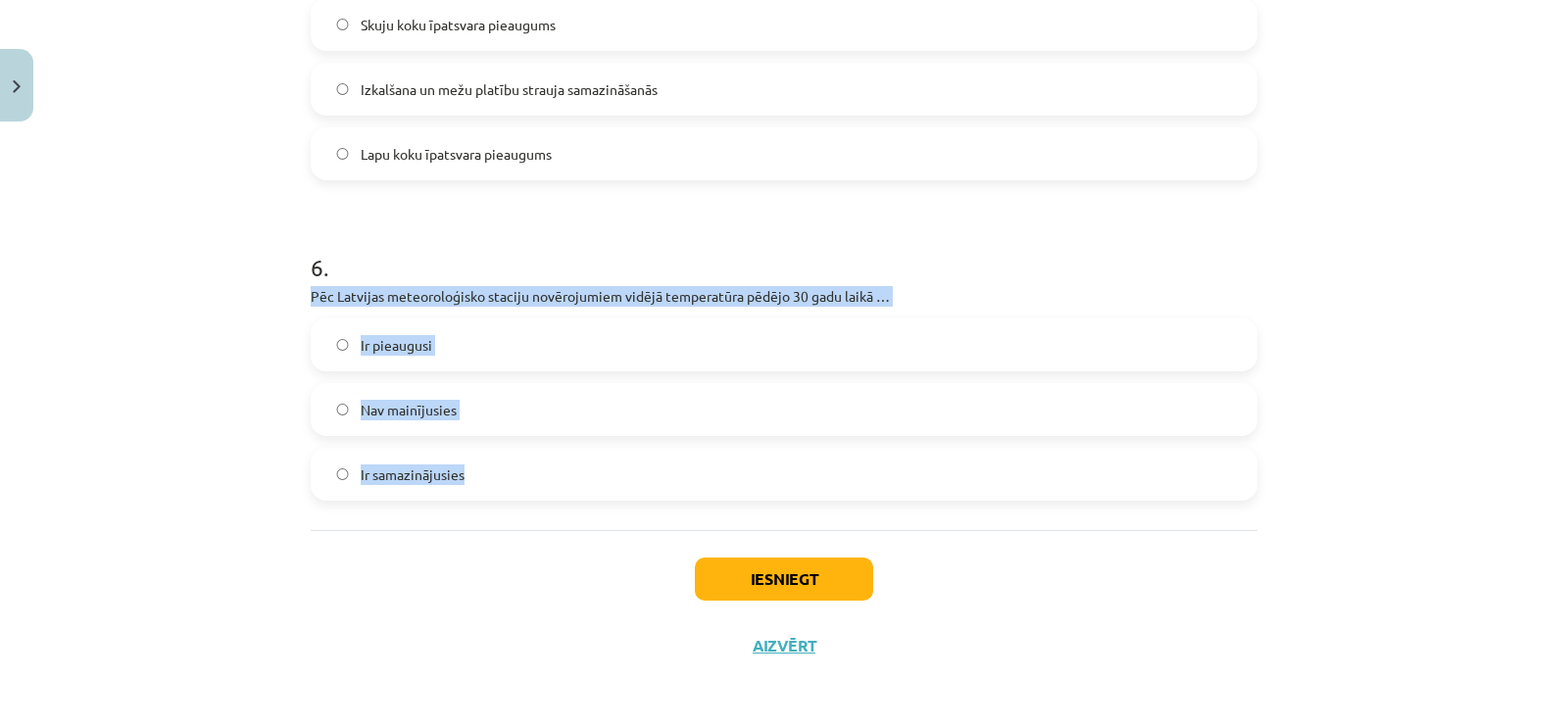
drag, startPoint x: 289, startPoint y: 291, endPoint x: 598, endPoint y: 506, distance: 376.4
click at [408, 361] on label "Ir pieaugusi" at bounding box center [784, 345] width 943 height 49
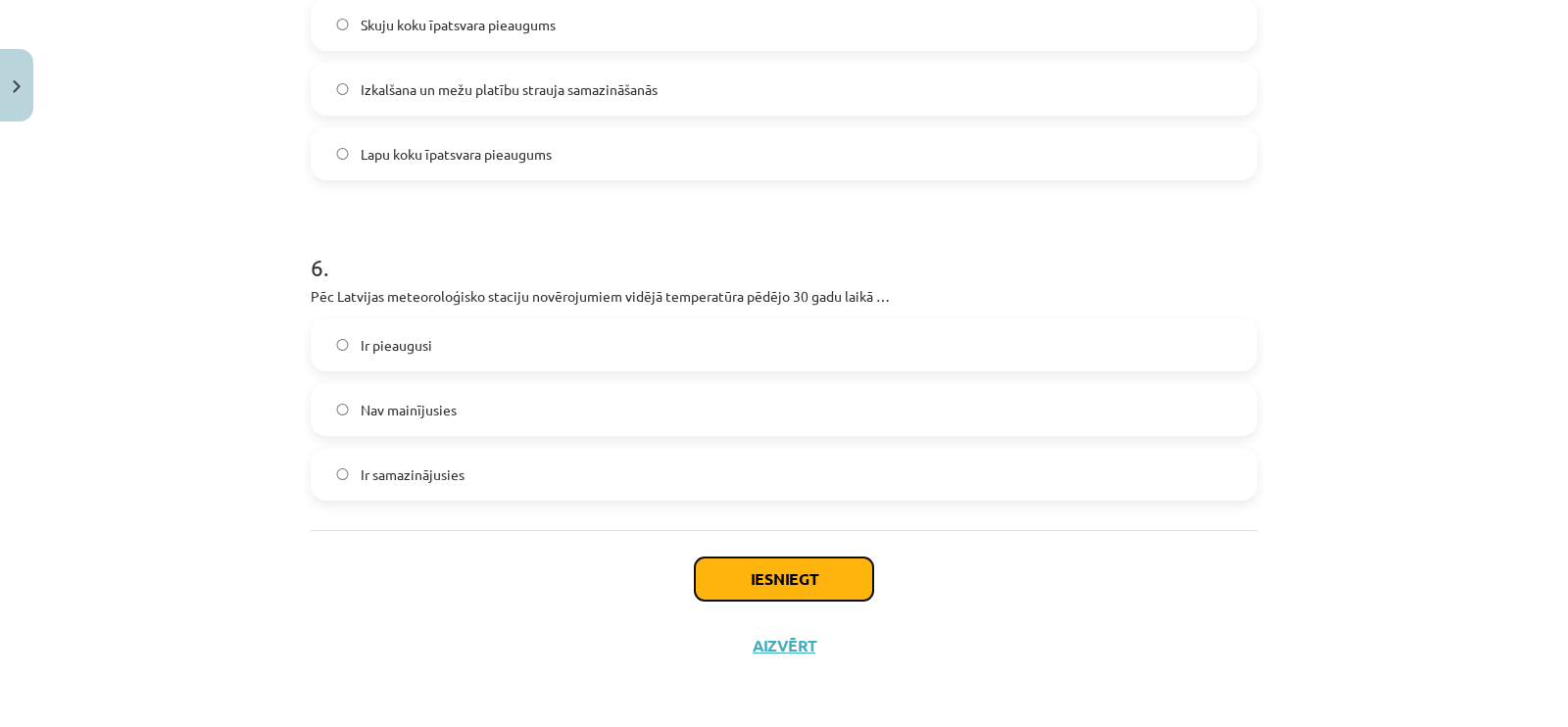
click at [736, 559] on button "Iesniegt" at bounding box center [784, 579] width 179 height 43
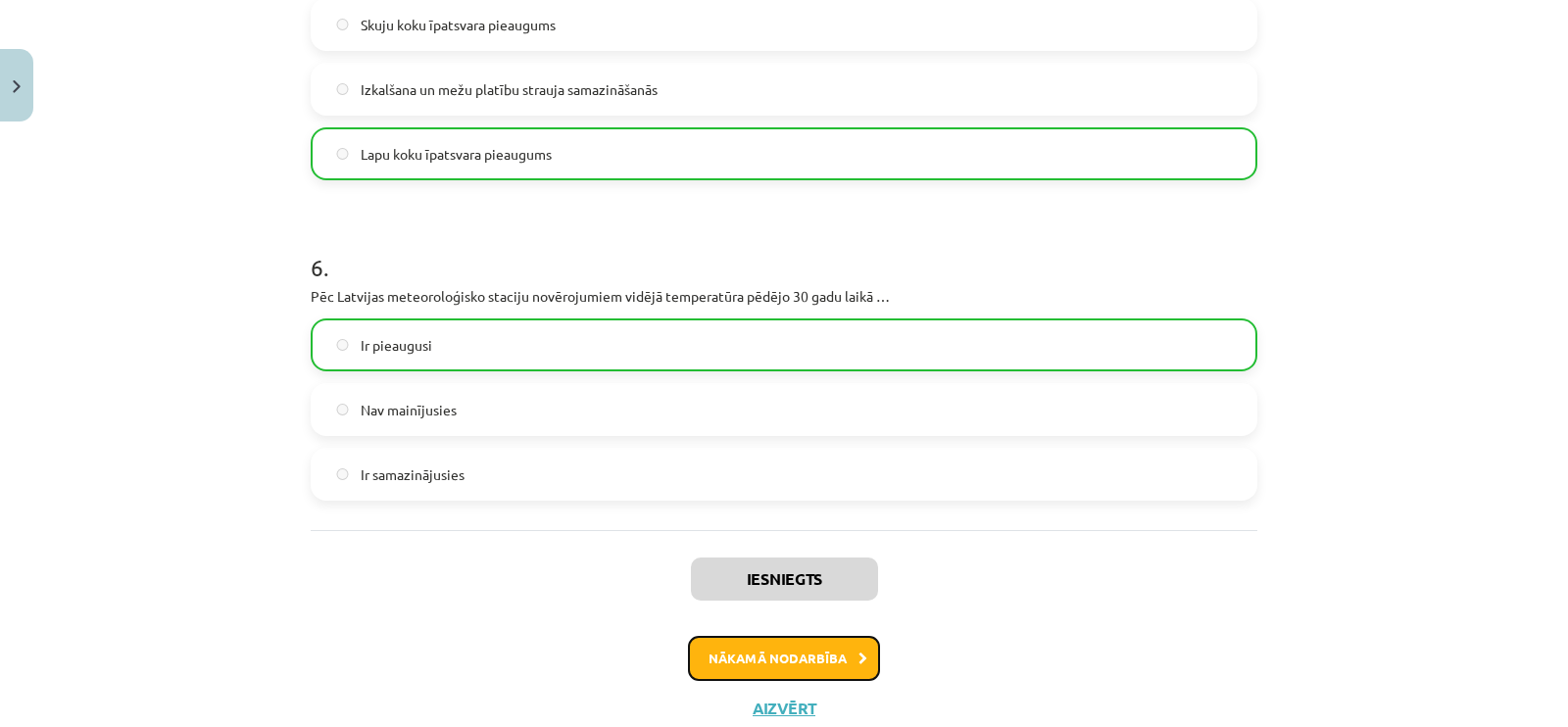
click at [748, 645] on button "Nākamā nodarbība" at bounding box center [784, 659] width 192 height 45
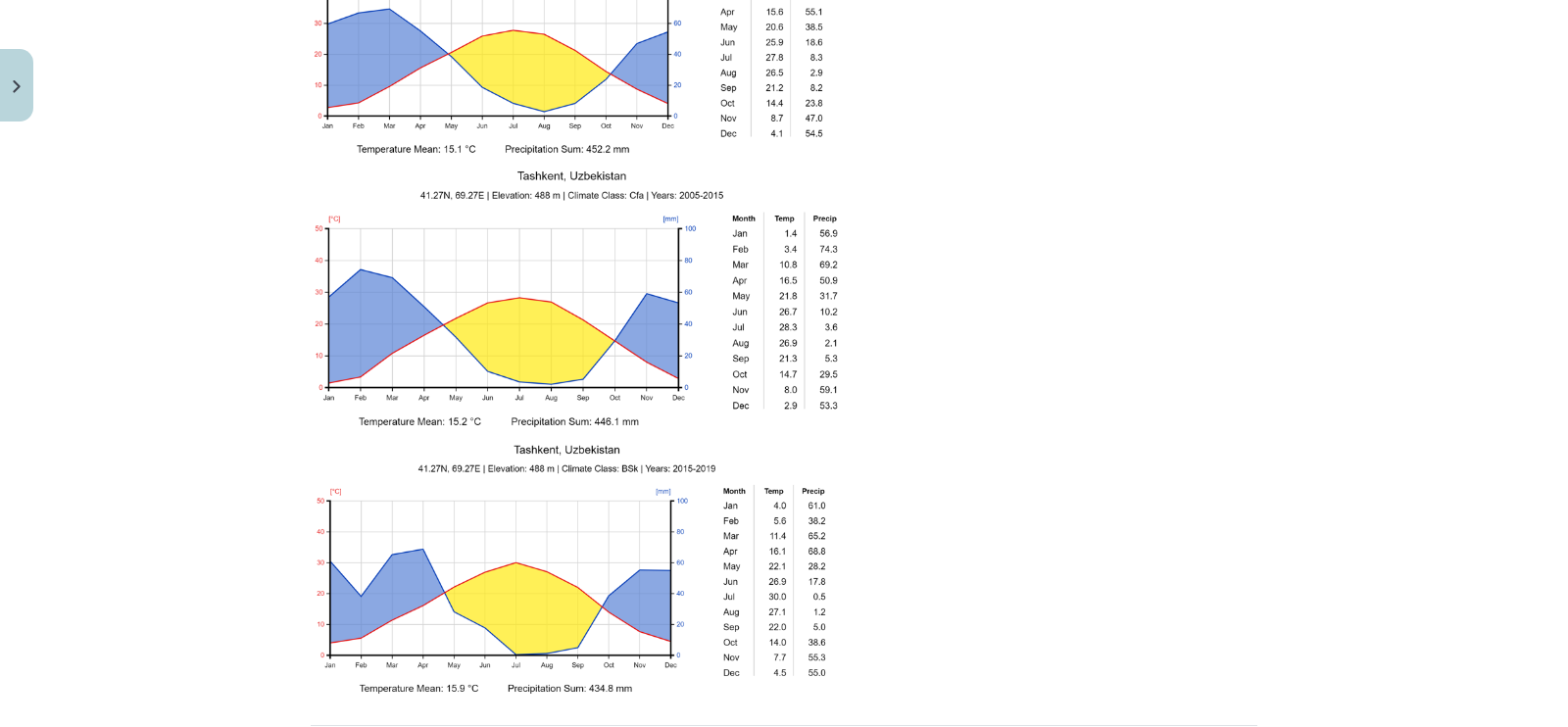
scroll to position [3131, 0]
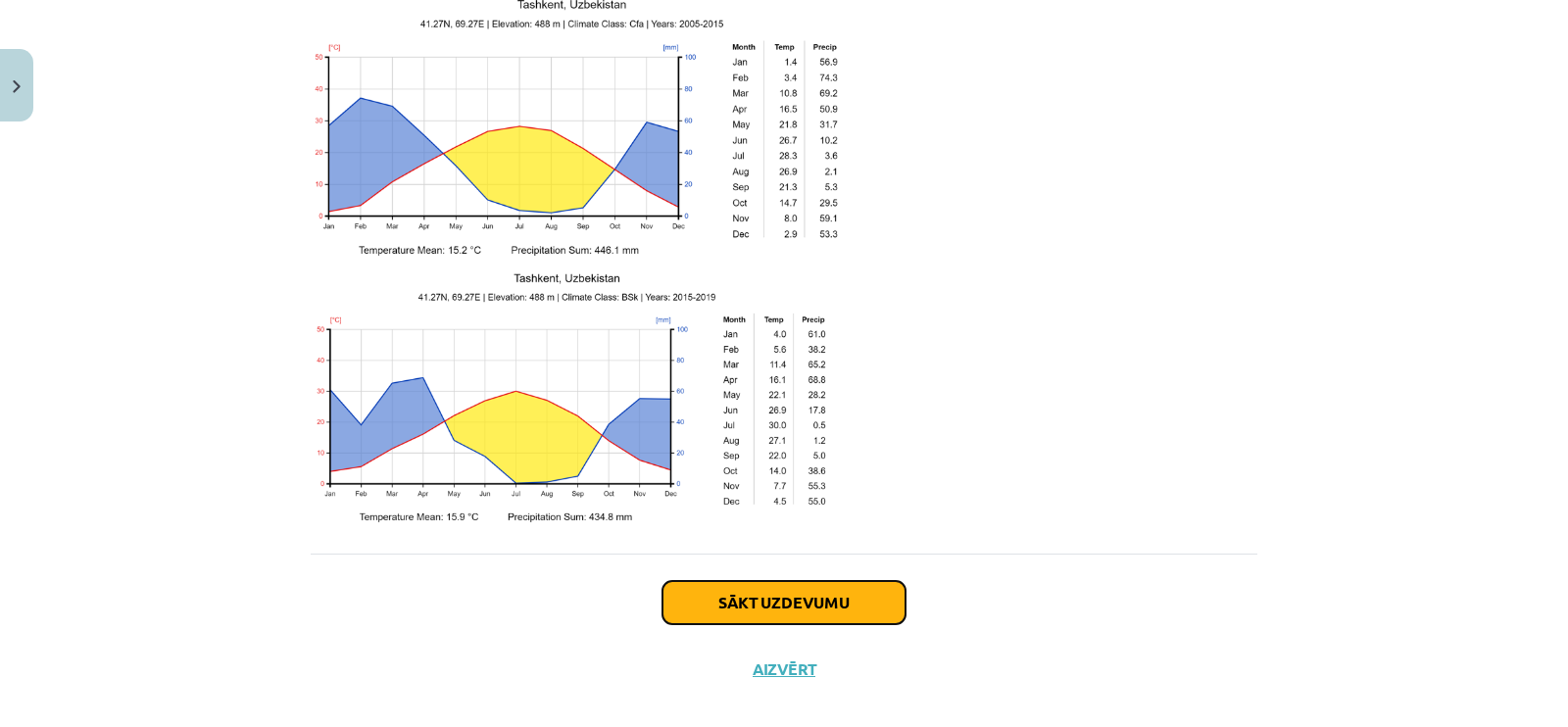
click at [747, 596] on button "Sākt uzdevumu" at bounding box center [784, 603] width 243 height 43
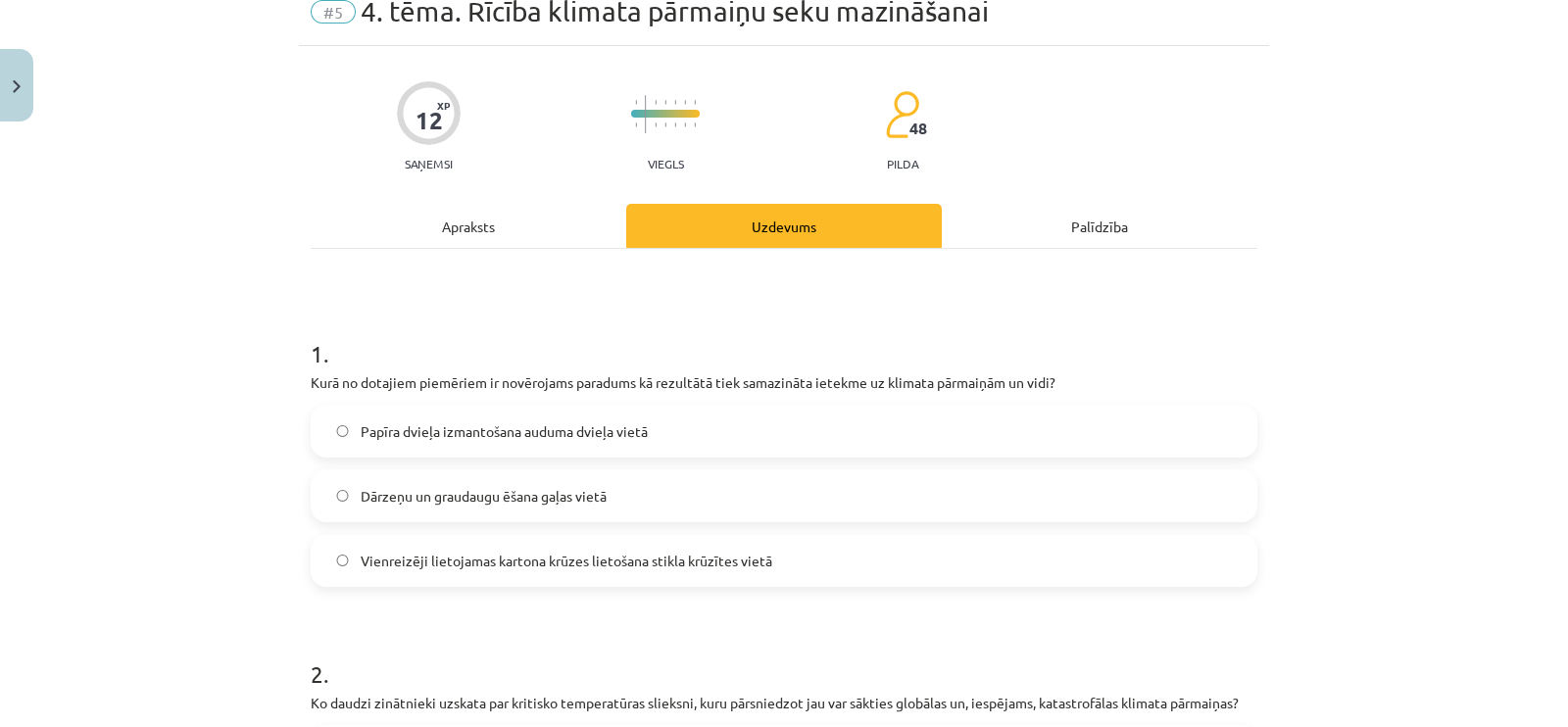
scroll to position [48, 0]
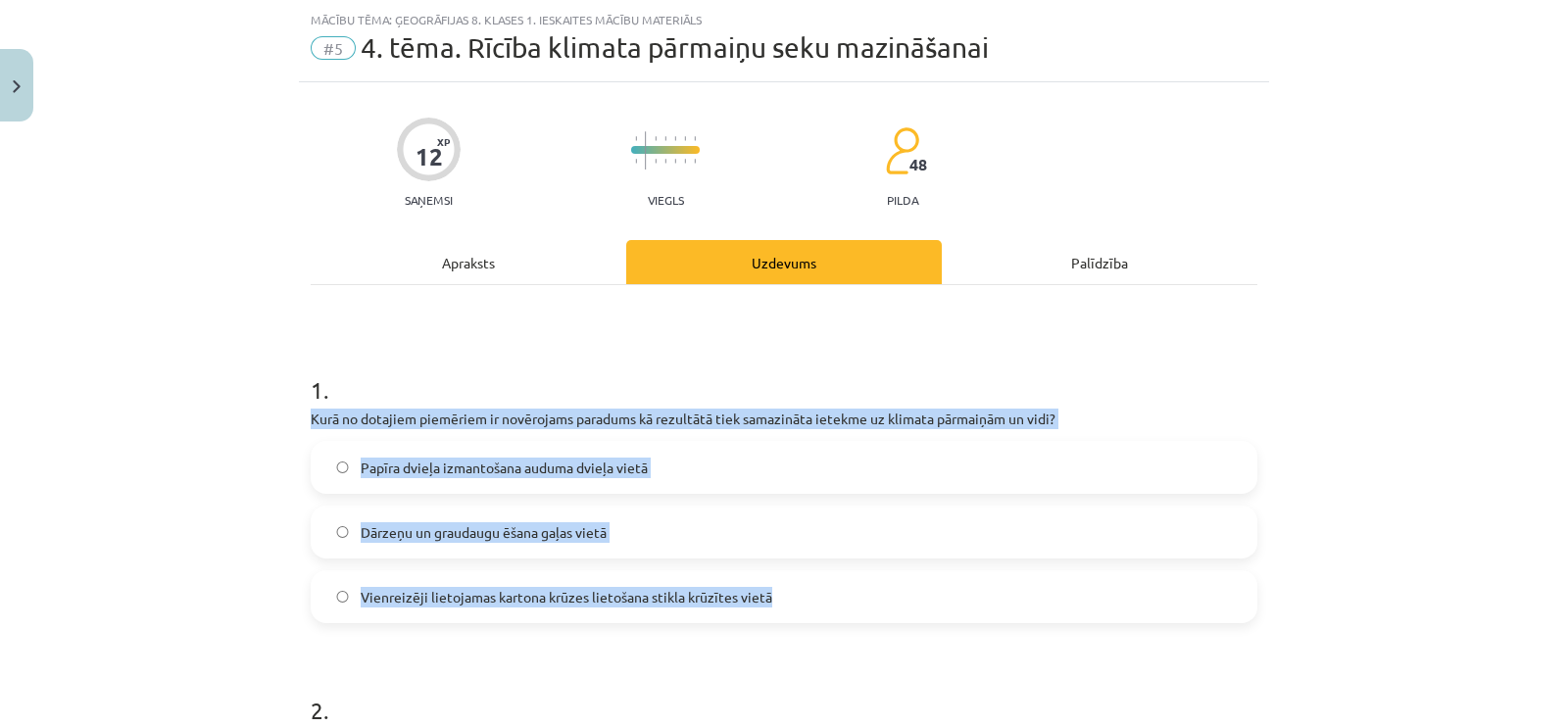
drag, startPoint x: 286, startPoint y: 407, endPoint x: 843, endPoint y: 591, distance: 586.6
click at [843, 591] on div "Mācību tēma: Ģeogrāfijas 8. klases 1. ieskaites mācību materiāls #5 4. tēma. Rī…" at bounding box center [784, 364] width 1568 height 727
click at [459, 524] on span "Dārzeņu un graudaugu ēšana gaļas vietā" at bounding box center [483, 532] width 246 height 21
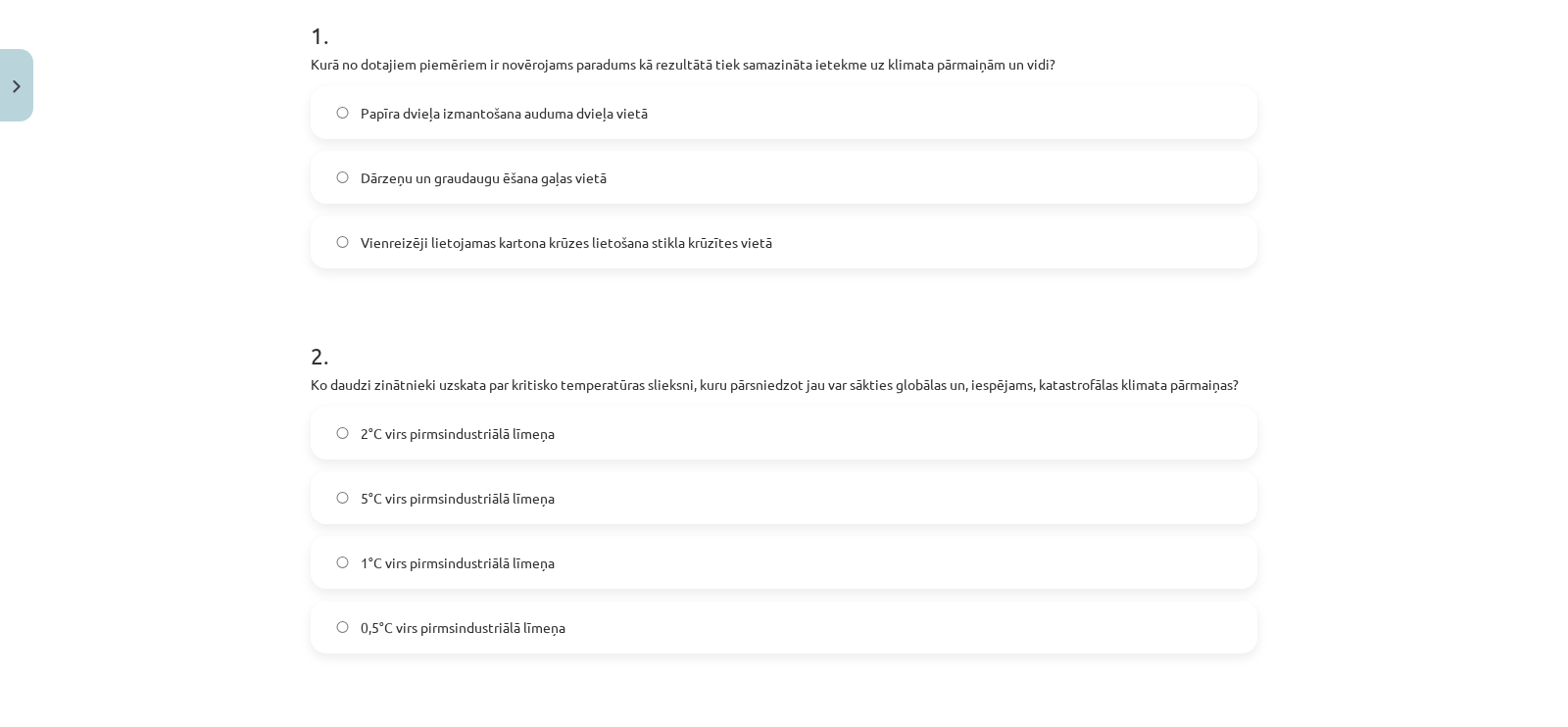
scroll to position [539, 0]
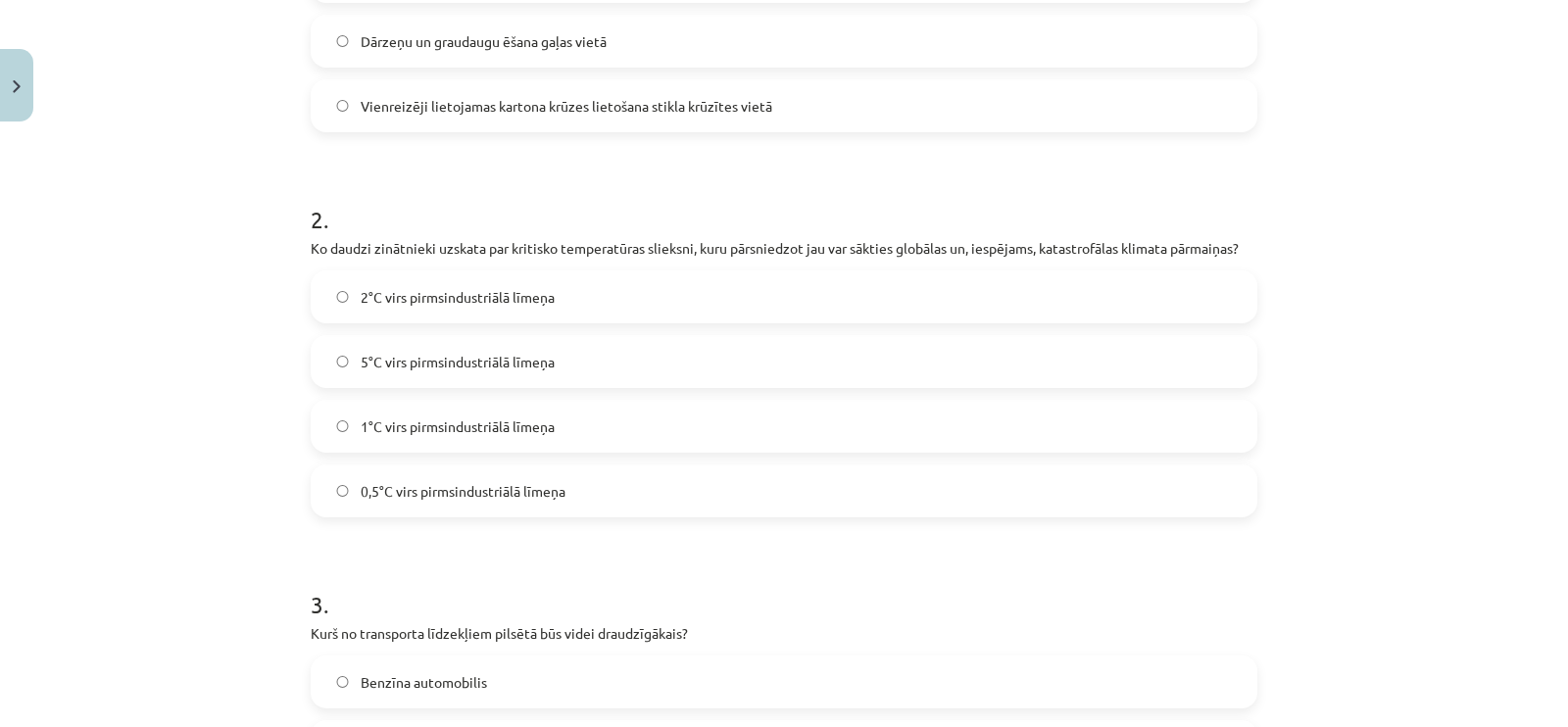
click at [407, 380] on label "5°C virs pirmsindustriālā līmeņa" at bounding box center [784, 362] width 943 height 49
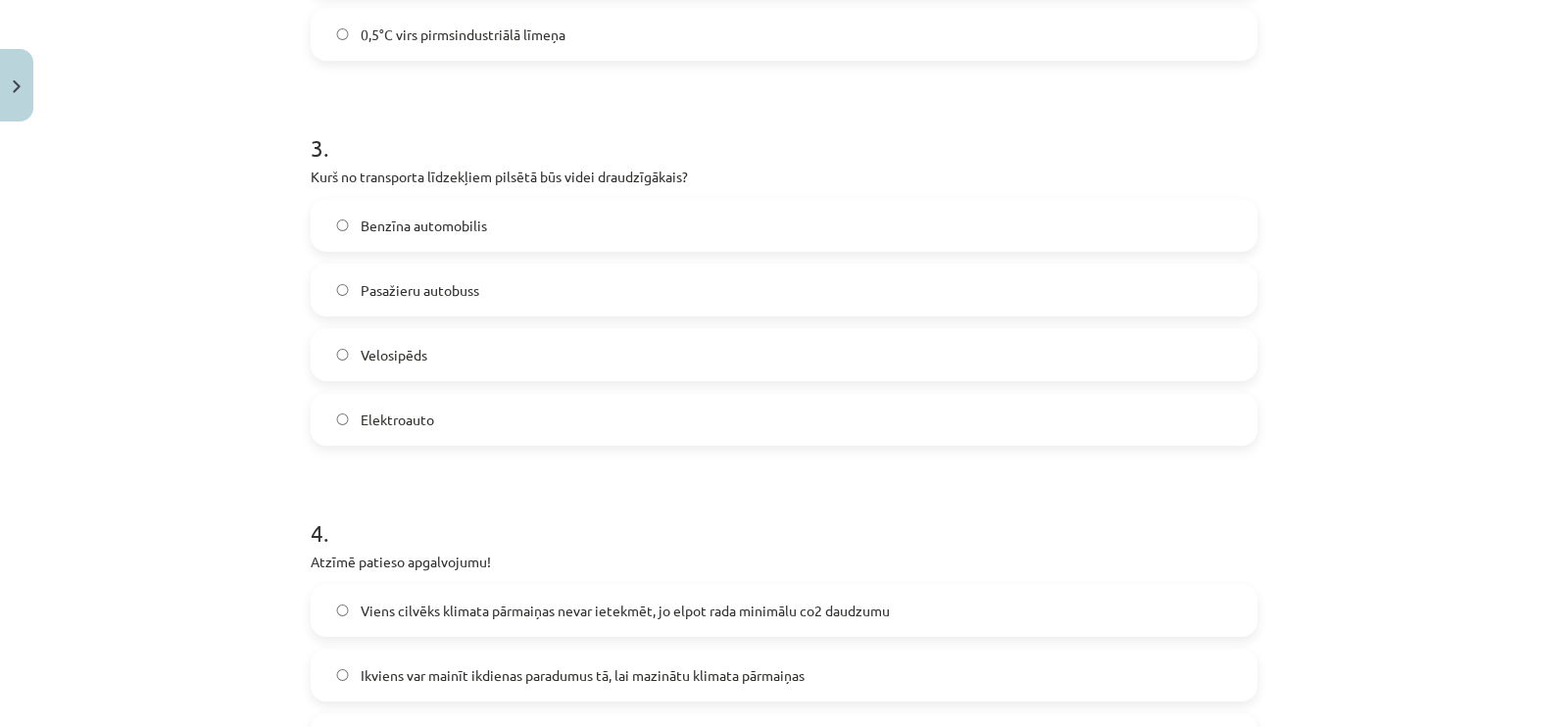
scroll to position [1029, 0]
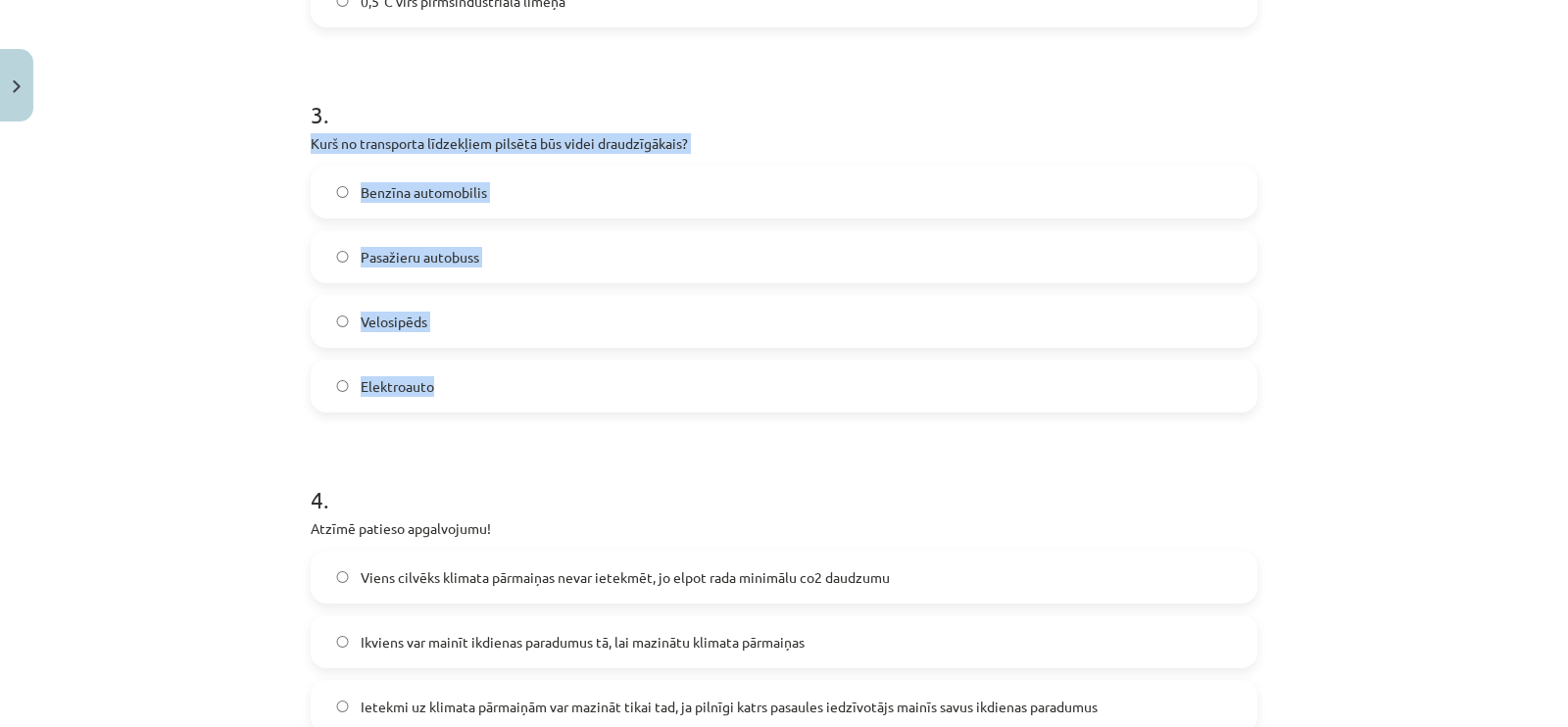
drag, startPoint x: 292, startPoint y: 141, endPoint x: 586, endPoint y: 404, distance: 394.5
click at [586, 404] on div "12 XP Saņemsi Viegls 48 pilda Apraksts Uzdevums Palīdzība 1 . Kurā no dotajiem …" at bounding box center [784, 401] width 970 height 2601
click at [392, 317] on span "Velosipēds" at bounding box center [393, 321] width 66 height 21
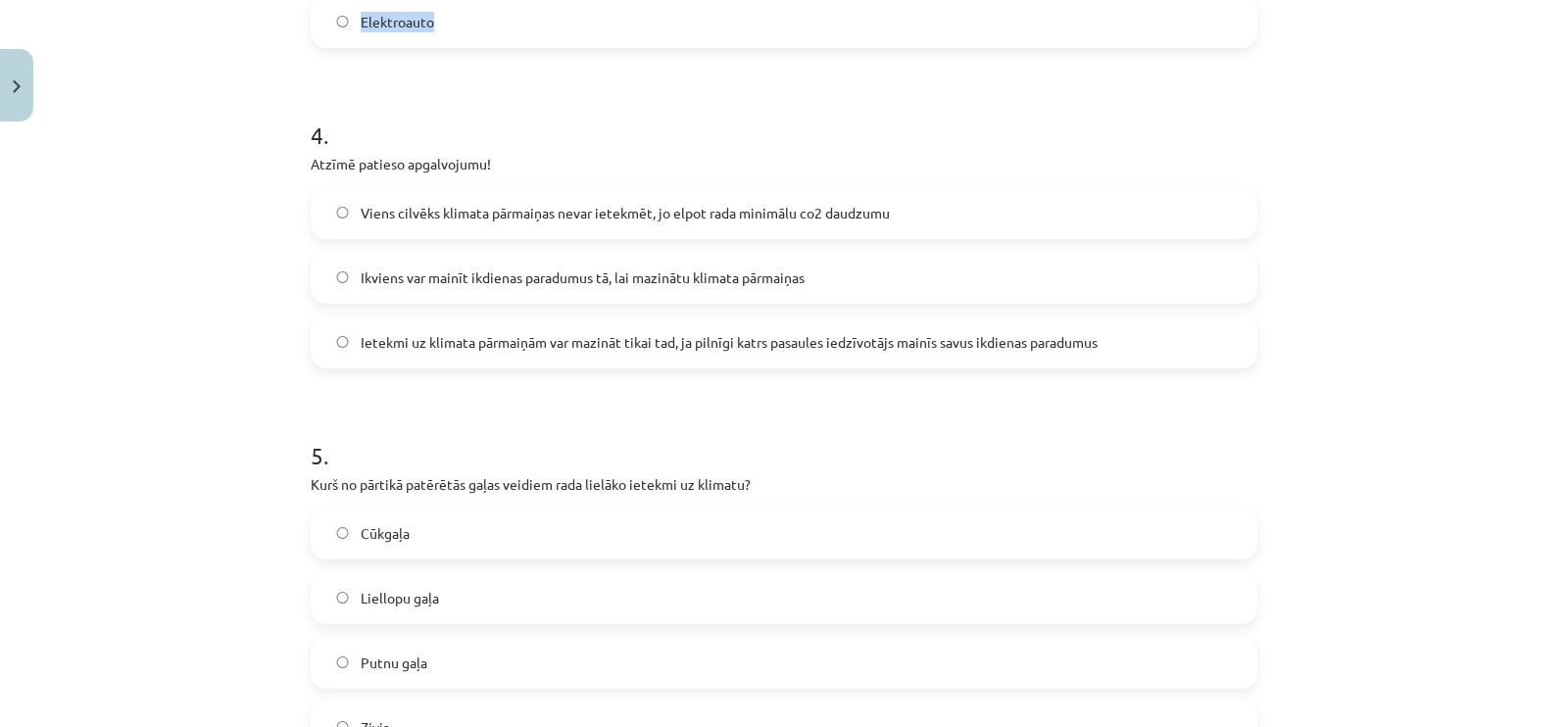
scroll to position [1397, 0]
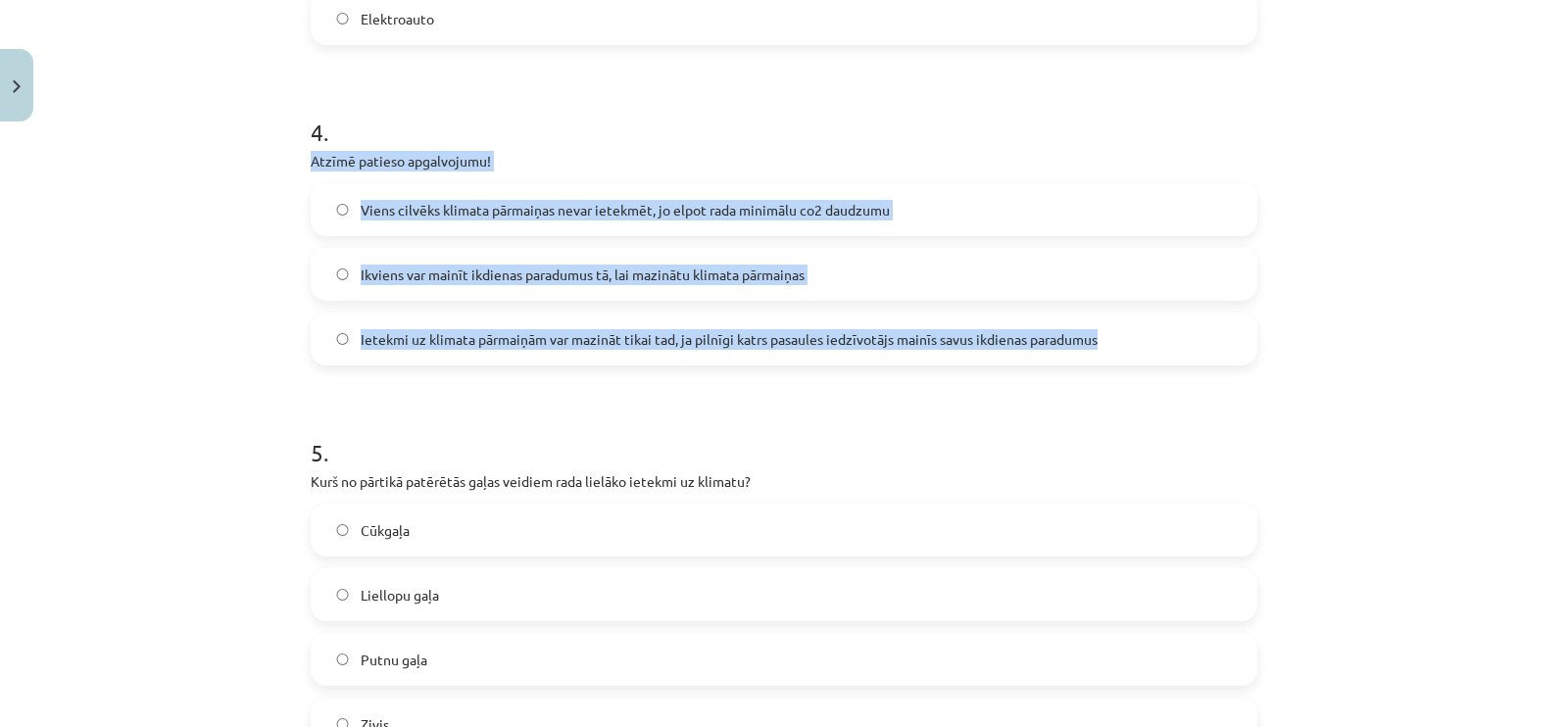
drag, startPoint x: 342, startPoint y: 168, endPoint x: 1155, endPoint y: 353, distance: 833.8
click at [1155, 353] on div "Mācību tēma: Ģeogrāfijas 8. klases 1. ieskaites mācību materiāls #5 4. tēma. Rī…" at bounding box center [784, 364] width 1568 height 727
click at [495, 274] on span "Ikviens var mainīt ikdienas paradumus tā, lai mazinātu klimata pārmaiņas" at bounding box center [582, 275] width 444 height 21
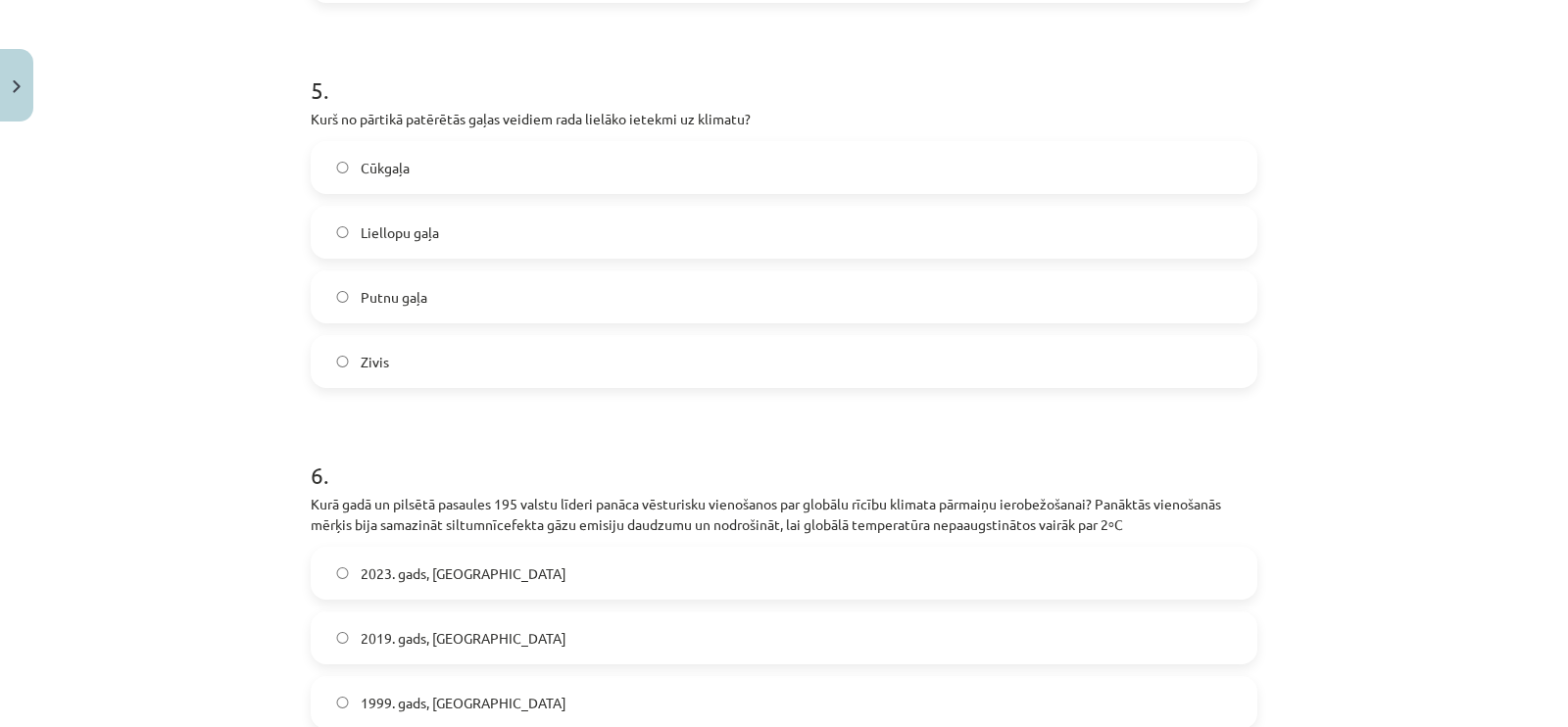
scroll to position [1763, 0]
click at [448, 217] on label "Liellopu gaļa" at bounding box center [784, 228] width 943 height 49
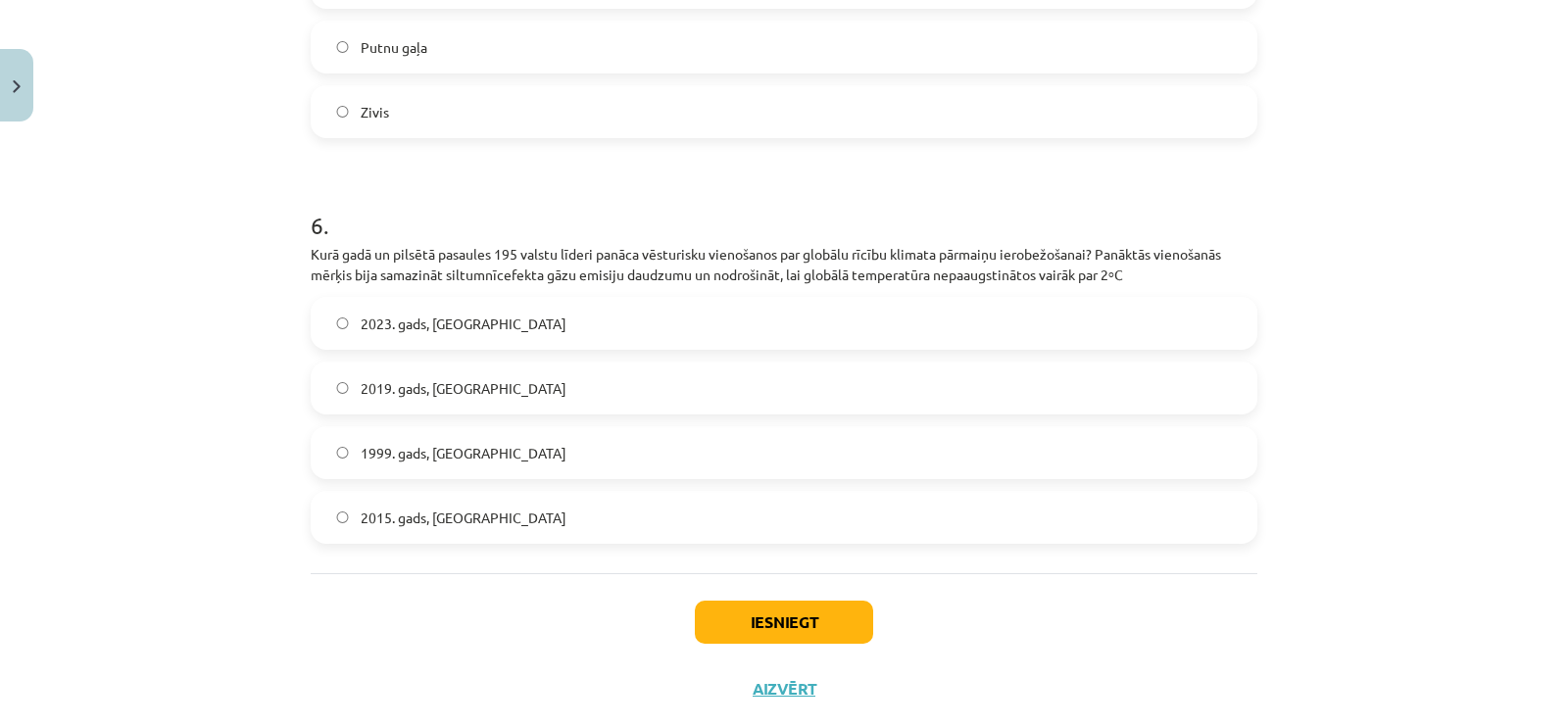
scroll to position [2052, 0]
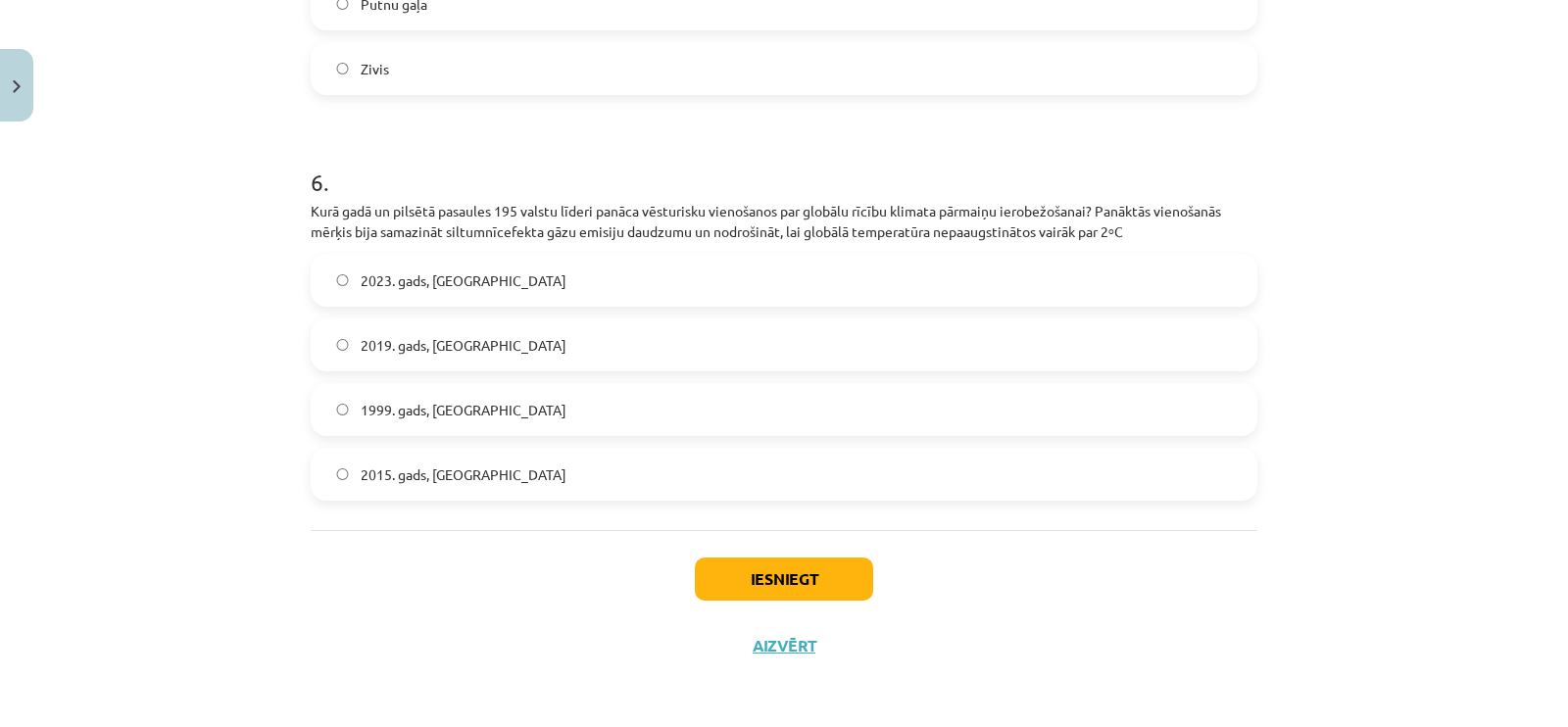
click at [451, 403] on span "1999. gads, [GEOGRAPHIC_DATA]" at bounding box center [463, 410] width 206 height 21
click at [446, 471] on span "2015. gads, [GEOGRAPHIC_DATA]" at bounding box center [463, 474] width 206 height 21
click at [769, 568] on button "Iesniegt" at bounding box center [784, 579] width 179 height 43
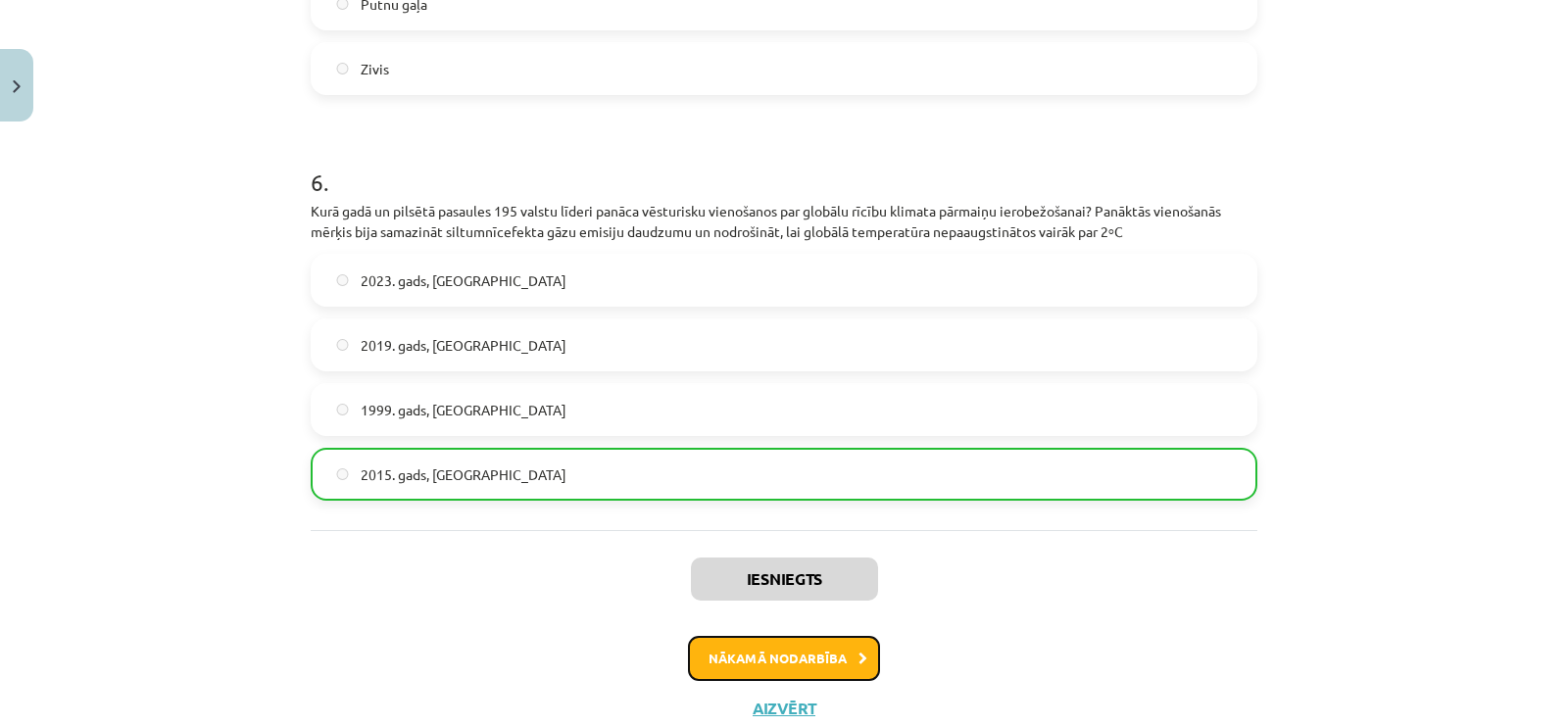
click at [789, 663] on button "Nākamā nodarbība" at bounding box center [784, 659] width 192 height 45
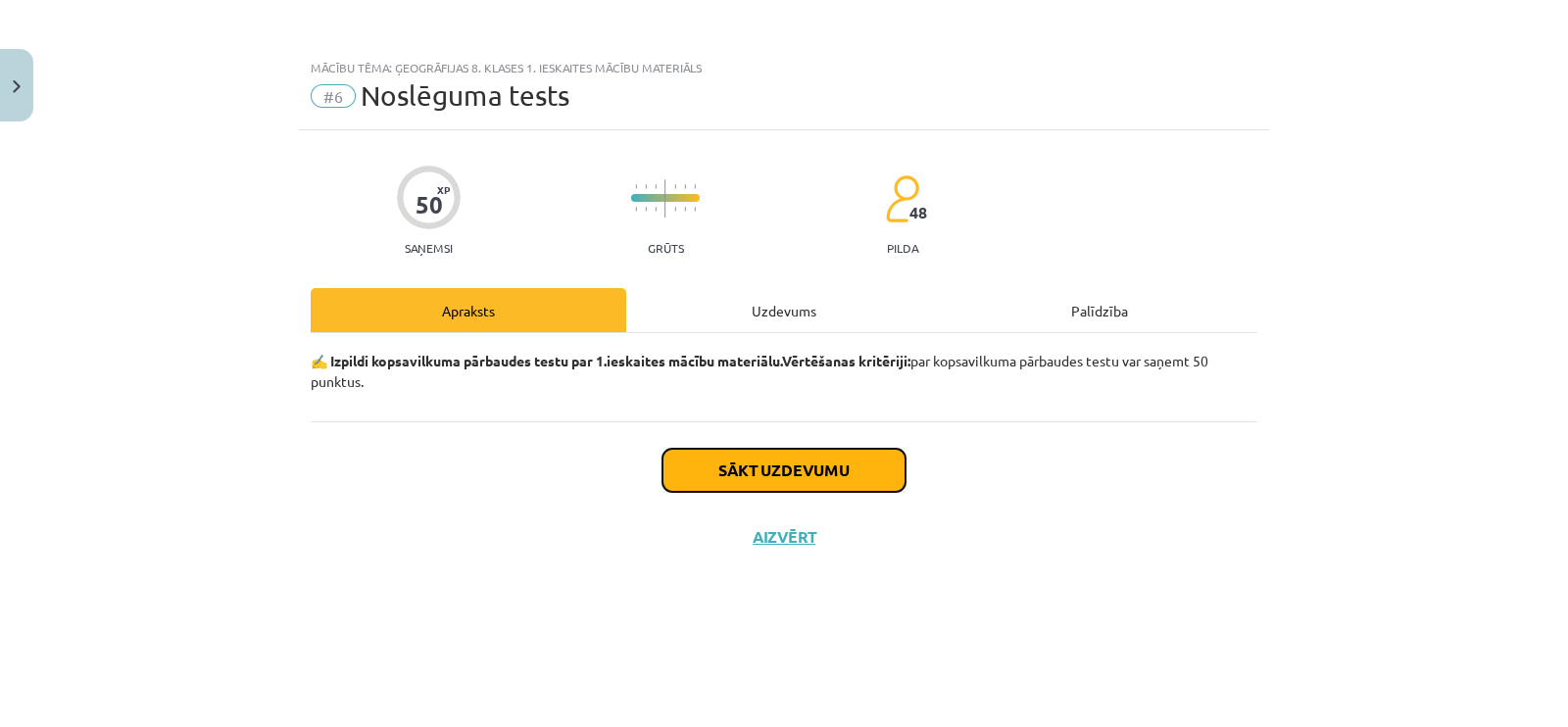
click at [787, 457] on button "Sākt uzdevumu" at bounding box center [784, 470] width 243 height 43
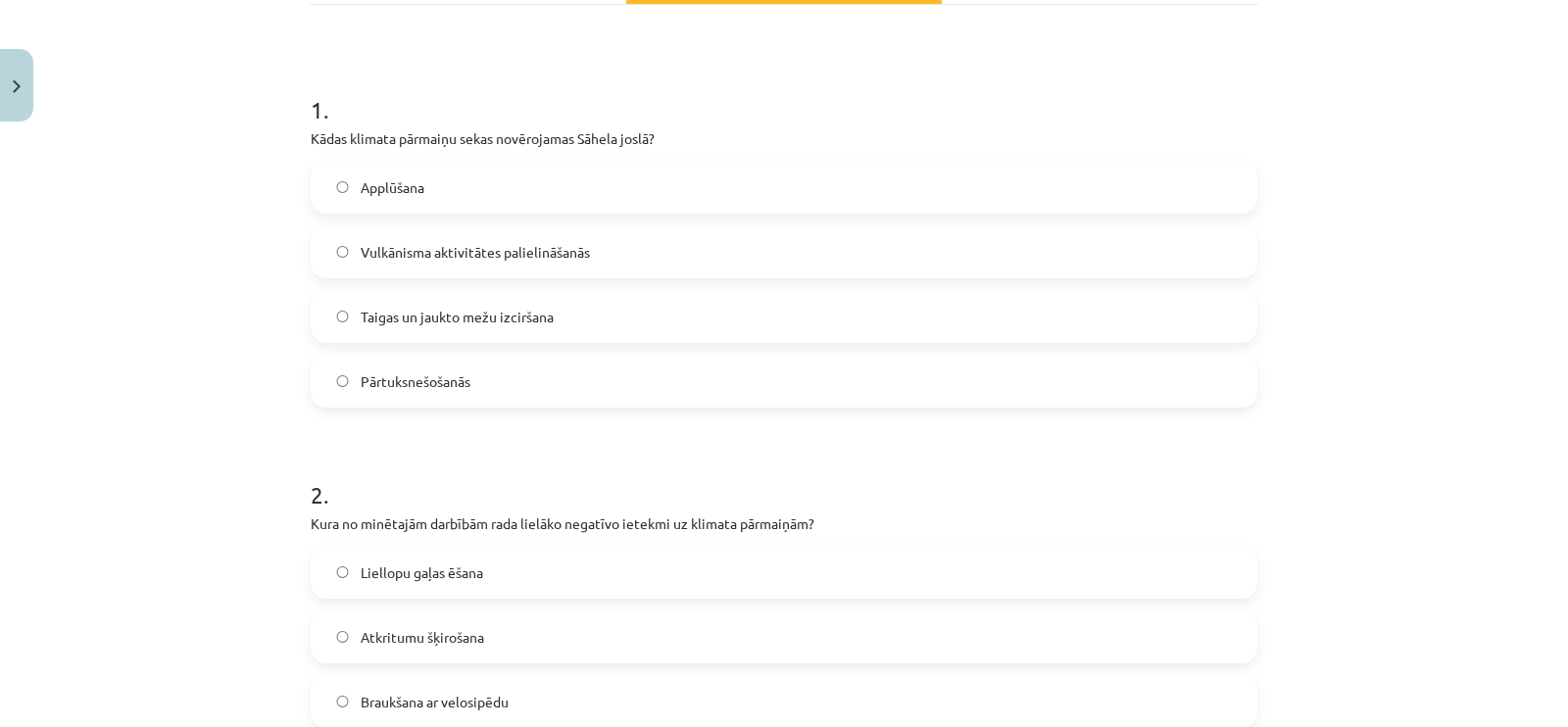
scroll to position [367, 0]
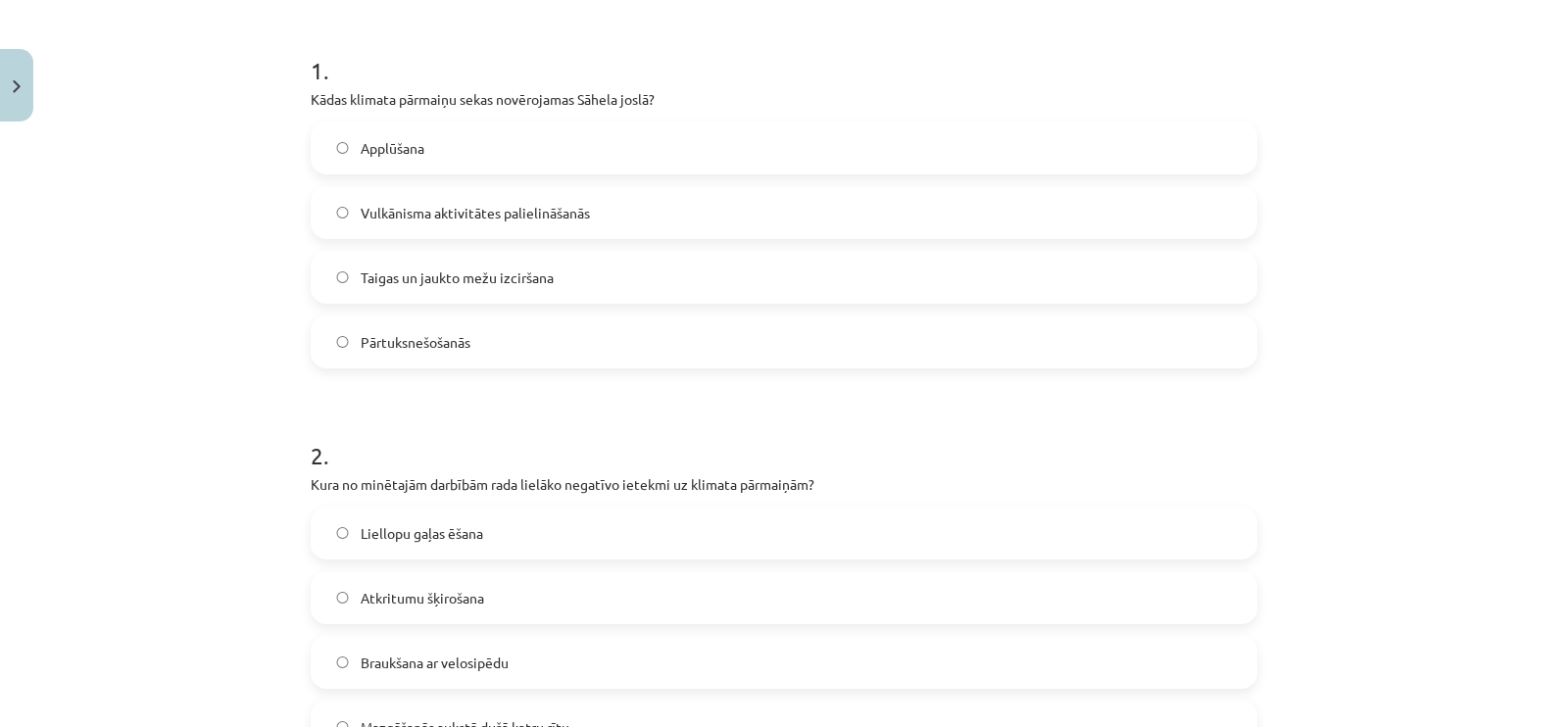
click at [417, 333] on span "Pārtuksnešošanās" at bounding box center [415, 342] width 110 height 21
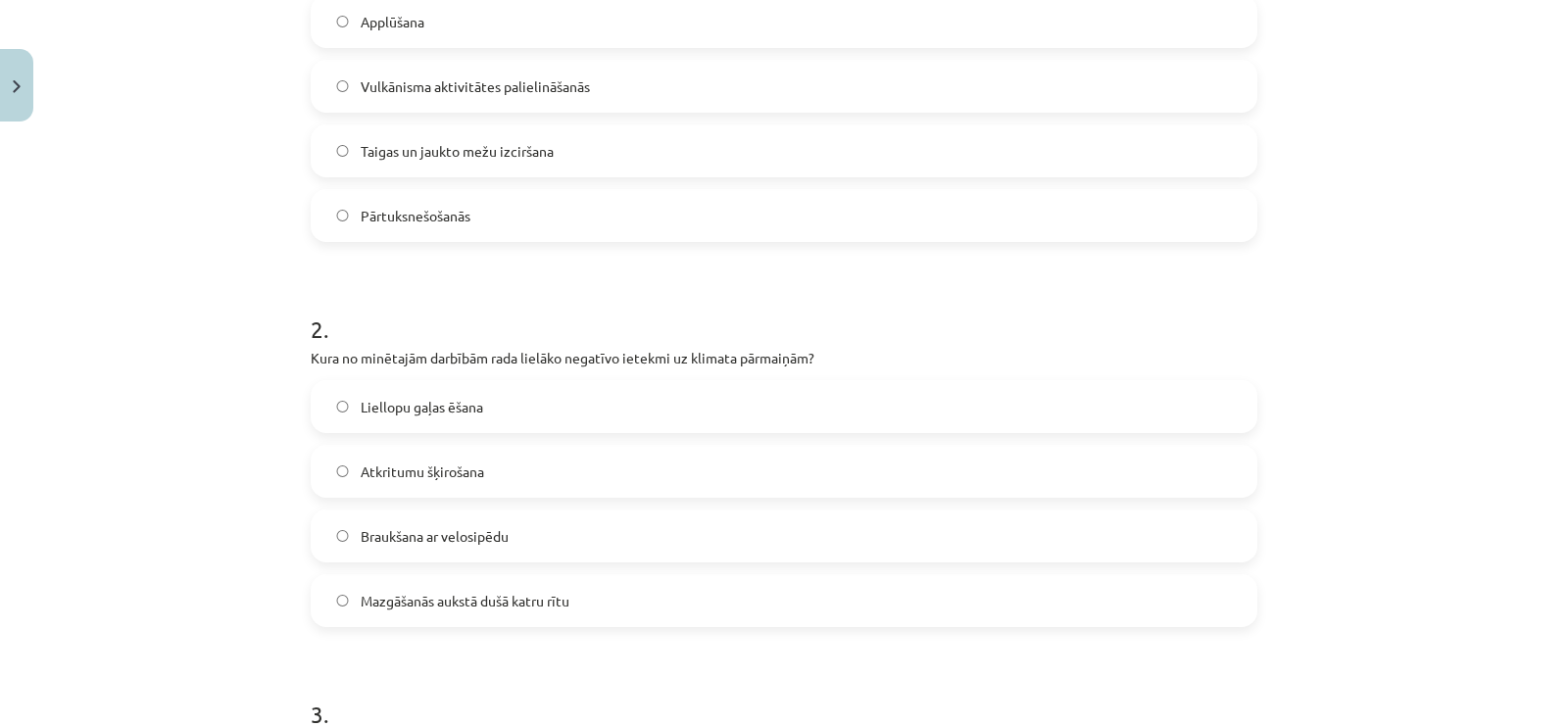
scroll to position [612, 0]
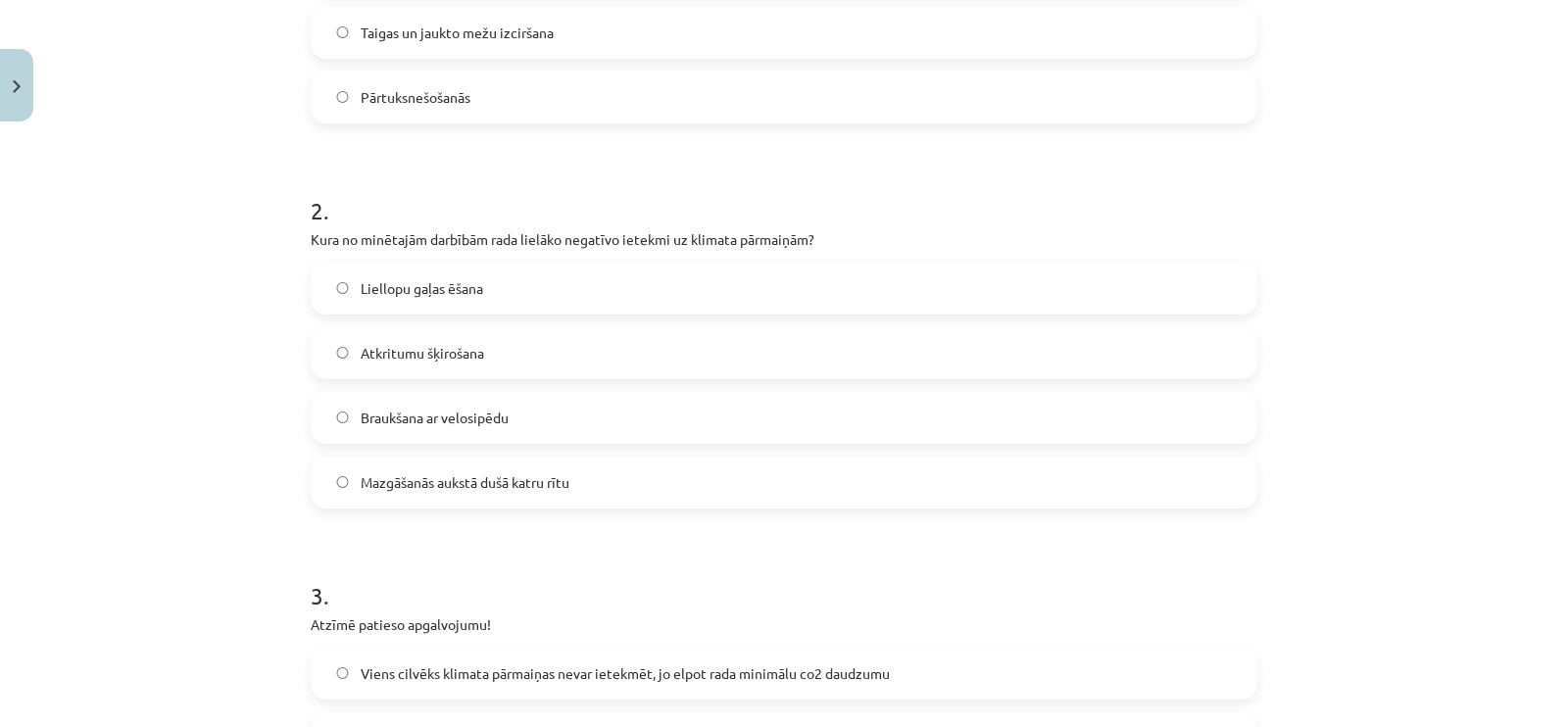
click at [383, 296] on span "Liellopu gaļas ēšana" at bounding box center [422, 288] width 123 height 21
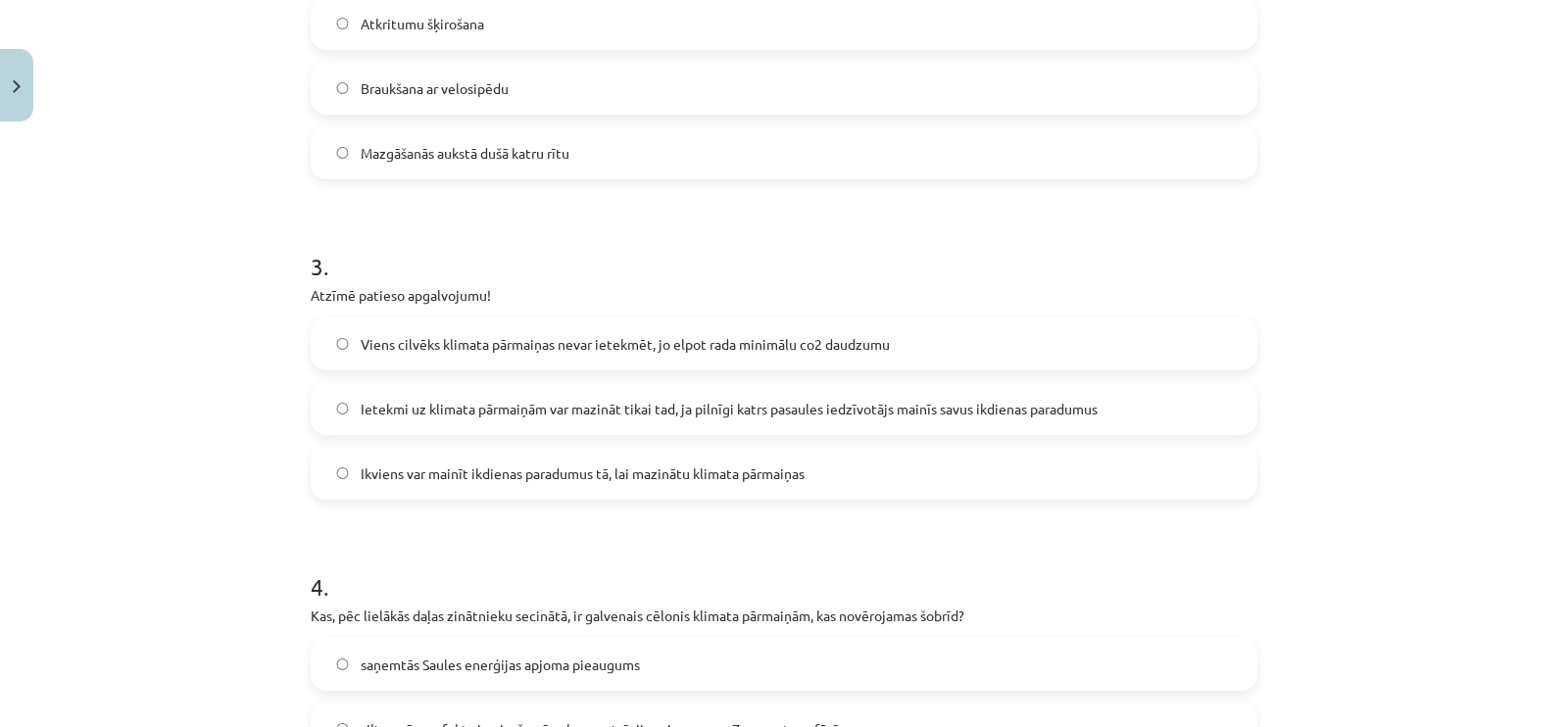
scroll to position [979, 0]
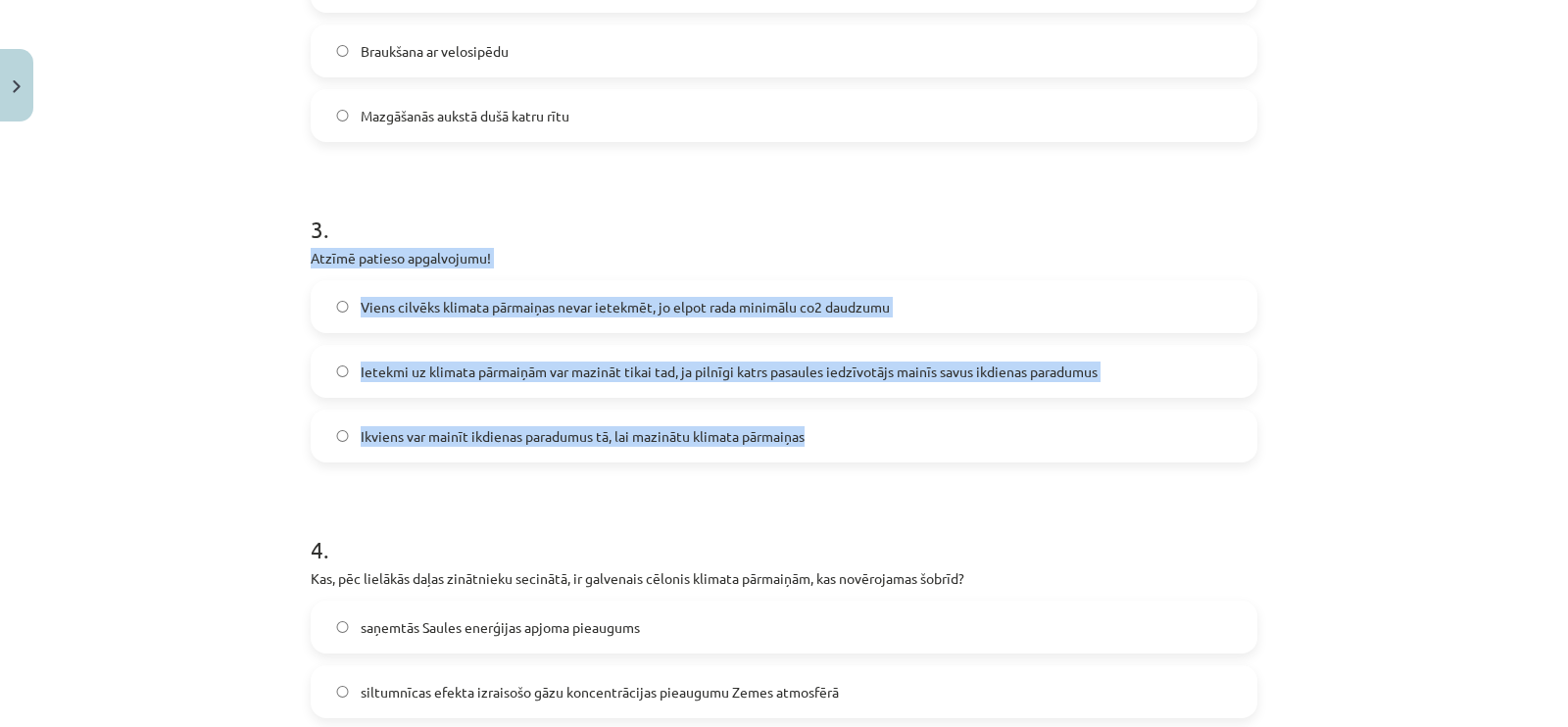
drag, startPoint x: 388, startPoint y: 247, endPoint x: 941, endPoint y: 439, distance: 585.4
click at [427, 439] on span "Ikviens var mainīt ikdienas paradumus tā, lai mazinātu klimata pārmaiņas" at bounding box center [582, 437] width 444 height 21
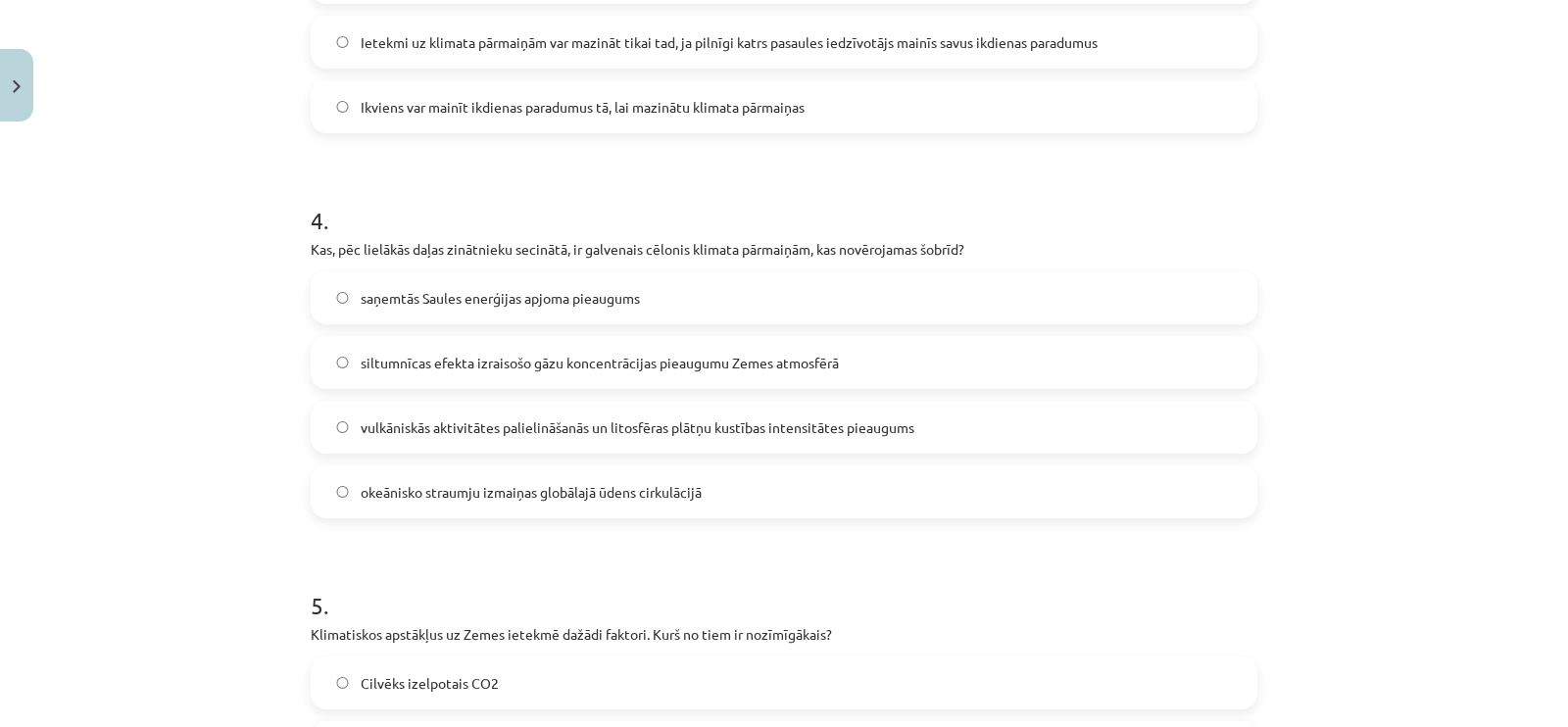
scroll to position [1347, 0]
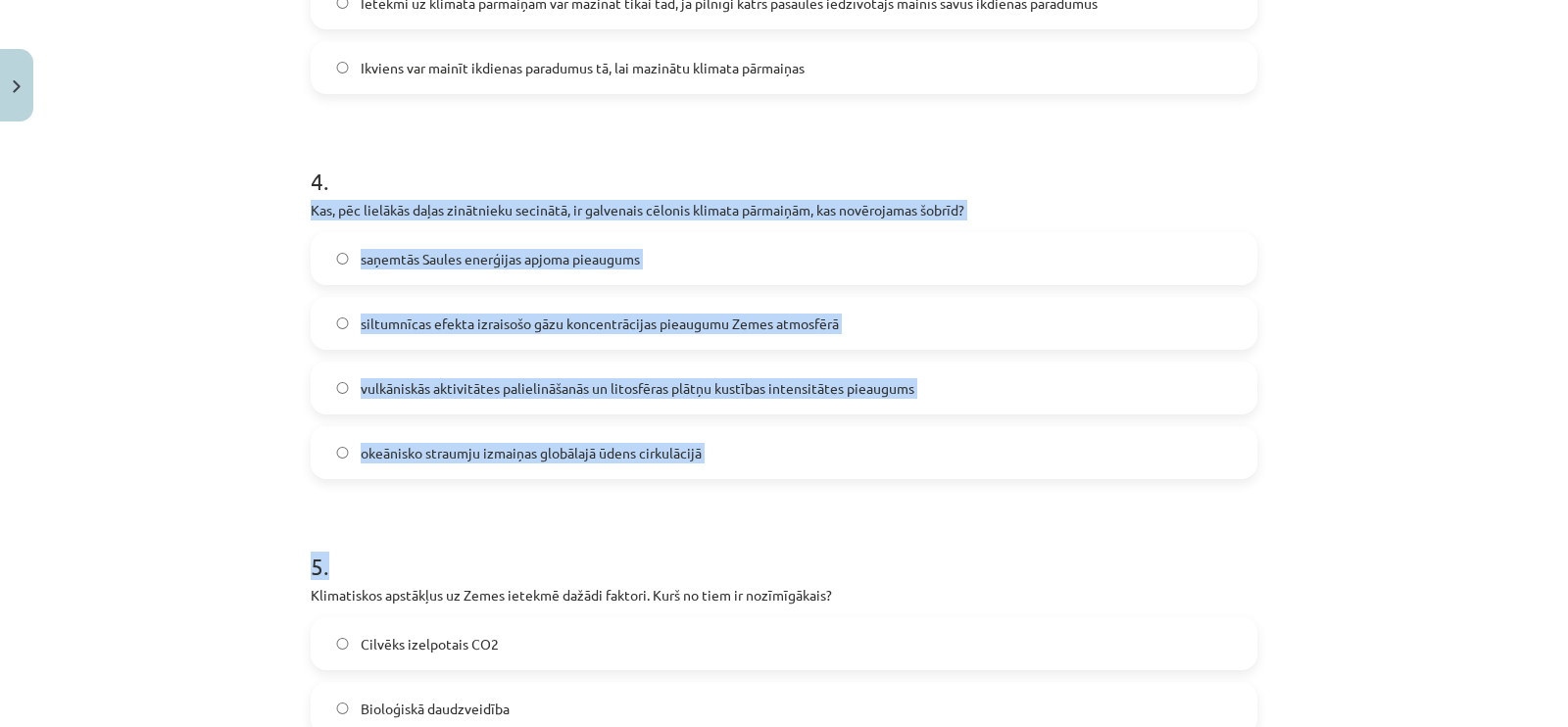
drag, startPoint x: 288, startPoint y: 205, endPoint x: 839, endPoint y: 481, distance: 616.3
click at [839, 481] on div "Mācību tēma: Ģeogrāfijas 8. klases 1. ieskaites mācību materiāls #6 Noslēguma t…" at bounding box center [784, 364] width 1568 height 727
click at [395, 331] on span "siltumnīcas efekta izraisošo gāzu koncentrācijas pieaugumu Zemes atmosfērā" at bounding box center [600, 323] width 478 height 21
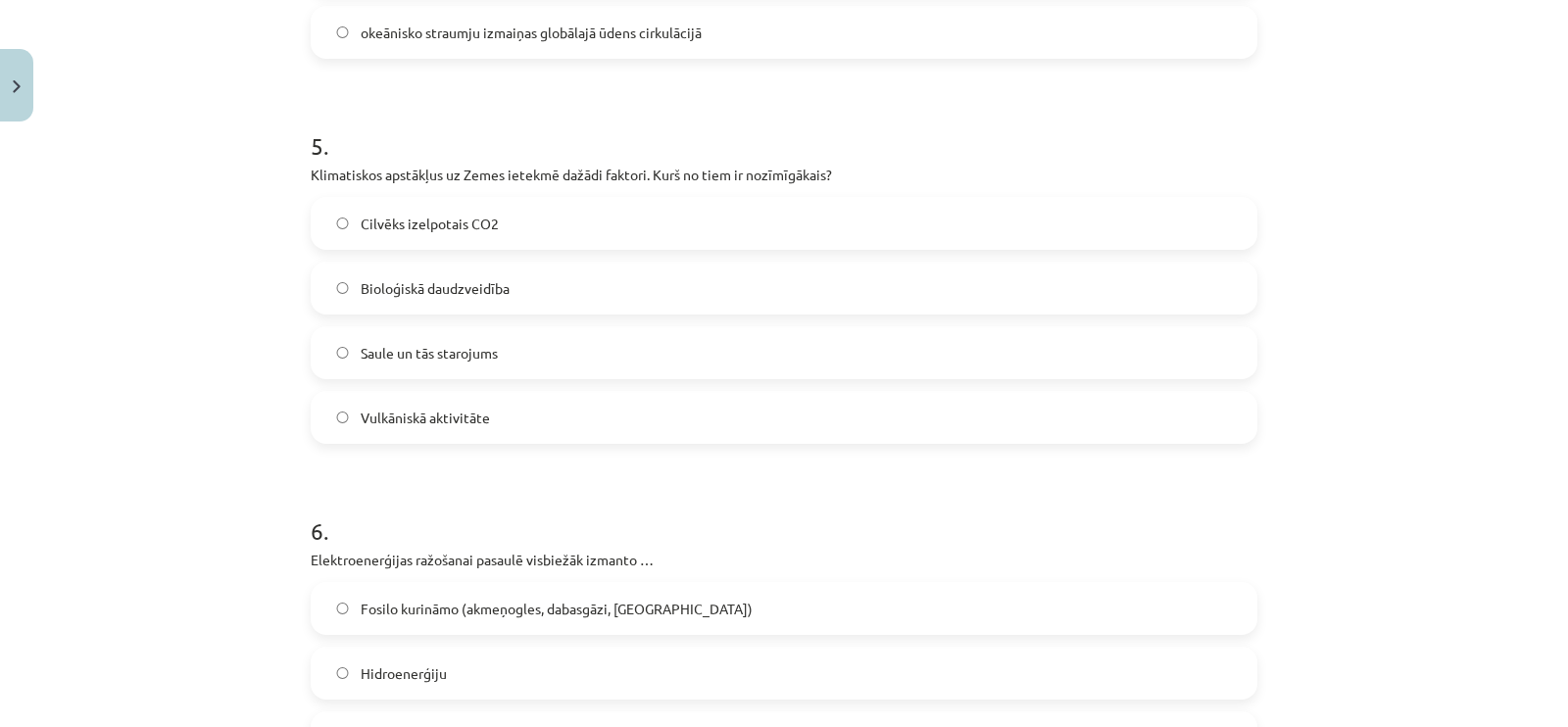
scroll to position [1836, 0]
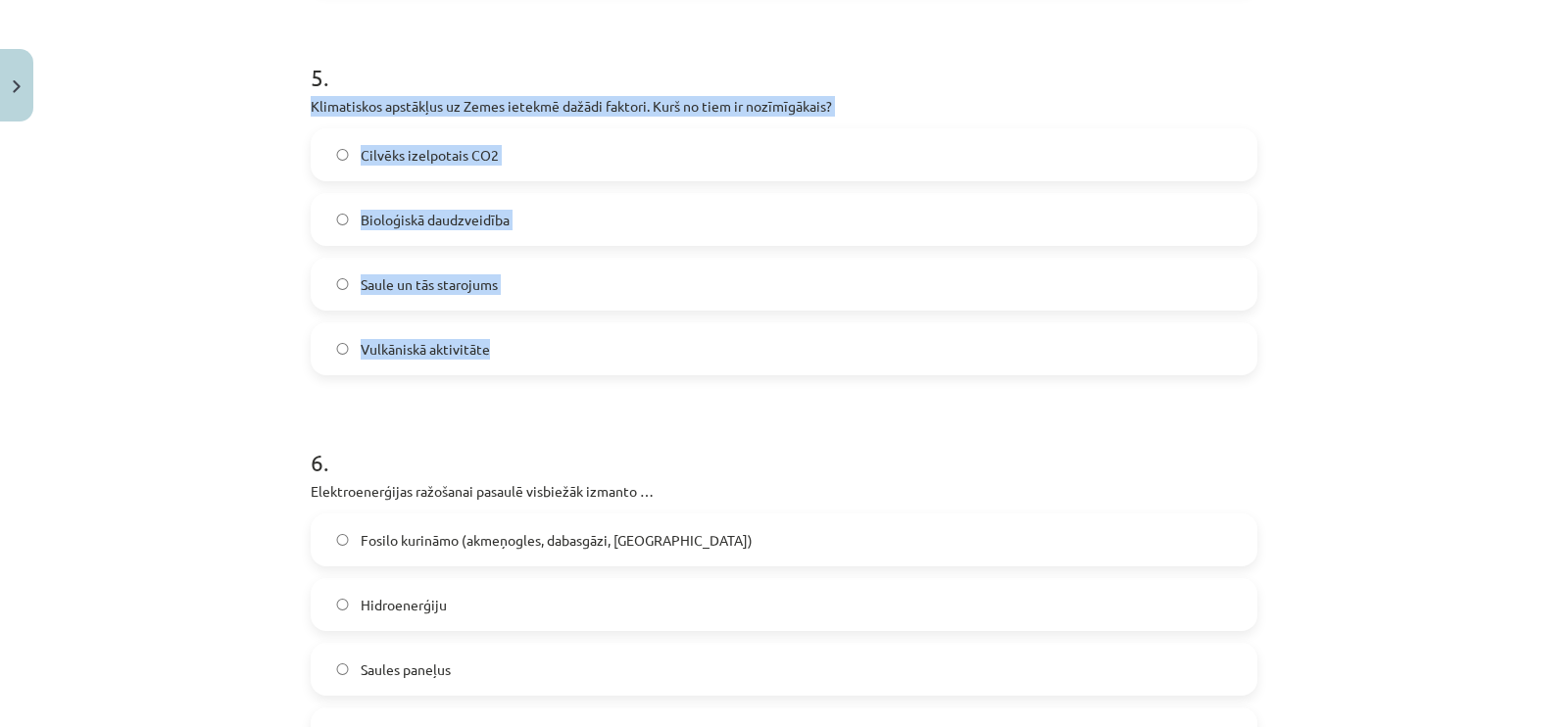
drag, startPoint x: 299, startPoint y: 95, endPoint x: 637, endPoint y: 355, distance: 426.4
click at [617, 342] on div "50 XP Saņemsi Grūts 48 pilda Apraksts Uzdevums Palīdzība 1 . Kādas klimata pārm…" at bounding box center [784, 354] width 970 height 4120
click at [319, 270] on label "Saule un tās starojums" at bounding box center [784, 284] width 943 height 49
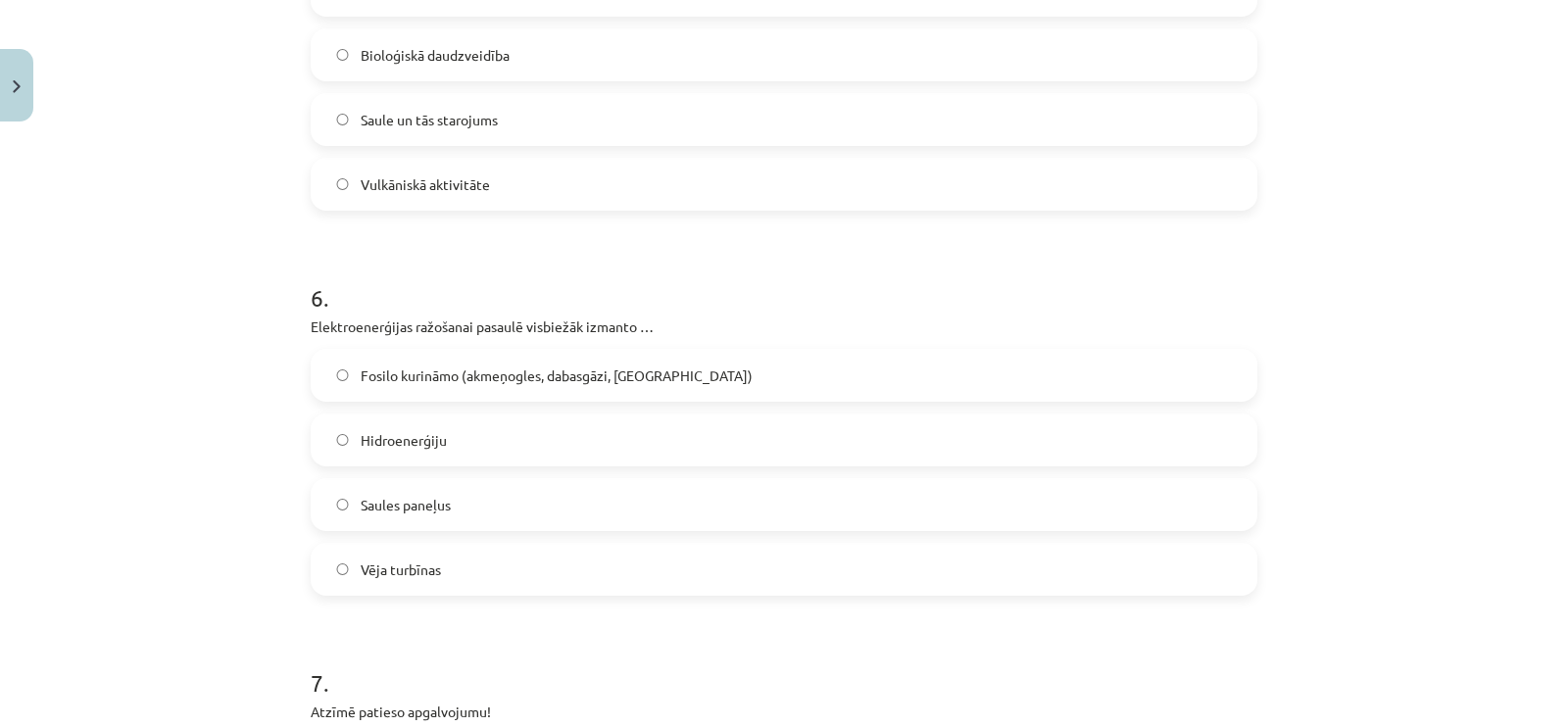
scroll to position [2082, 0]
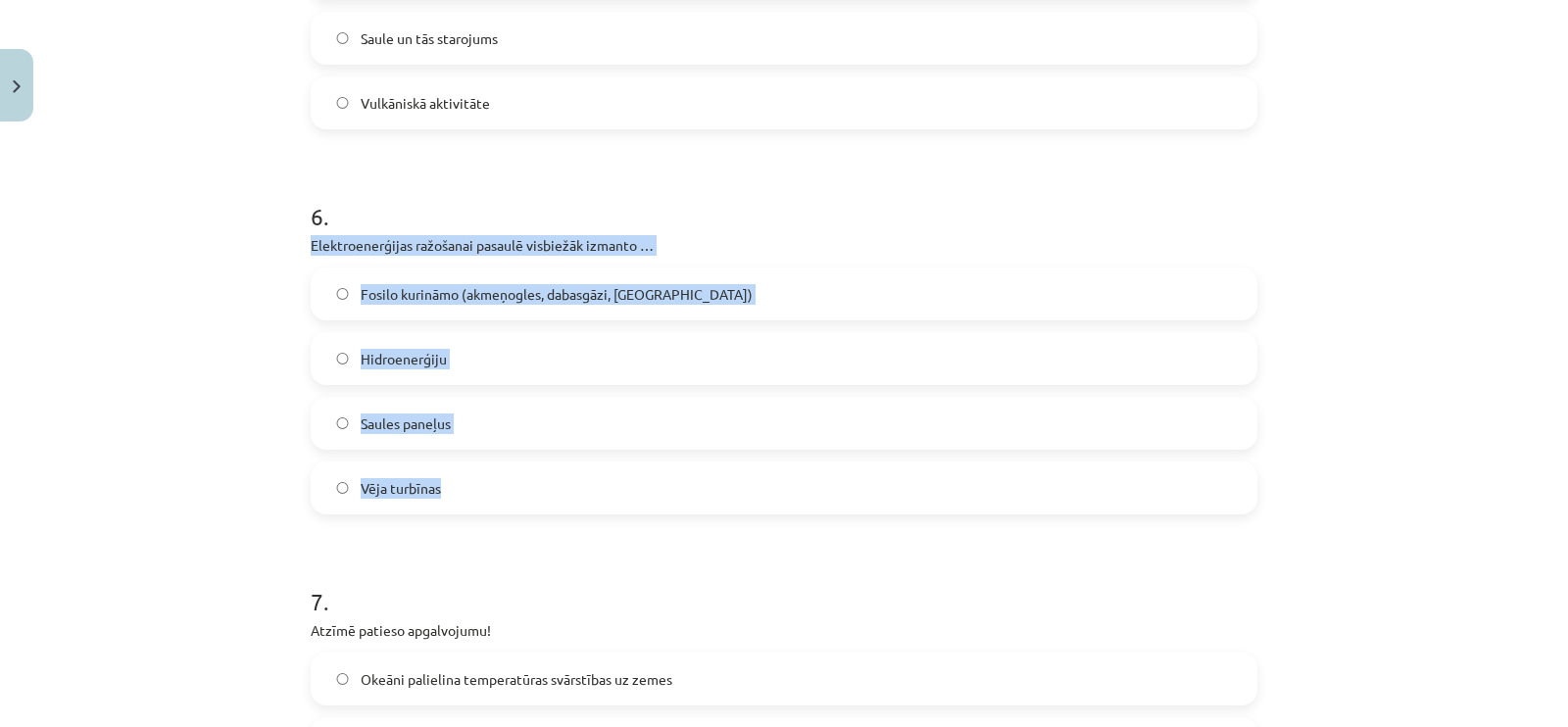
drag, startPoint x: 288, startPoint y: 237, endPoint x: 604, endPoint y: 489, distance: 404.2
click at [604, 489] on div "Mācību tēma: Ģeogrāfijas 8. klases 1. ieskaites mācību materiāls #6 Noslēguma t…" at bounding box center [784, 364] width 1568 height 727
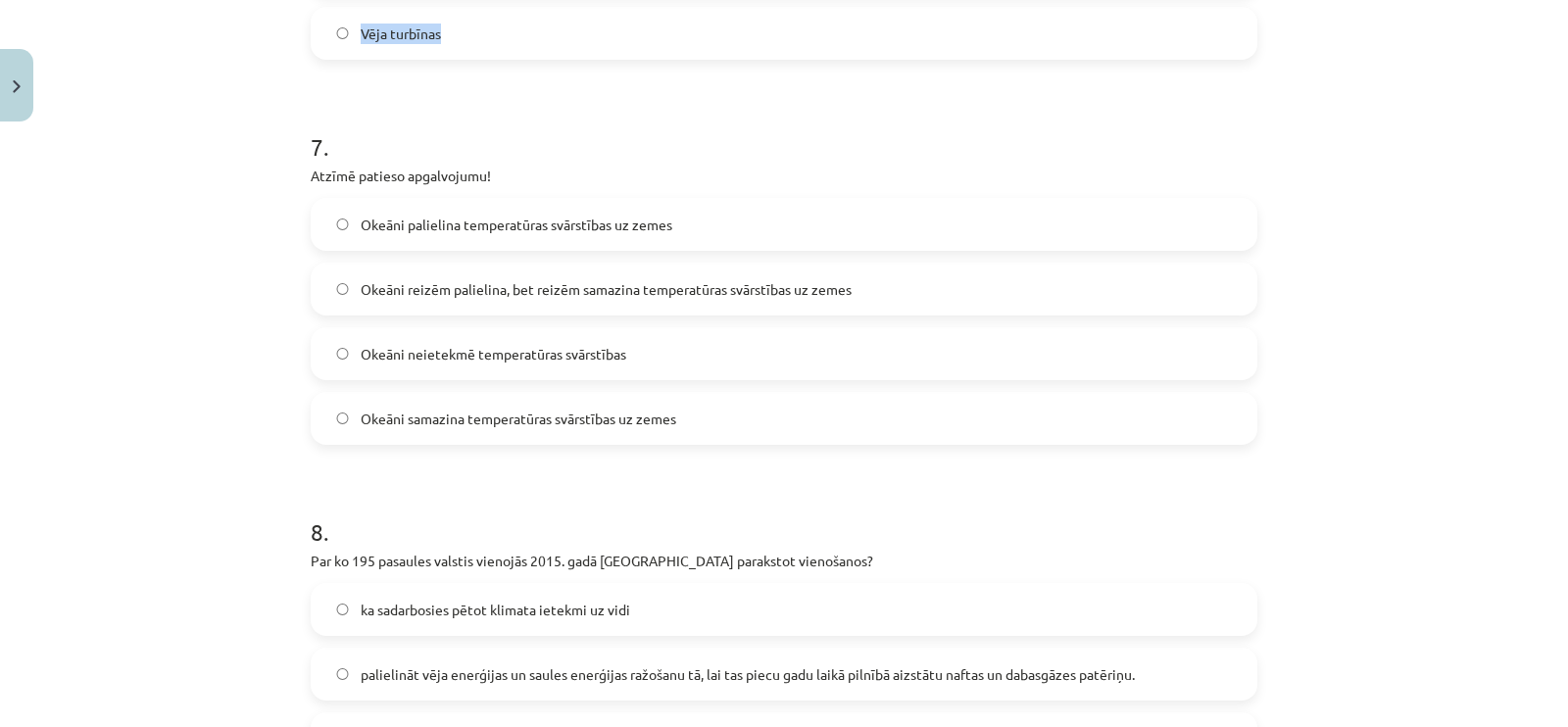
scroll to position [2572, 0]
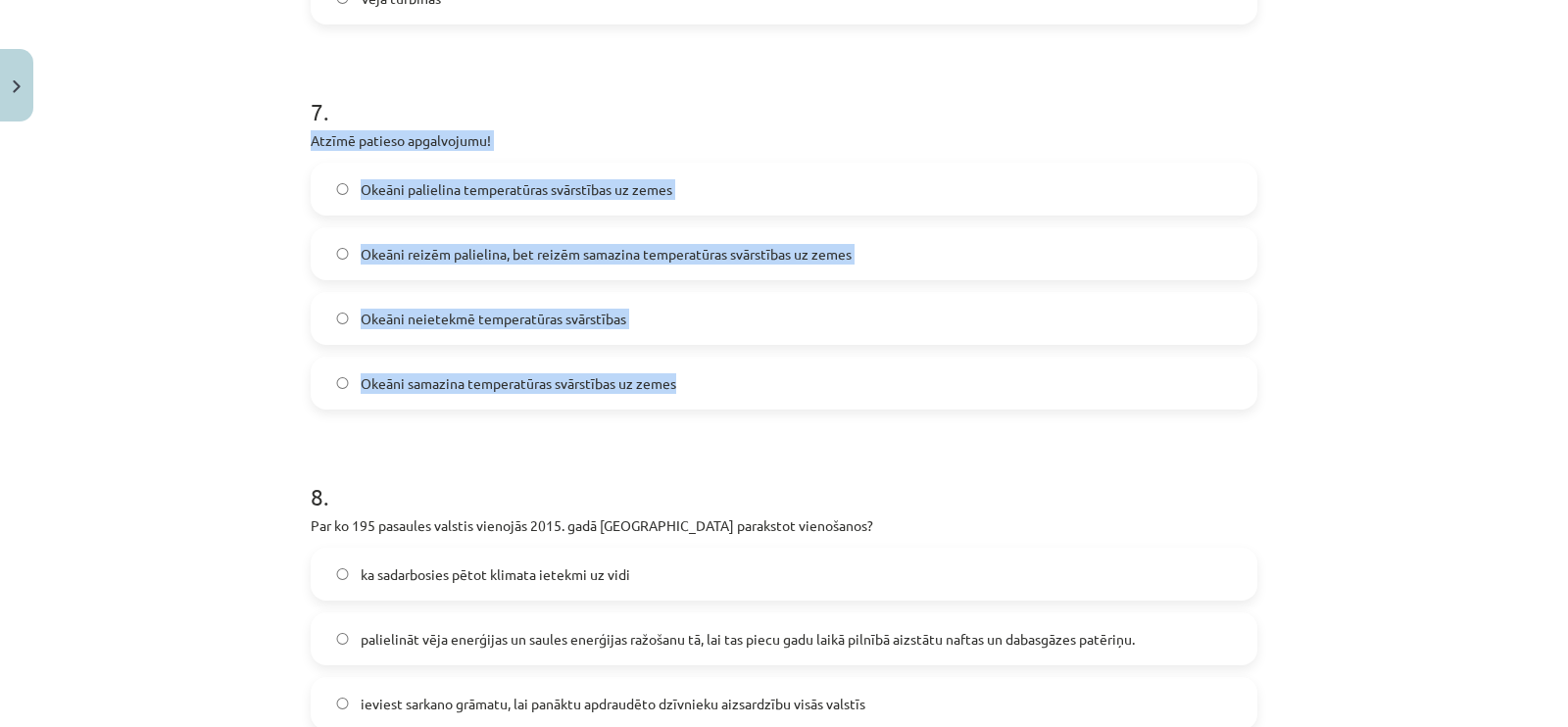
drag, startPoint x: 292, startPoint y: 129, endPoint x: 774, endPoint y: 395, distance: 550.5
click at [451, 384] on span "Okeāni samazina temperatūras svārstības uz zemes" at bounding box center [518, 383] width 315 height 21
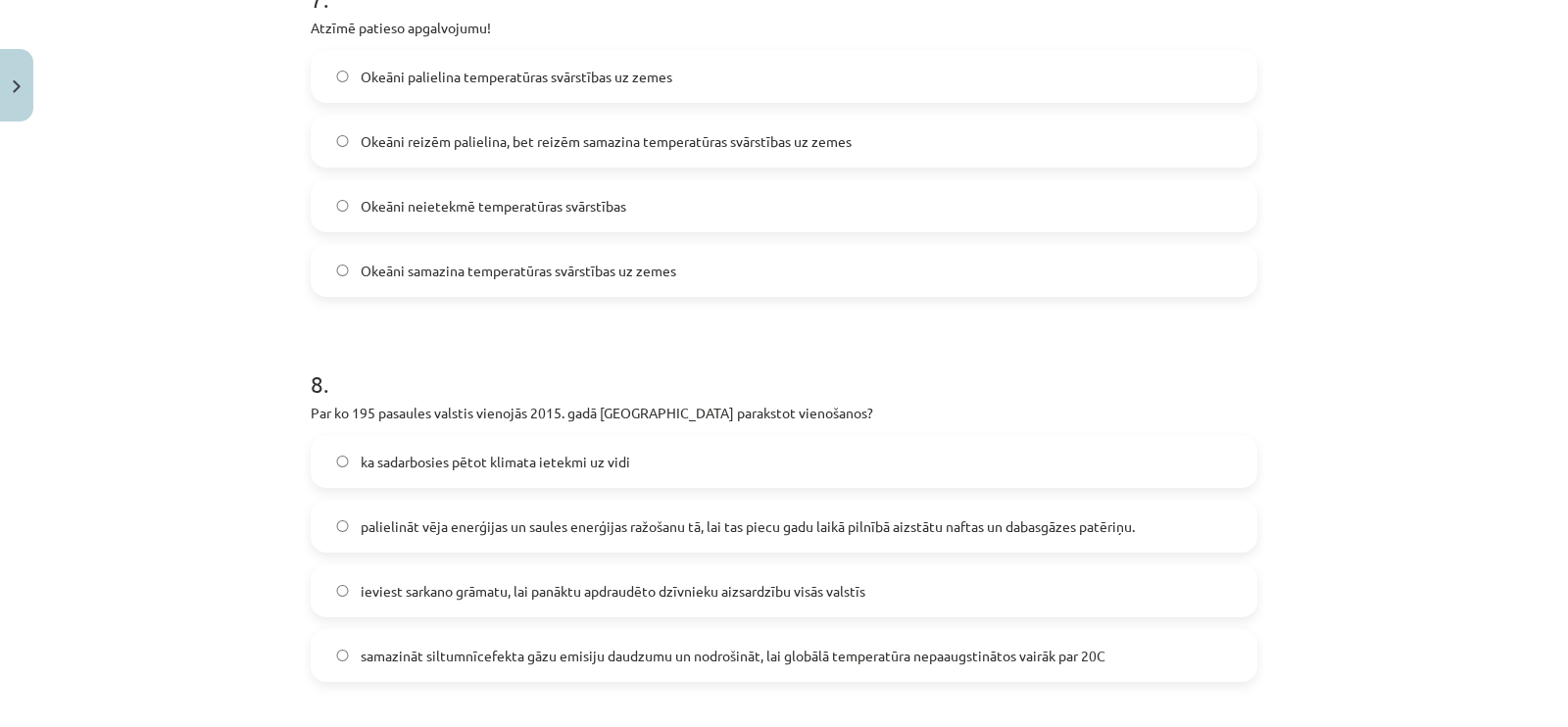
scroll to position [2940, 0]
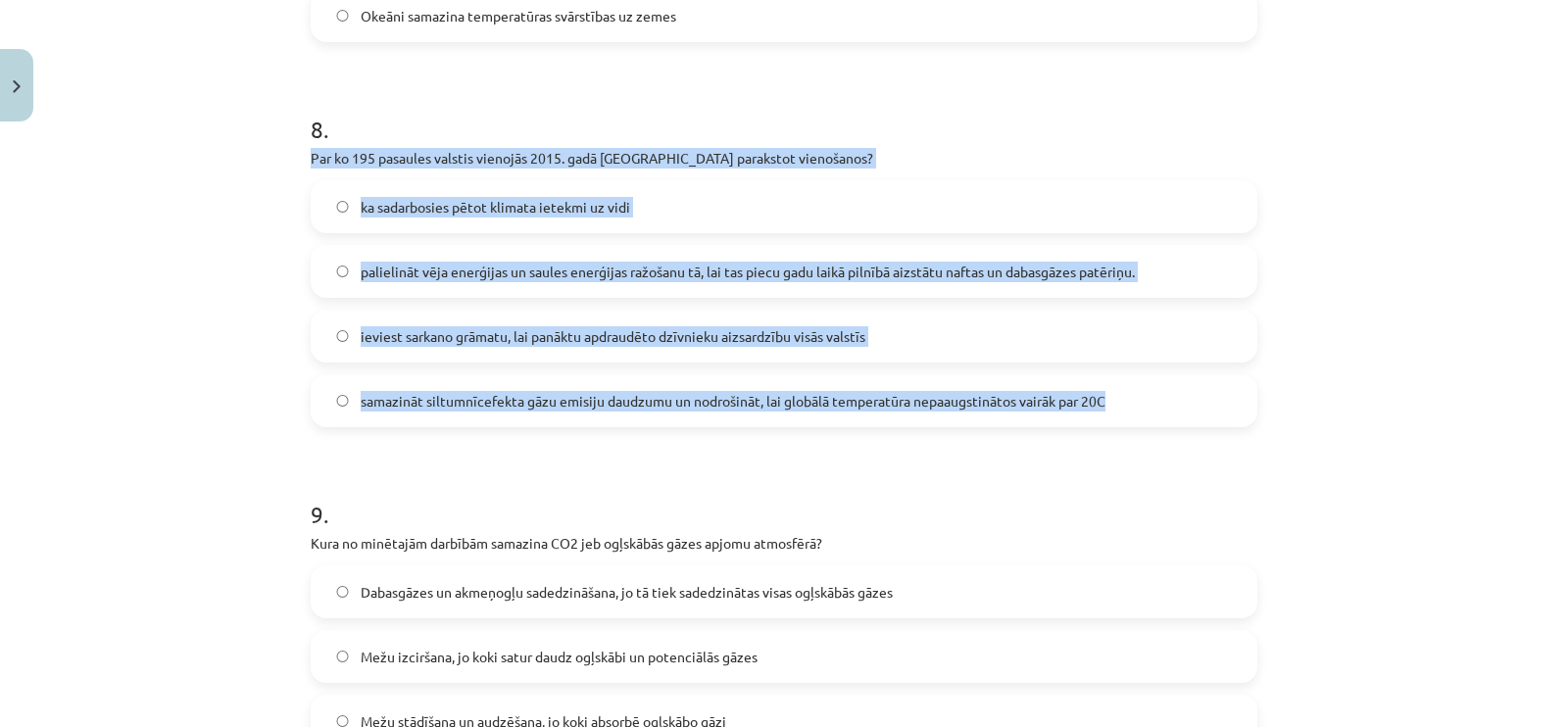
drag, startPoint x: 288, startPoint y: 154, endPoint x: 1136, endPoint y: 410, distance: 885.8
click at [1136, 410] on div "Mācību tēma: Ģeogrāfijas 8. klases 1. ieskaites mācību materiāls #6 Noslēguma t…" at bounding box center [784, 364] width 1568 height 727
click at [410, 391] on span "samazināt siltumnīcefekta gāzu emisiju daudzumu un nodrošināt, lai globālā temp…" at bounding box center [733, 401] width 745 height 21
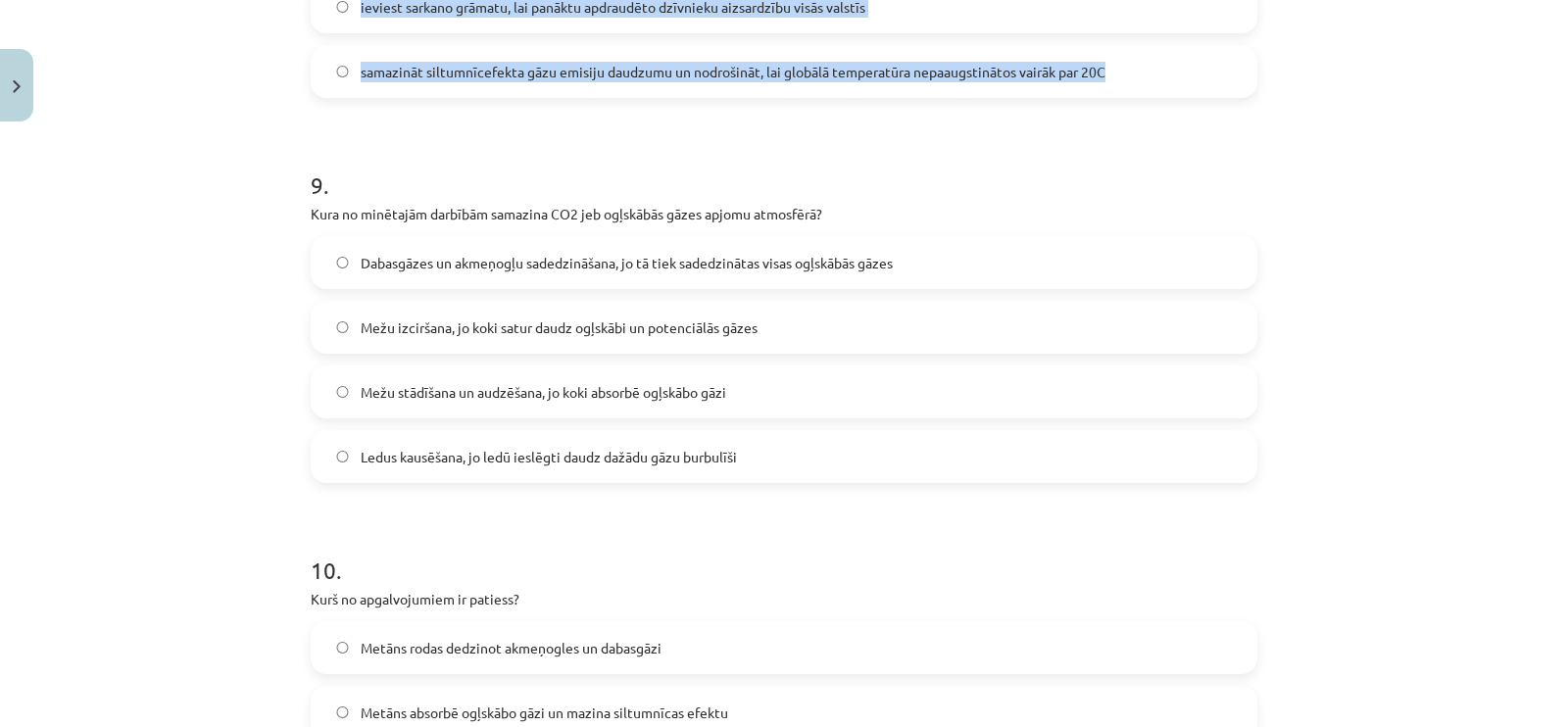
scroll to position [3429, 0]
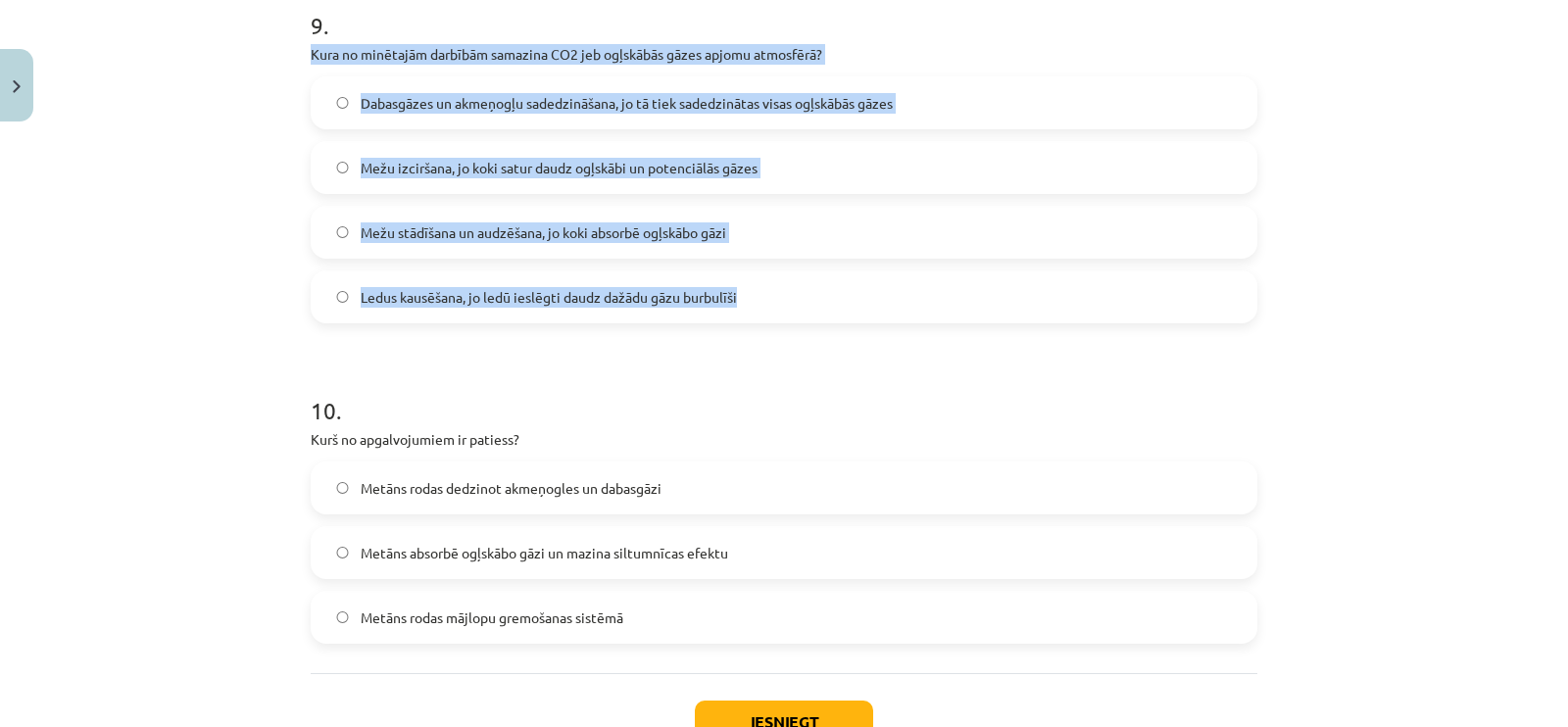
drag, startPoint x: 297, startPoint y: 51, endPoint x: 775, endPoint y: 306, distance: 541.8
click at [474, 242] on label "Mežu stādīšana un audzēšana, jo koki absorbē ogļskābo gāzi" at bounding box center [784, 232] width 943 height 49
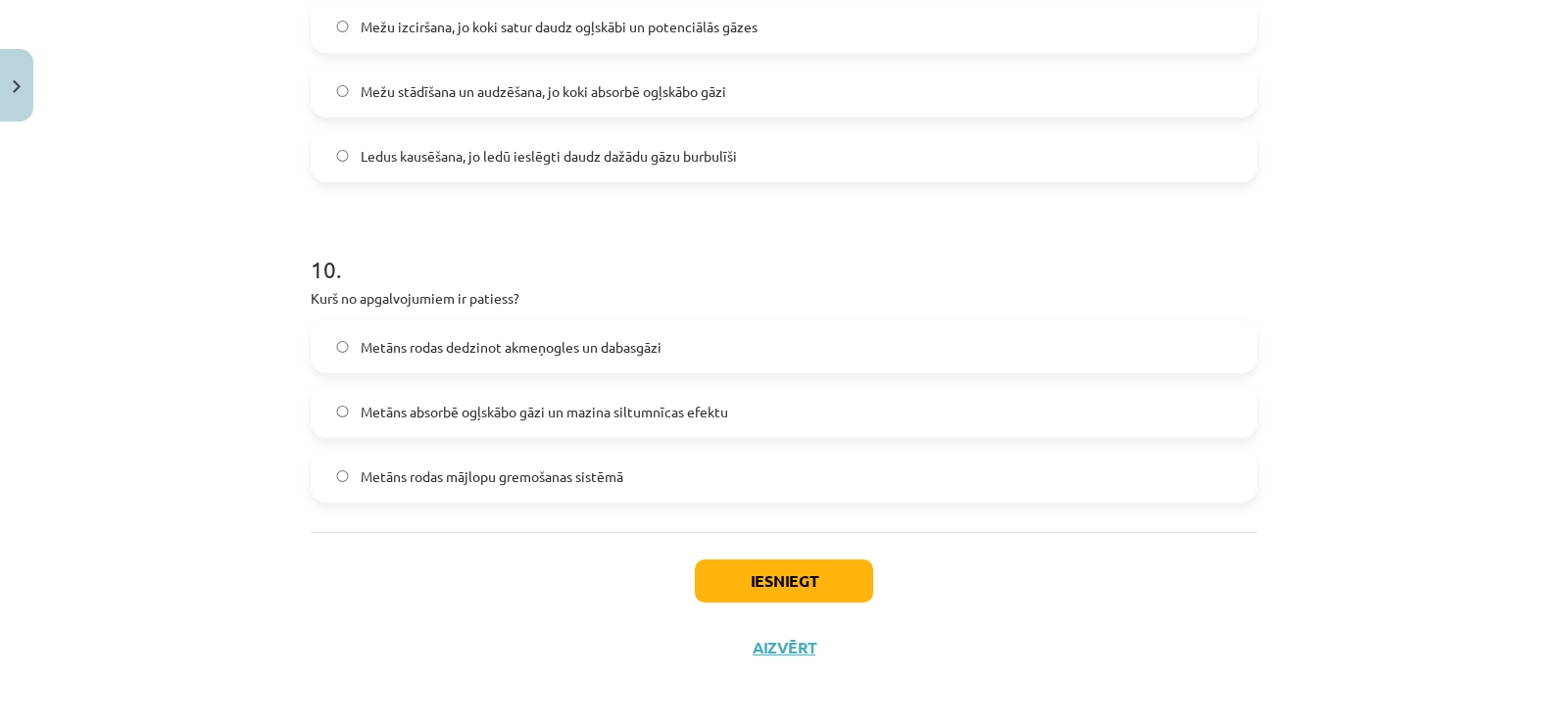
scroll to position [3571, 0]
click at [310, 289] on p "Kurš no apgalvojumiem ir patiess?" at bounding box center [784, 297] width 947 height 21
drag, startPoint x: 308, startPoint y: 301, endPoint x: 368, endPoint y: 311, distance: 60.8
click at [368, 311] on div "10 . Kurš no apgalvojumiem ir patiess? Metāns rodas dedzinot akmeņogles un daba…" at bounding box center [784, 361] width 947 height 282
click at [274, 379] on div "Mācību tēma: Ģeogrāfijas 8. klases 1. ieskaites mācību materiāls #6 Noslēguma t…" at bounding box center [784, 364] width 1568 height 727
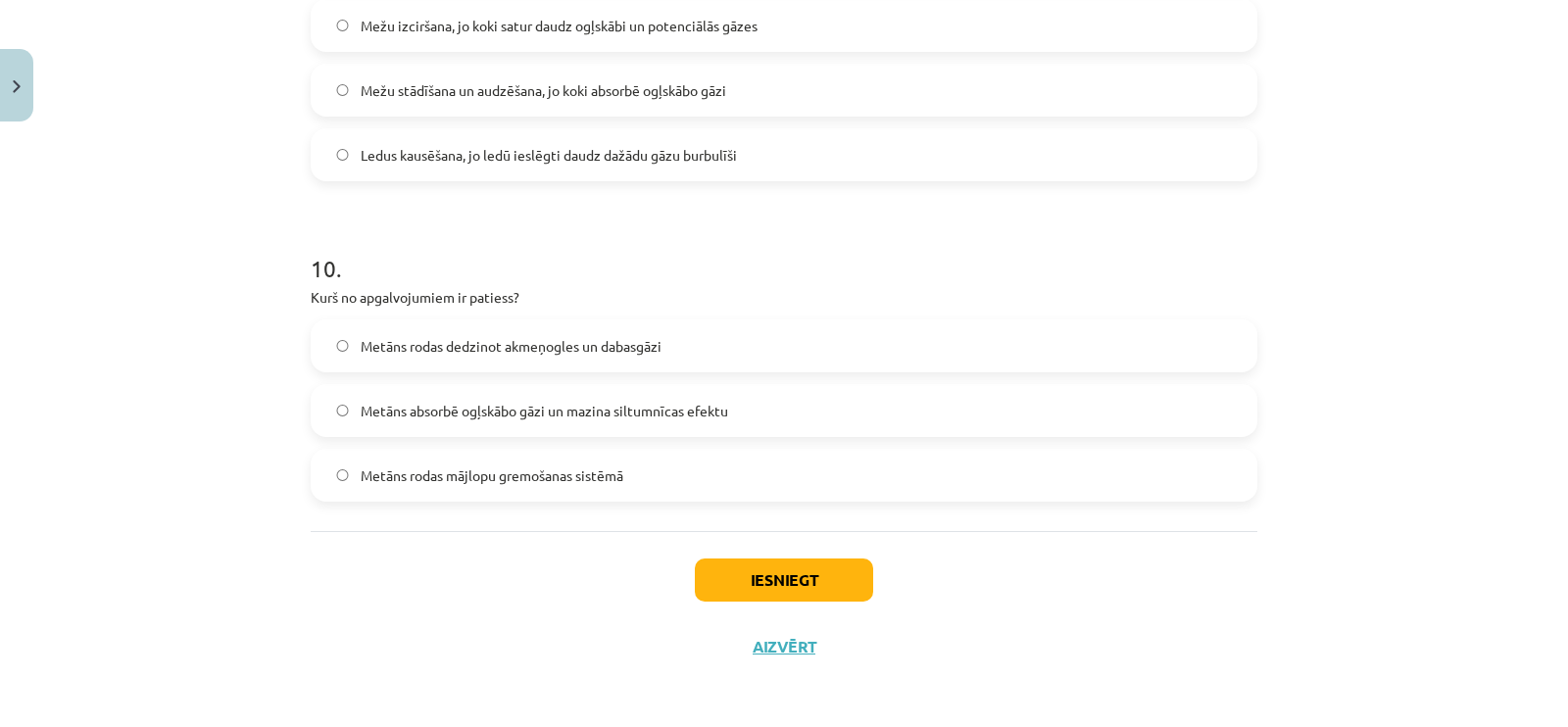
click at [382, 390] on label "Metāns absorbē ogļskābo gāzi un mazina siltumnīcas efektu" at bounding box center [784, 411] width 943 height 49
click at [721, 541] on div "Iesniegt Aizvērt" at bounding box center [784, 600] width 947 height 137
click at [727, 563] on button "Iesniegt" at bounding box center [784, 580] width 179 height 43
click at [637, 481] on label "Metāns rodas mājlopu gremošanas sistēmā" at bounding box center [784, 475] width 943 height 49
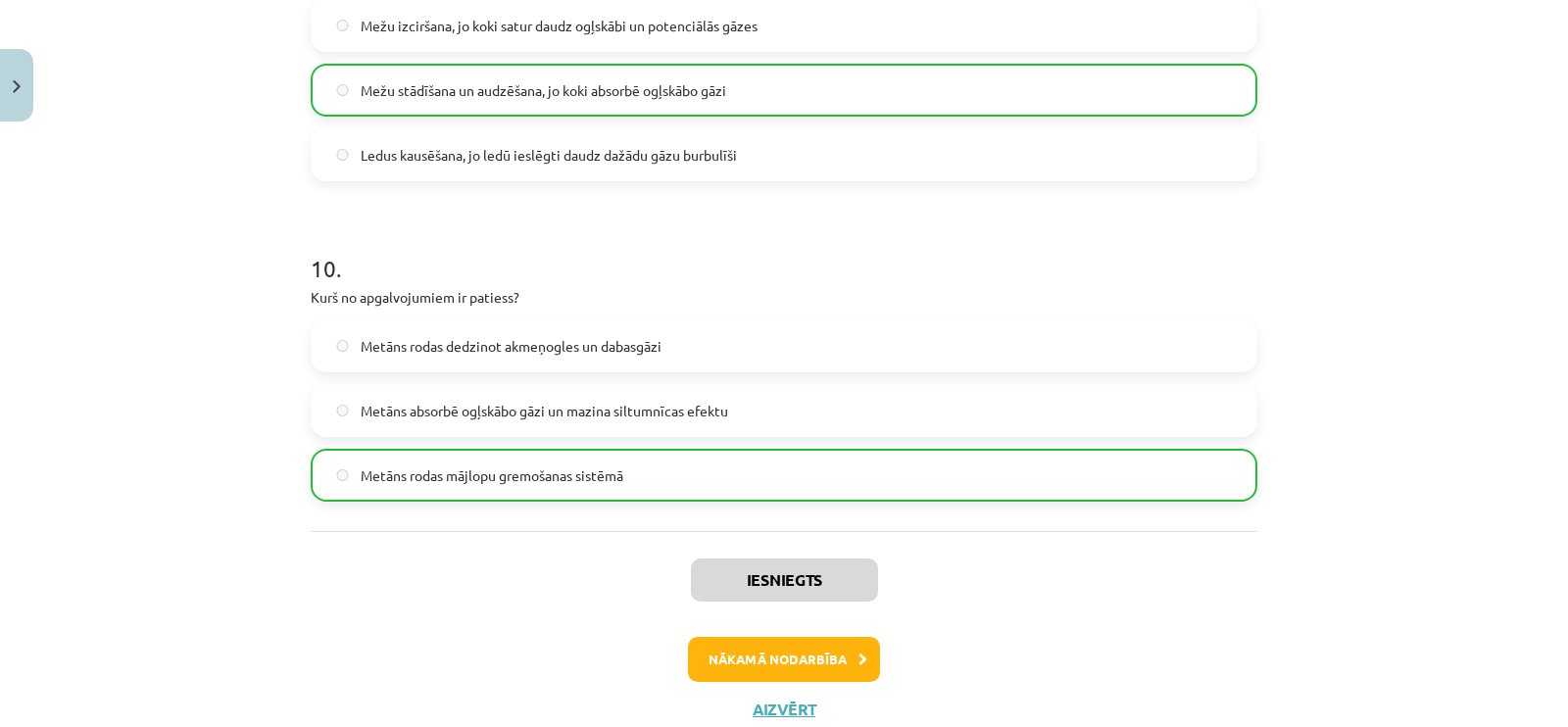
click at [581, 333] on label "Metāns rodas dedzinot akmeņogles un dabasgāzi" at bounding box center [784, 346] width 943 height 49
click at [843, 655] on button "Nākamā nodarbība" at bounding box center [784, 660] width 192 height 45
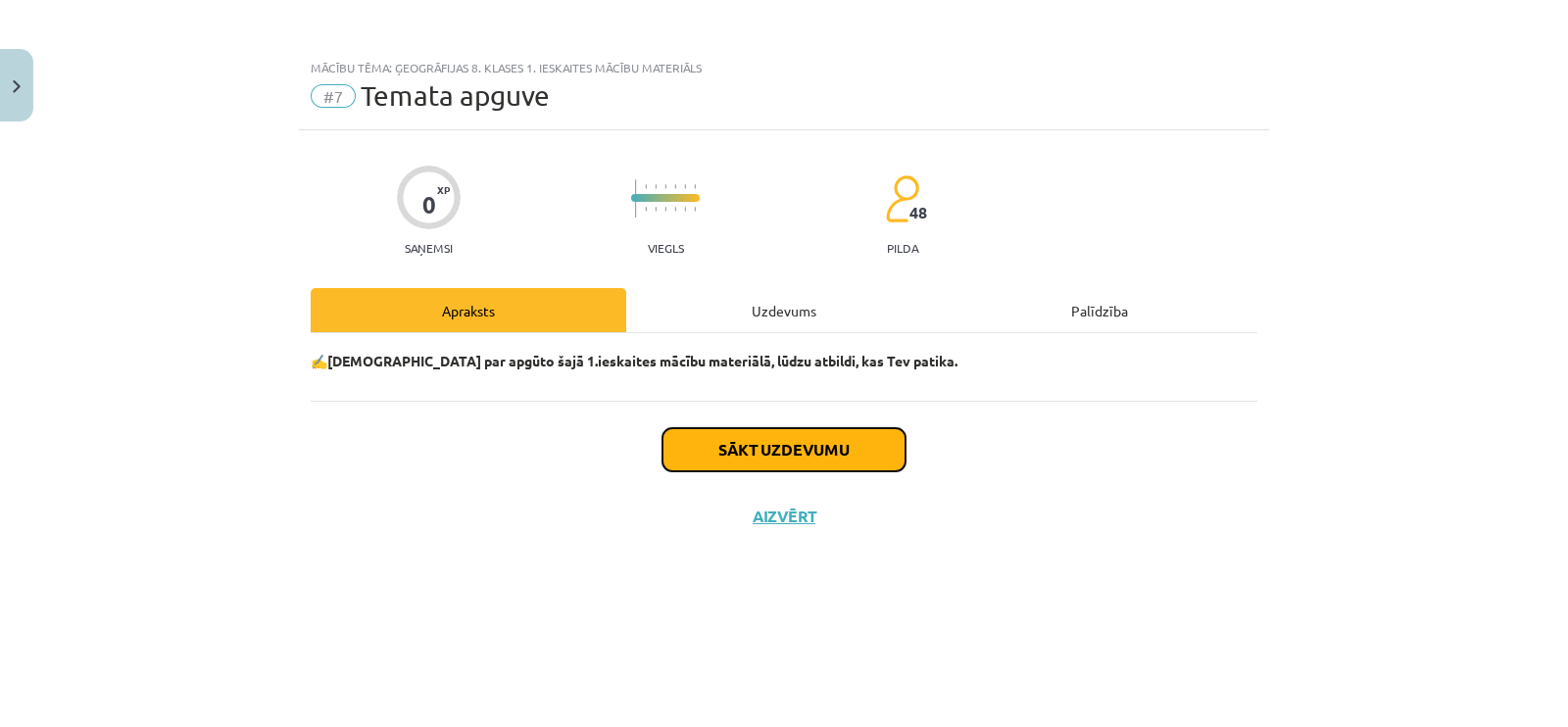
click at [762, 458] on button "Sākt uzdevumu" at bounding box center [784, 449] width 243 height 43
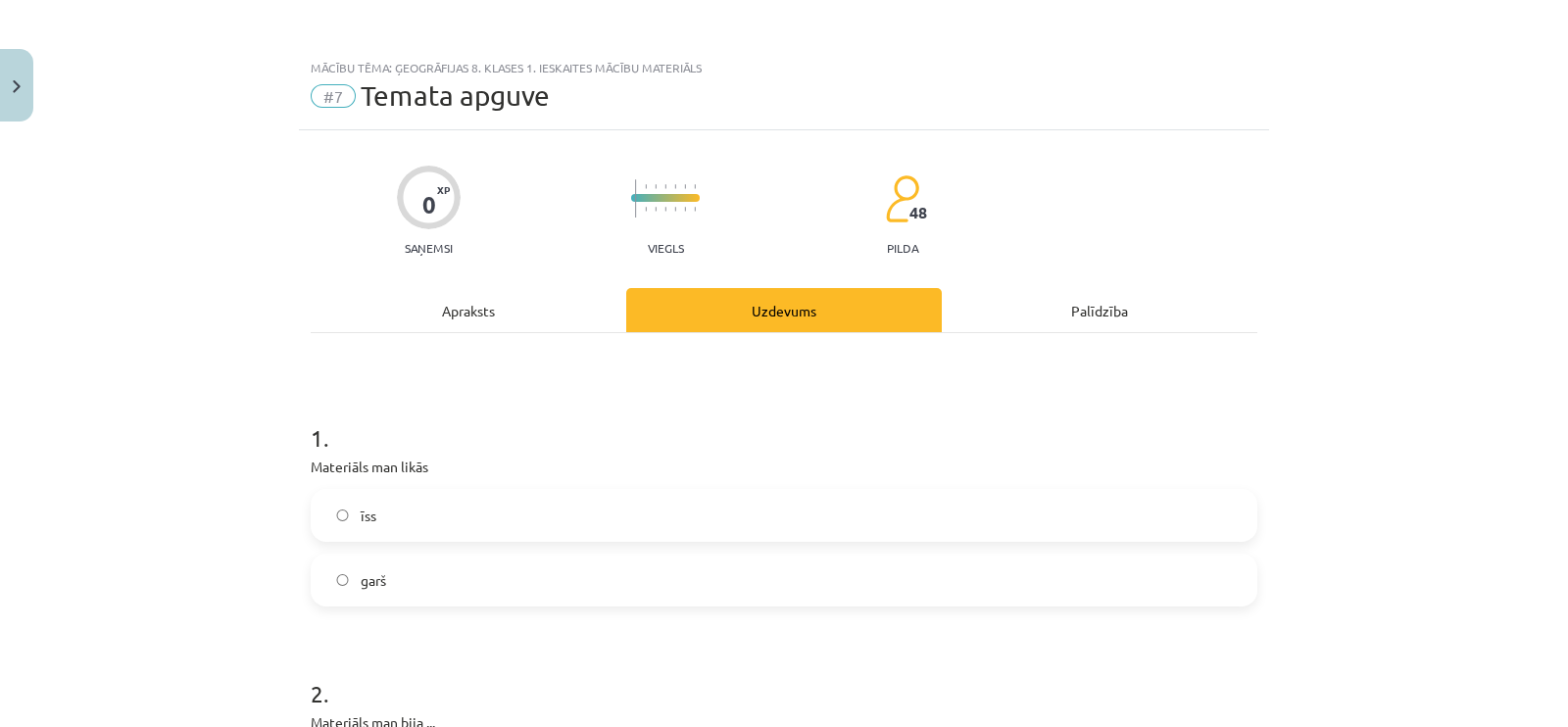
click at [754, 555] on label "garš" at bounding box center [784, 580] width 943 height 49
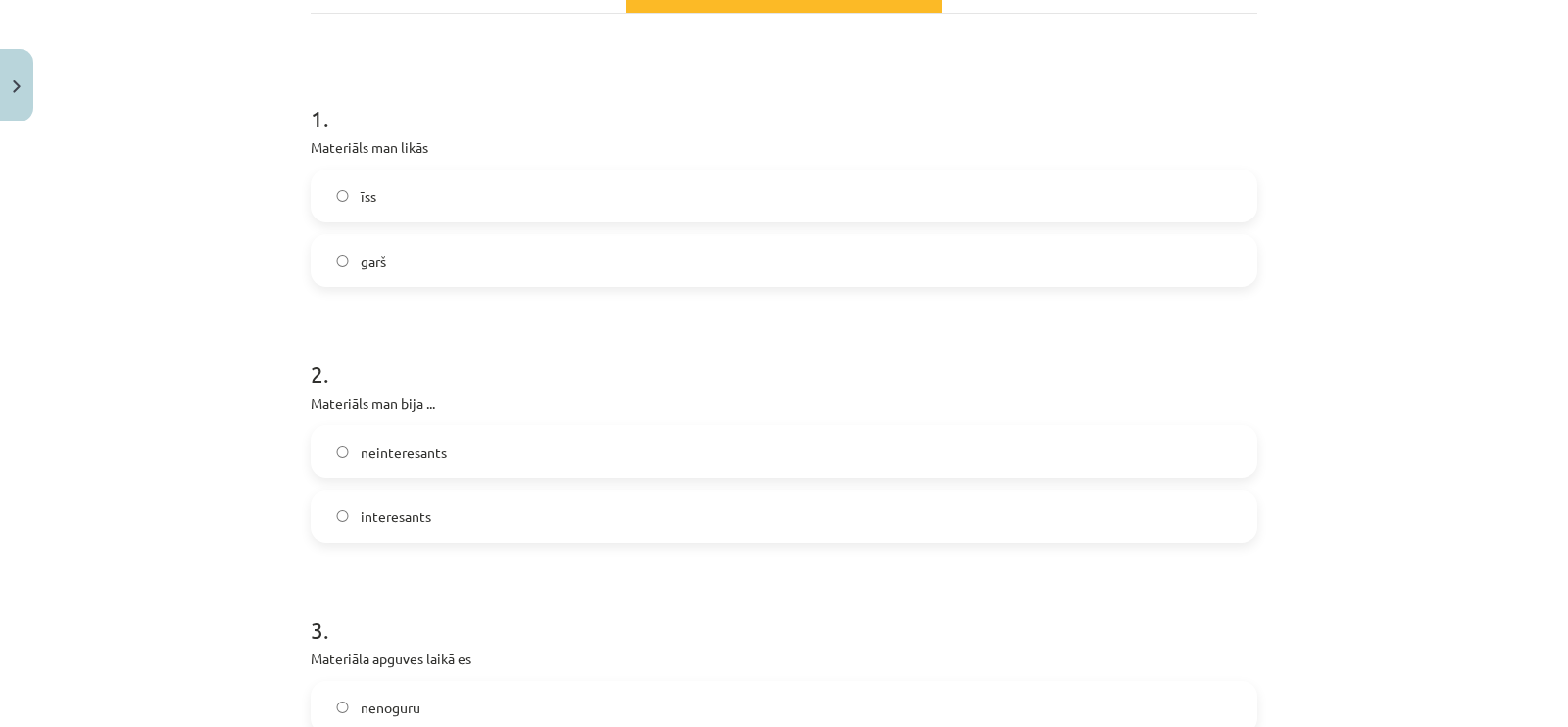
scroll to position [367, 0]
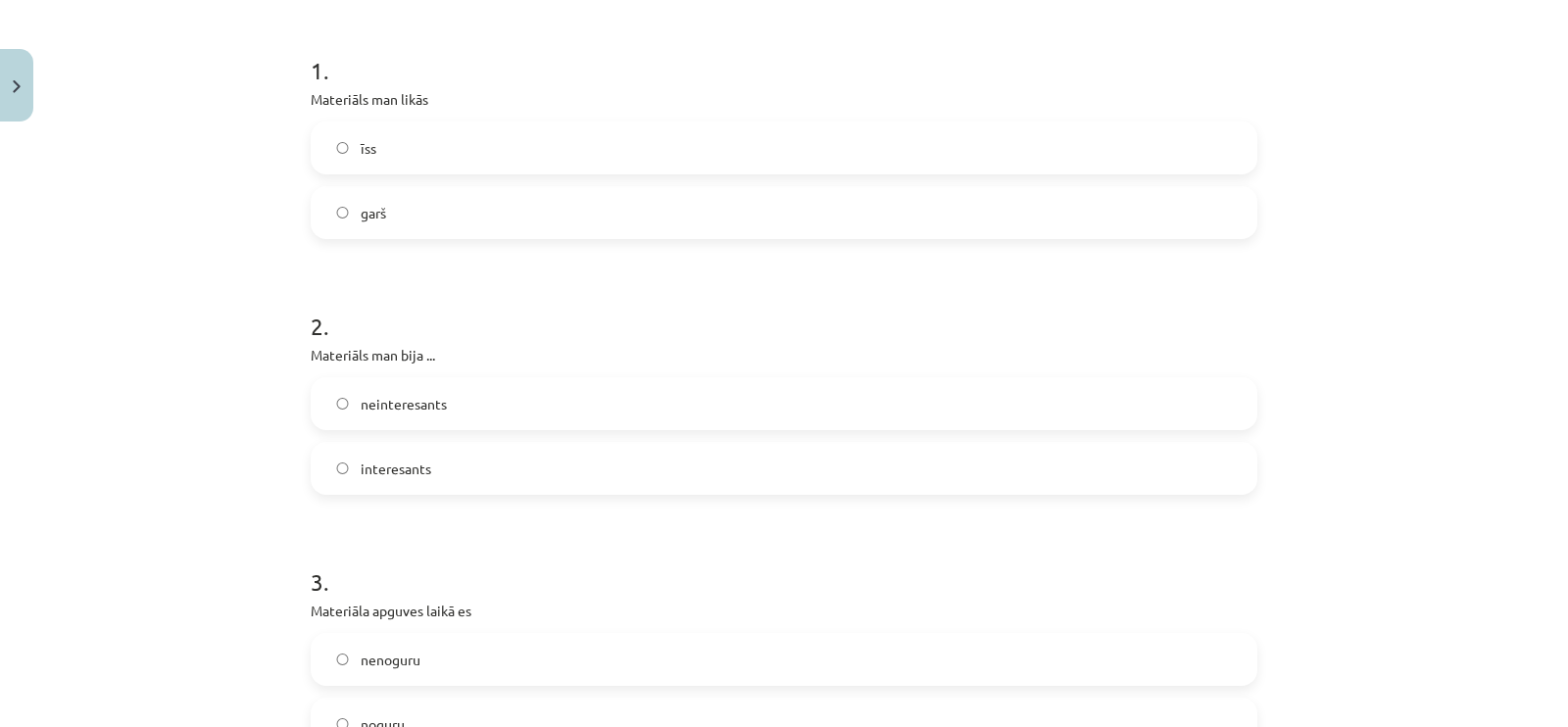
click at [578, 460] on label "interesants" at bounding box center [784, 468] width 943 height 49
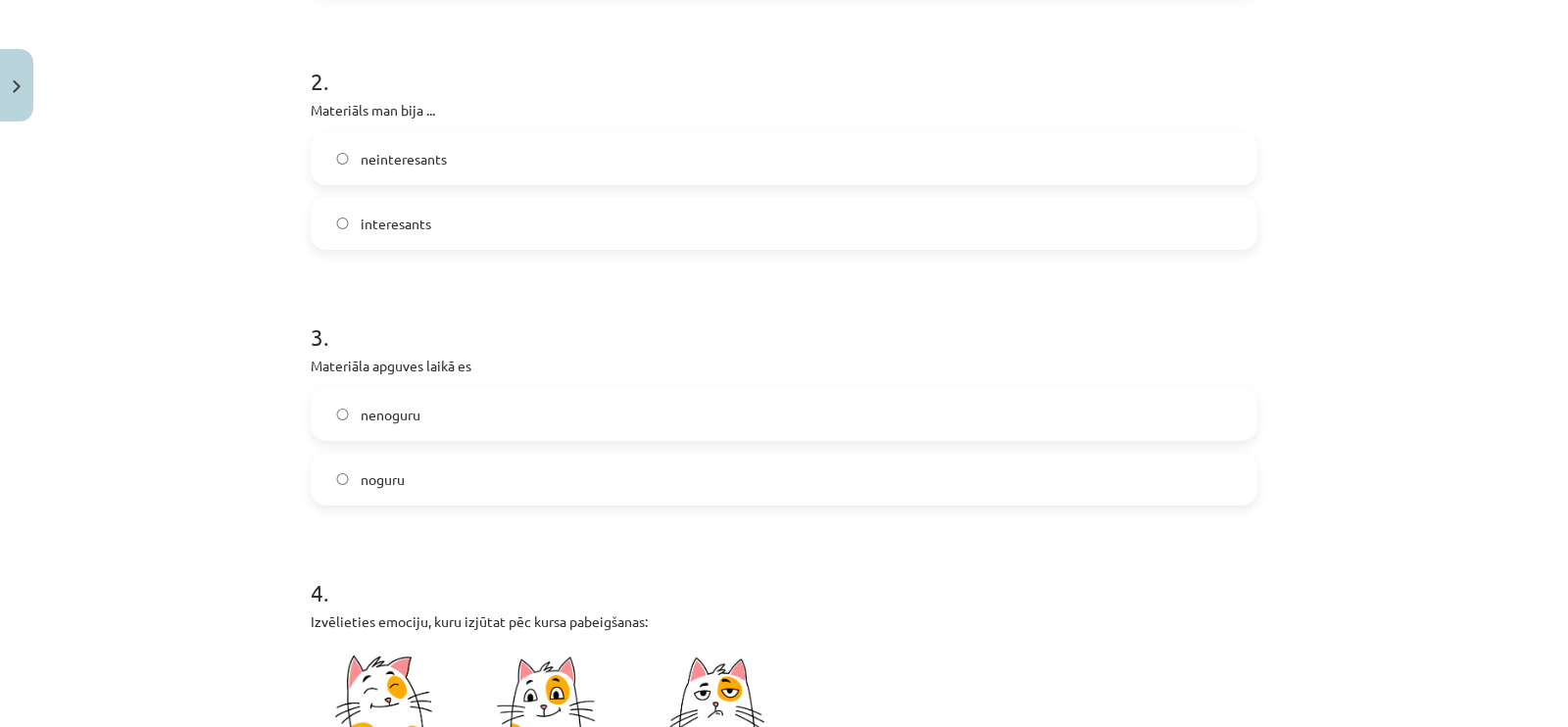
click at [580, 484] on label "noguru" at bounding box center [784, 479] width 943 height 49
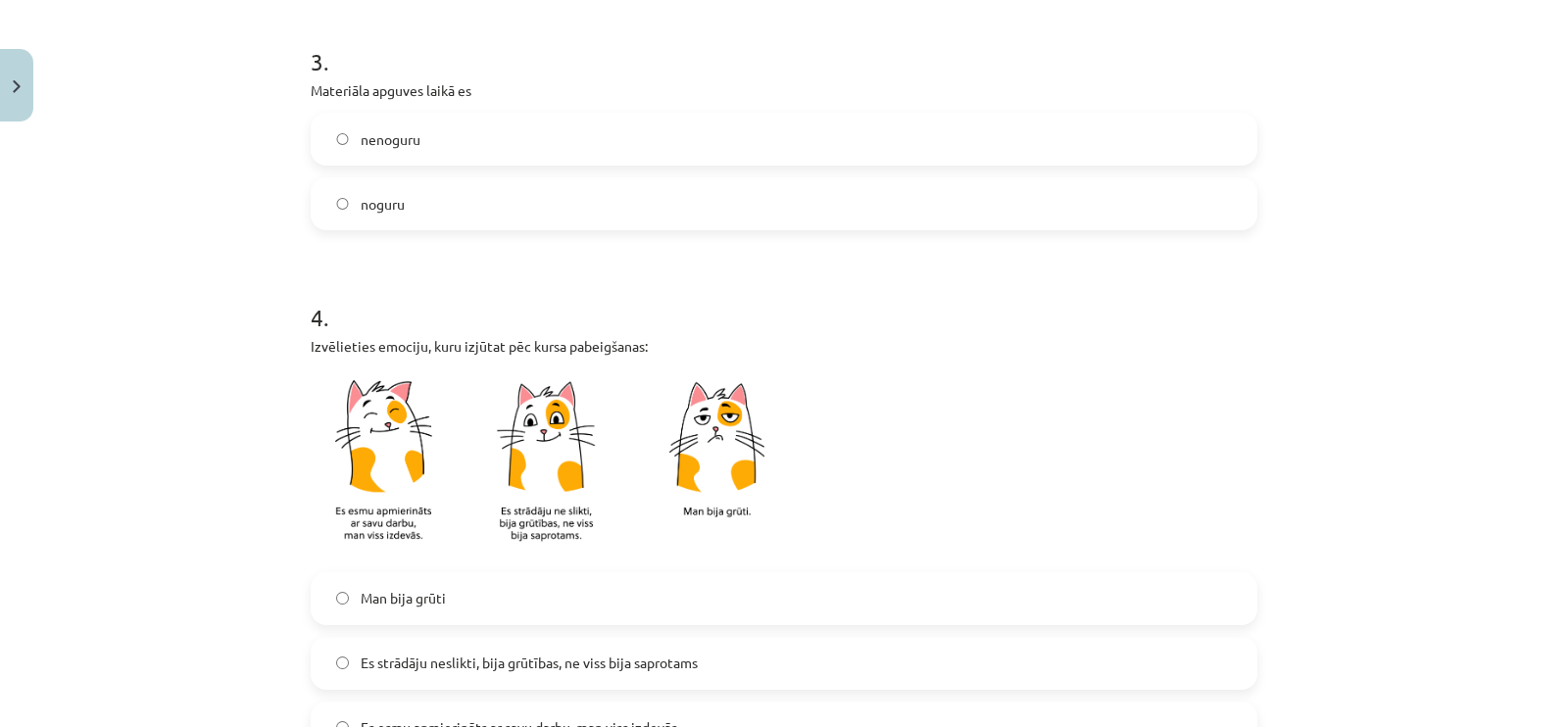
scroll to position [979, 0]
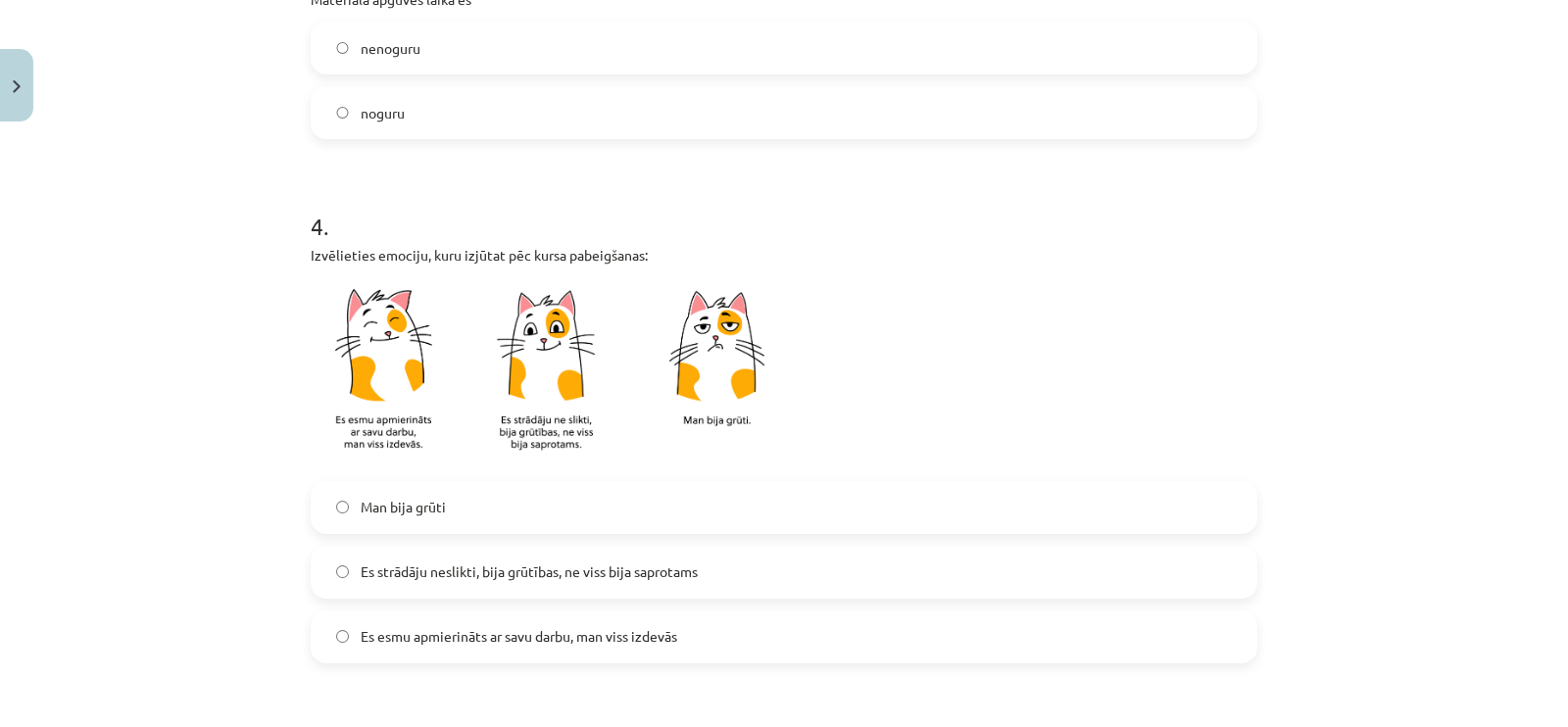
click at [577, 518] on label "Man bija grūti" at bounding box center [784, 508] width 943 height 49
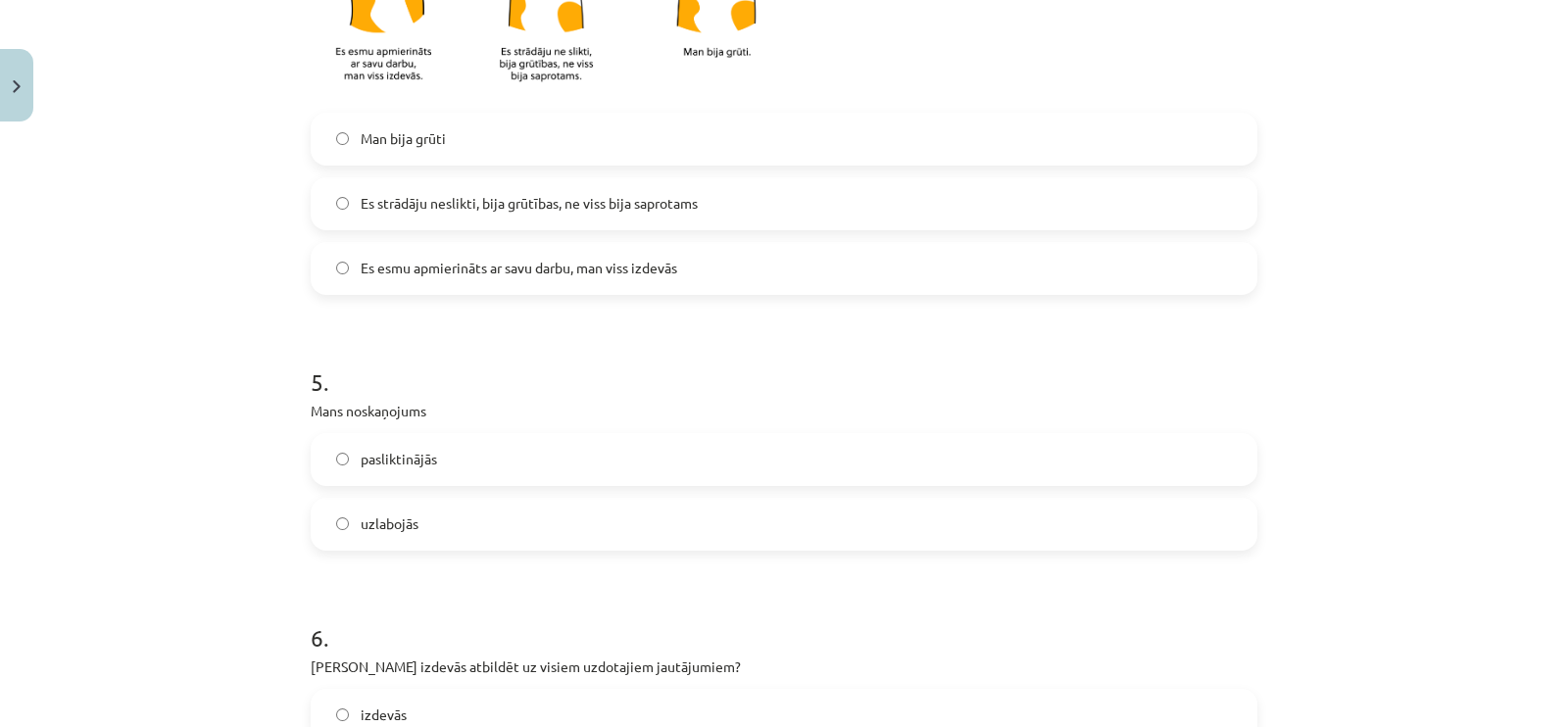
click at [577, 518] on label "uzlabojās" at bounding box center [784, 525] width 943 height 49
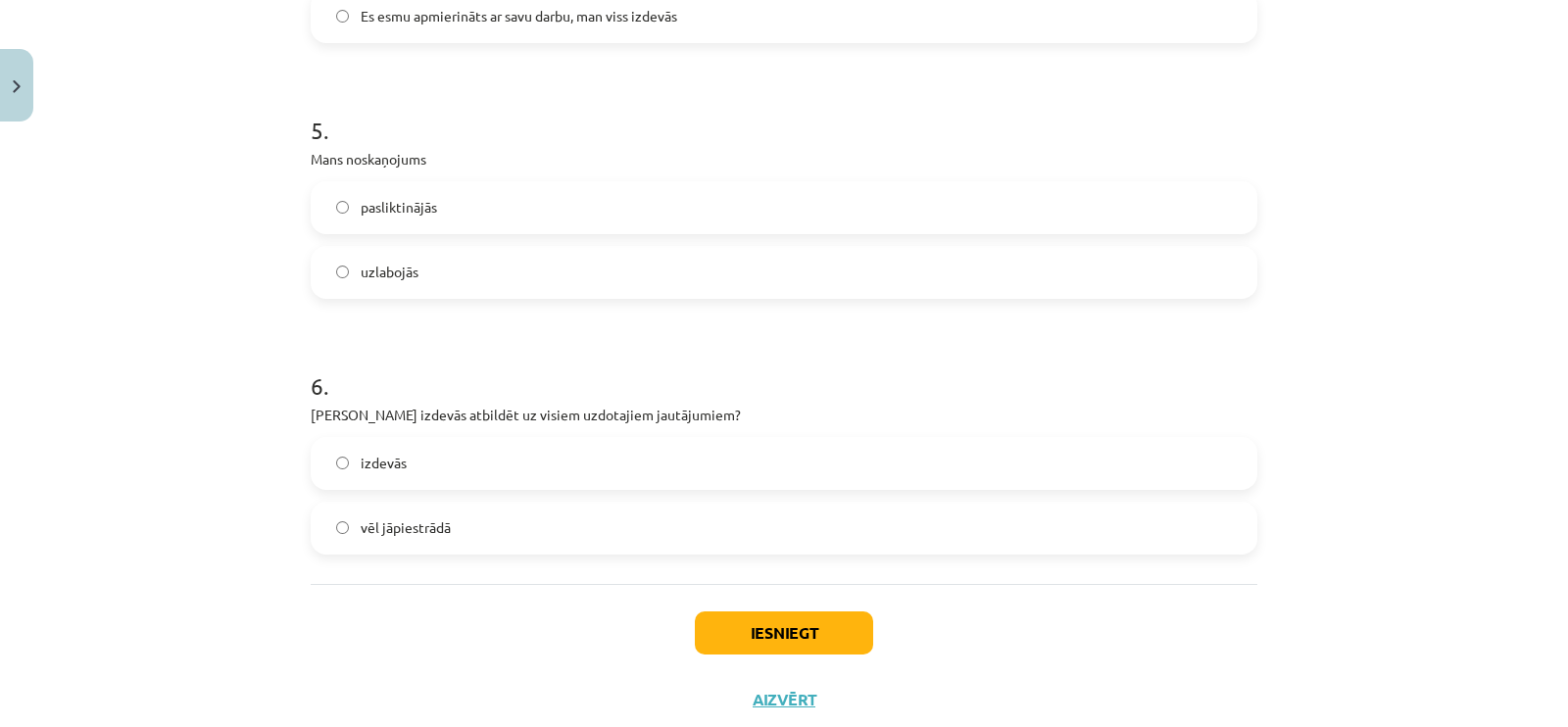
scroll to position [1652, 0]
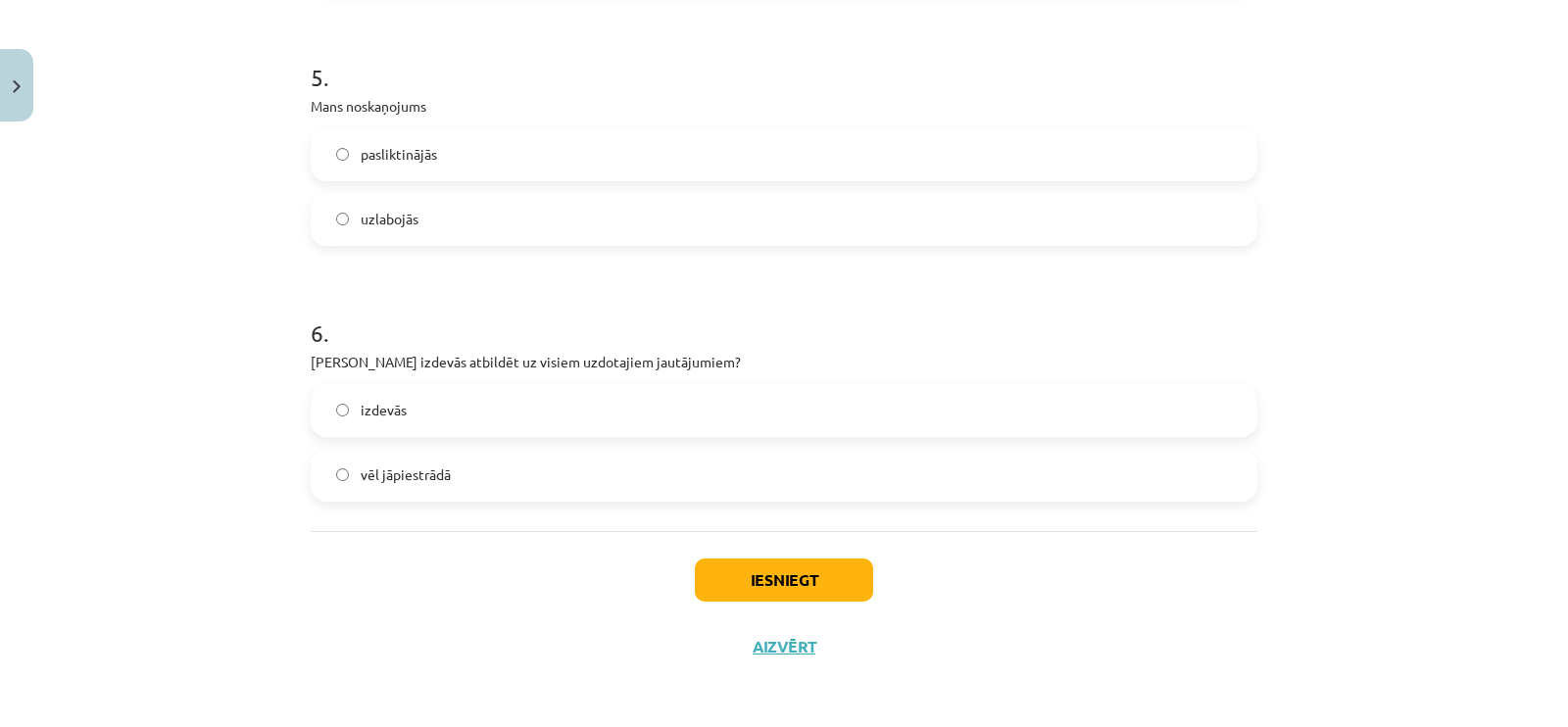
click at [558, 478] on label "vēl jāpiestrādā" at bounding box center [784, 475] width 943 height 49
click at [746, 566] on button "Iesniegt" at bounding box center [784, 580] width 179 height 43
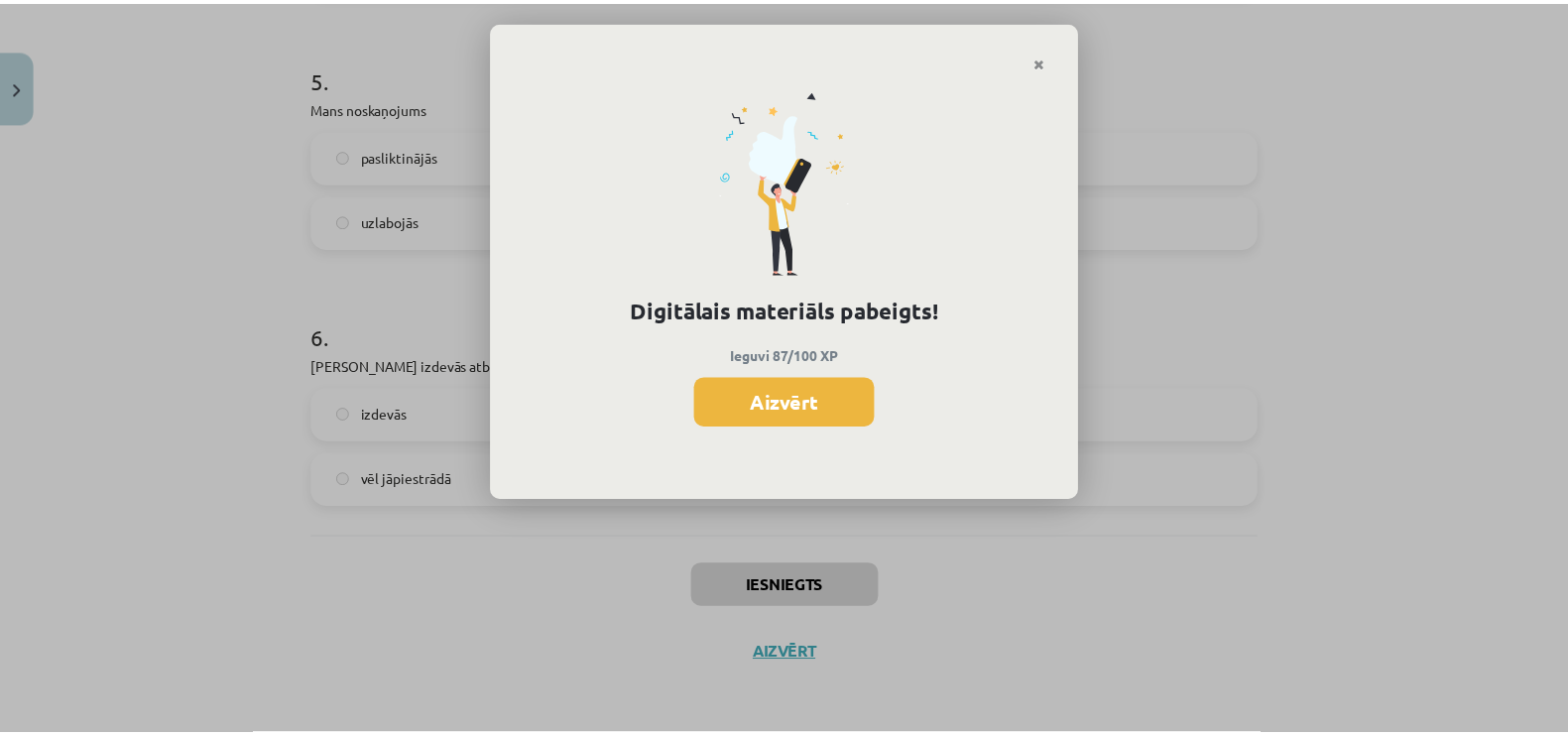
scroll to position [495, 0]
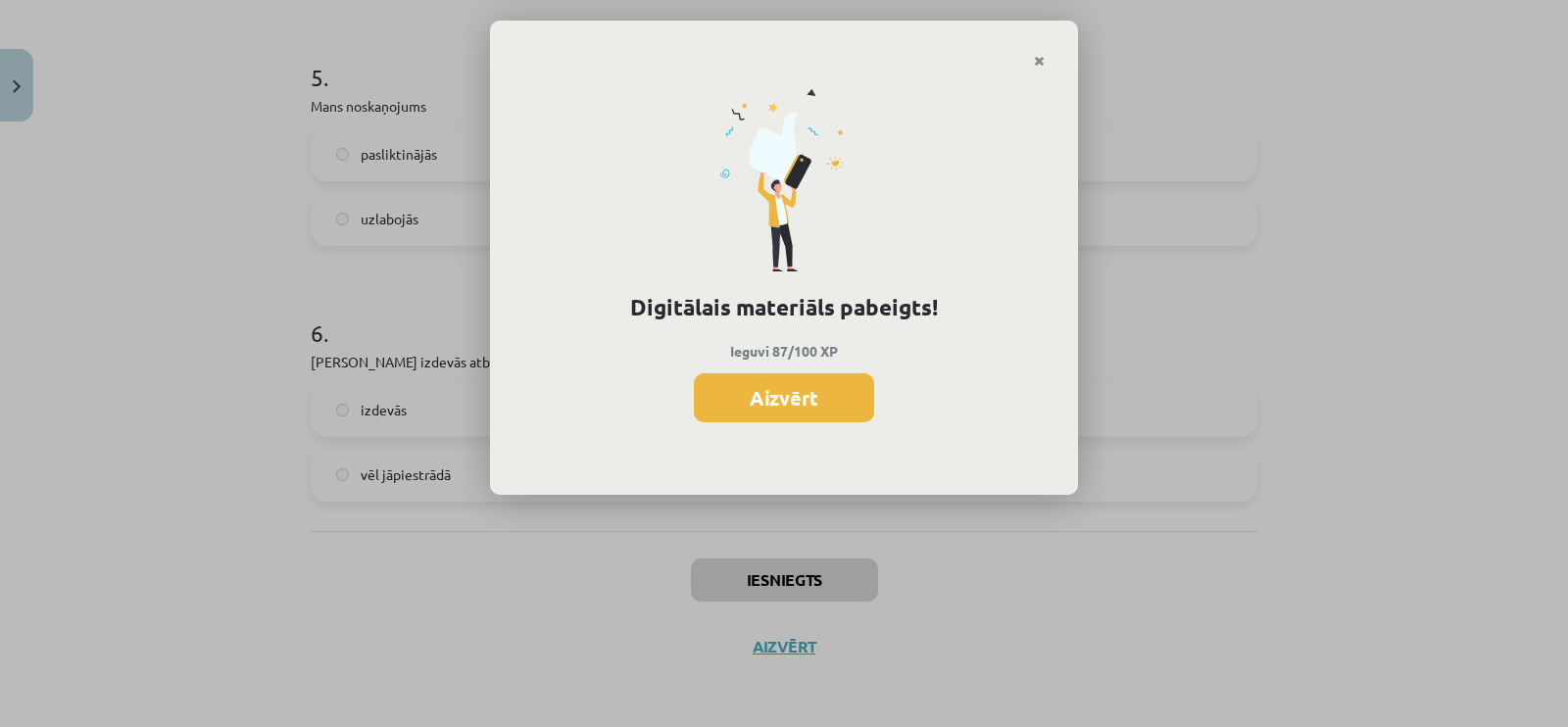
click at [1233, 478] on div "Digitālais materiāls pabeigts! Ieguvi 87/100 XP Aizvērt" at bounding box center [784, 364] width 1568 height 727
click at [779, 404] on button "Aizvērt" at bounding box center [784, 398] width 181 height 49
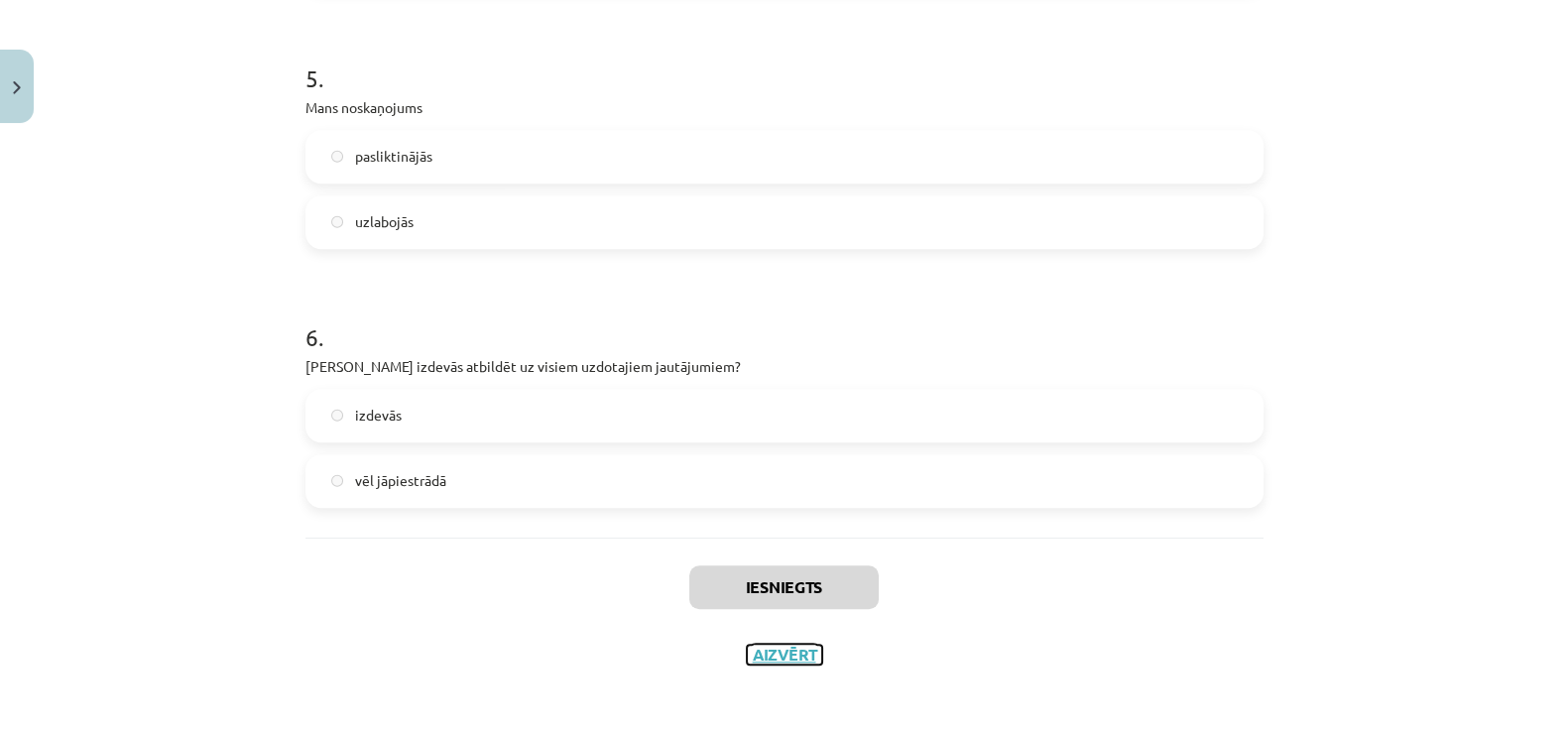
click at [765, 648] on button "Aizvērt" at bounding box center [784, 655] width 75 height 20
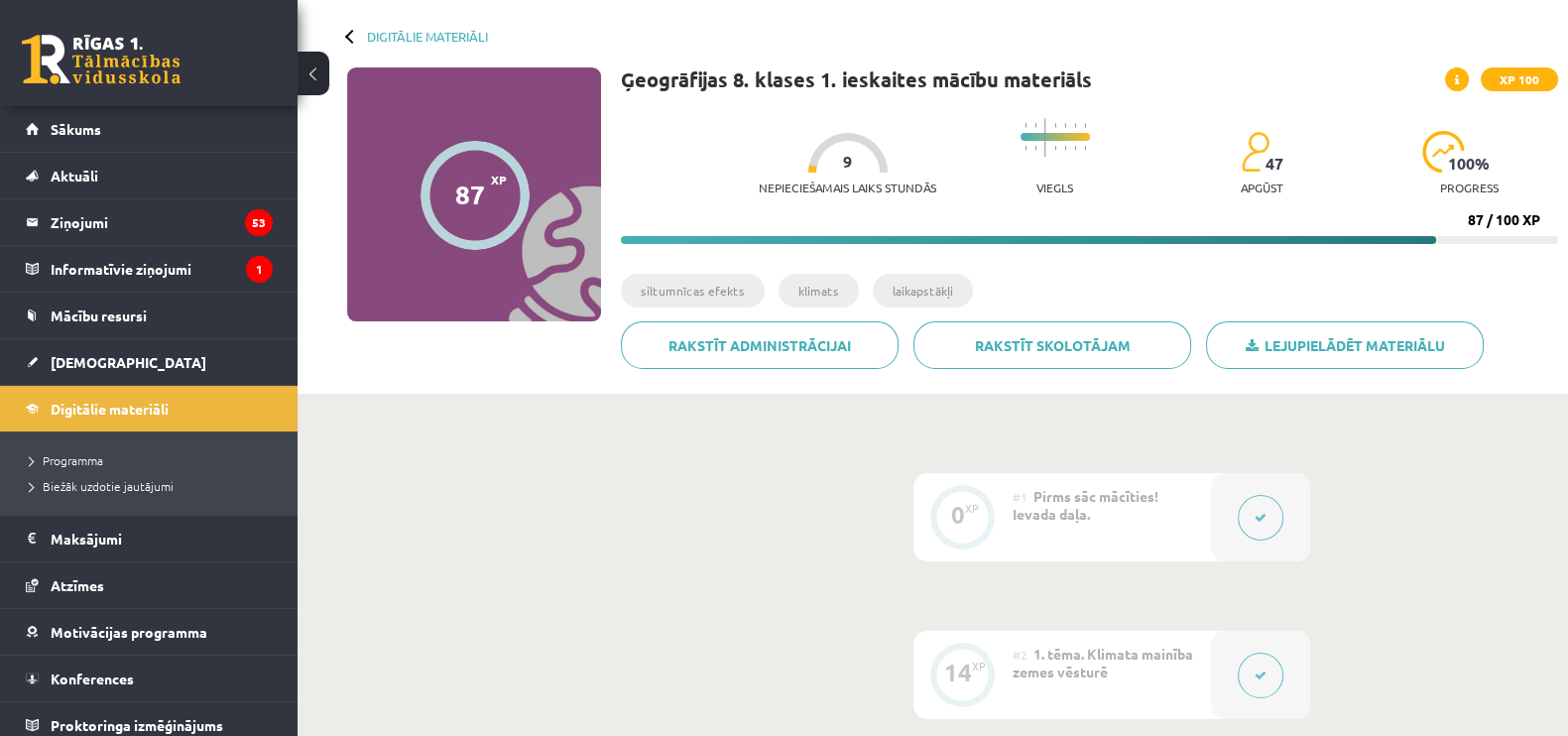
scroll to position [0, 0]
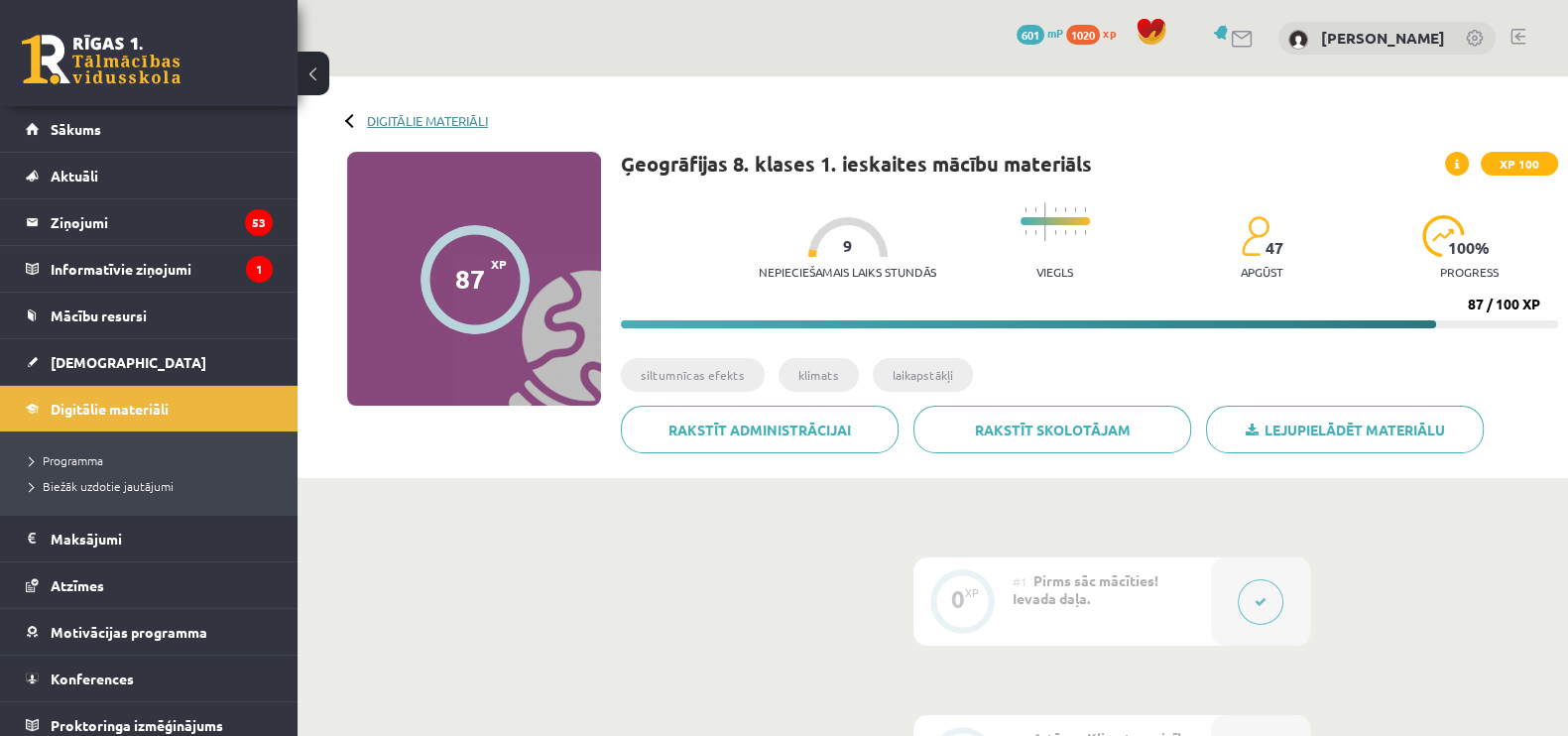
click at [399, 120] on link "Digitālie materiāli" at bounding box center [427, 120] width 121 height 15
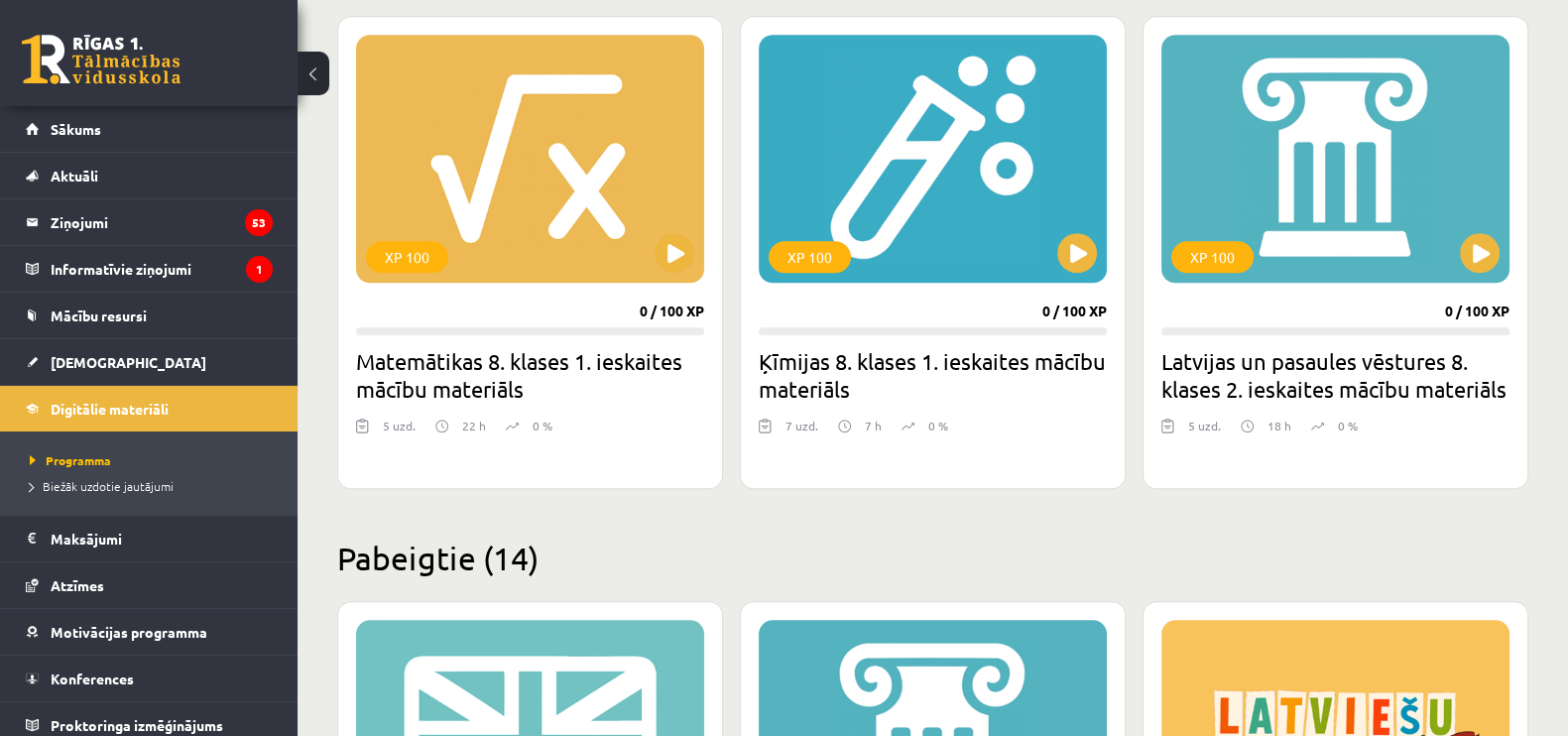
scroll to position [2356, 0]
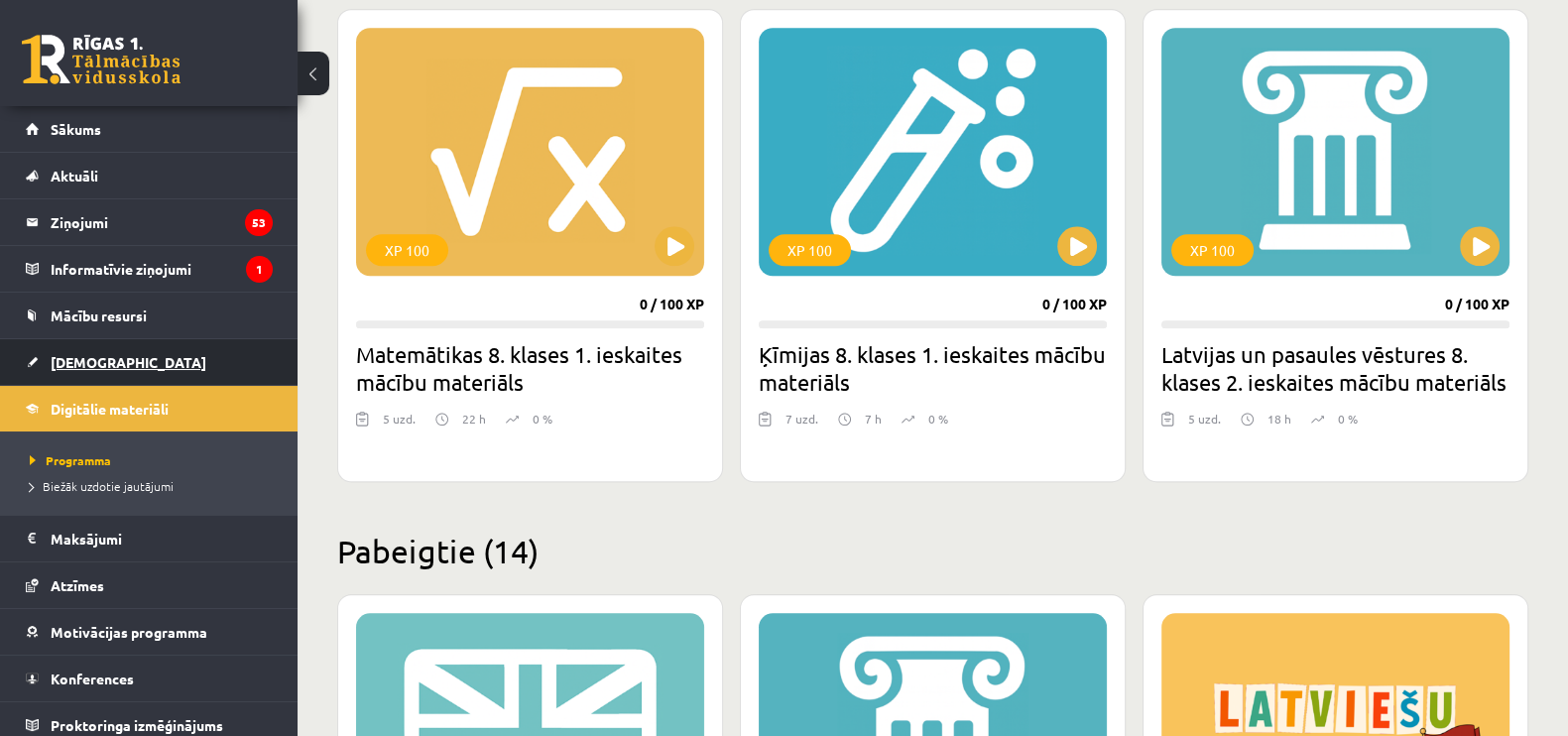
click at [69, 361] on span "[DEMOGRAPHIC_DATA]" at bounding box center [129, 362] width 156 height 18
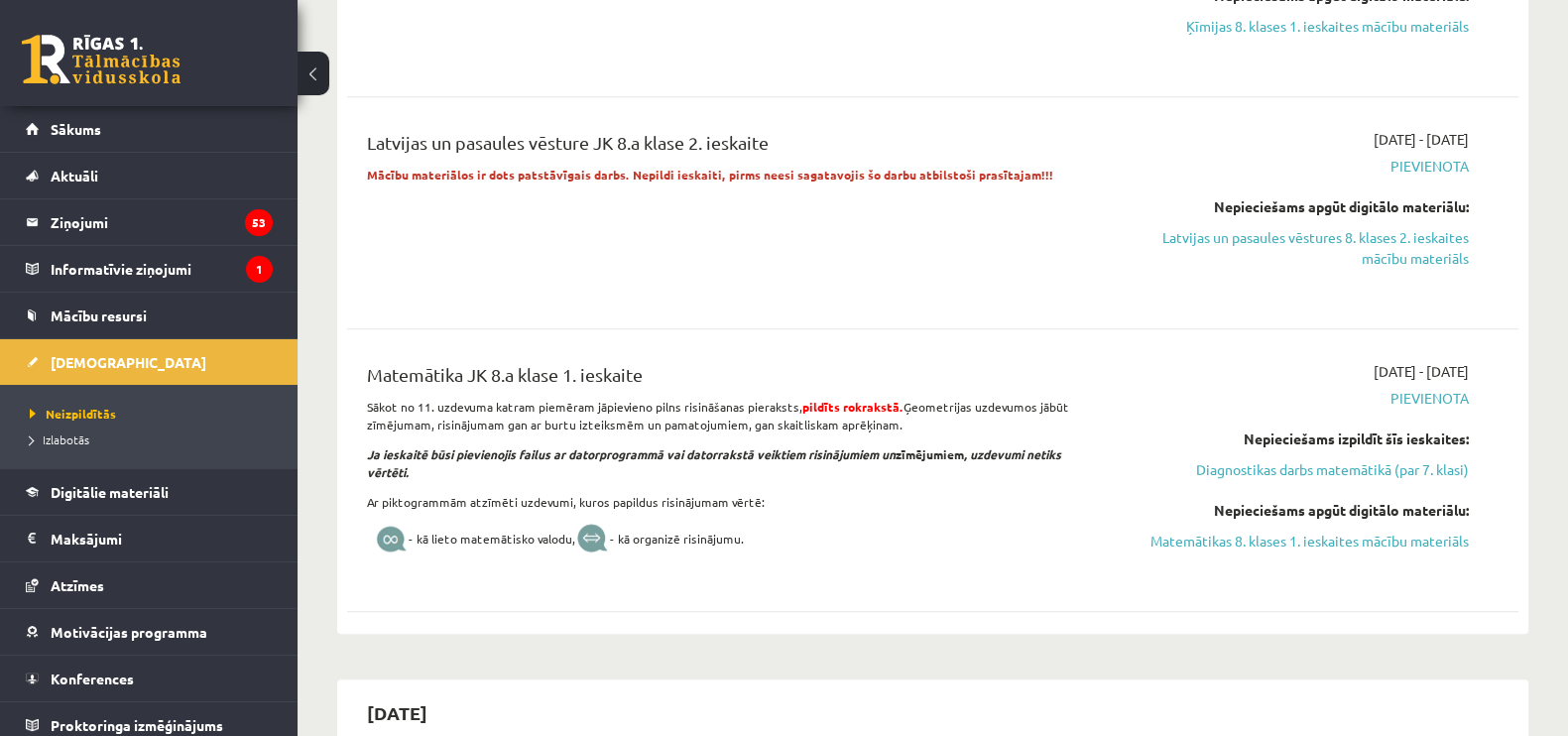
scroll to position [1116, 0]
